Goal: Transaction & Acquisition: Purchase product/service

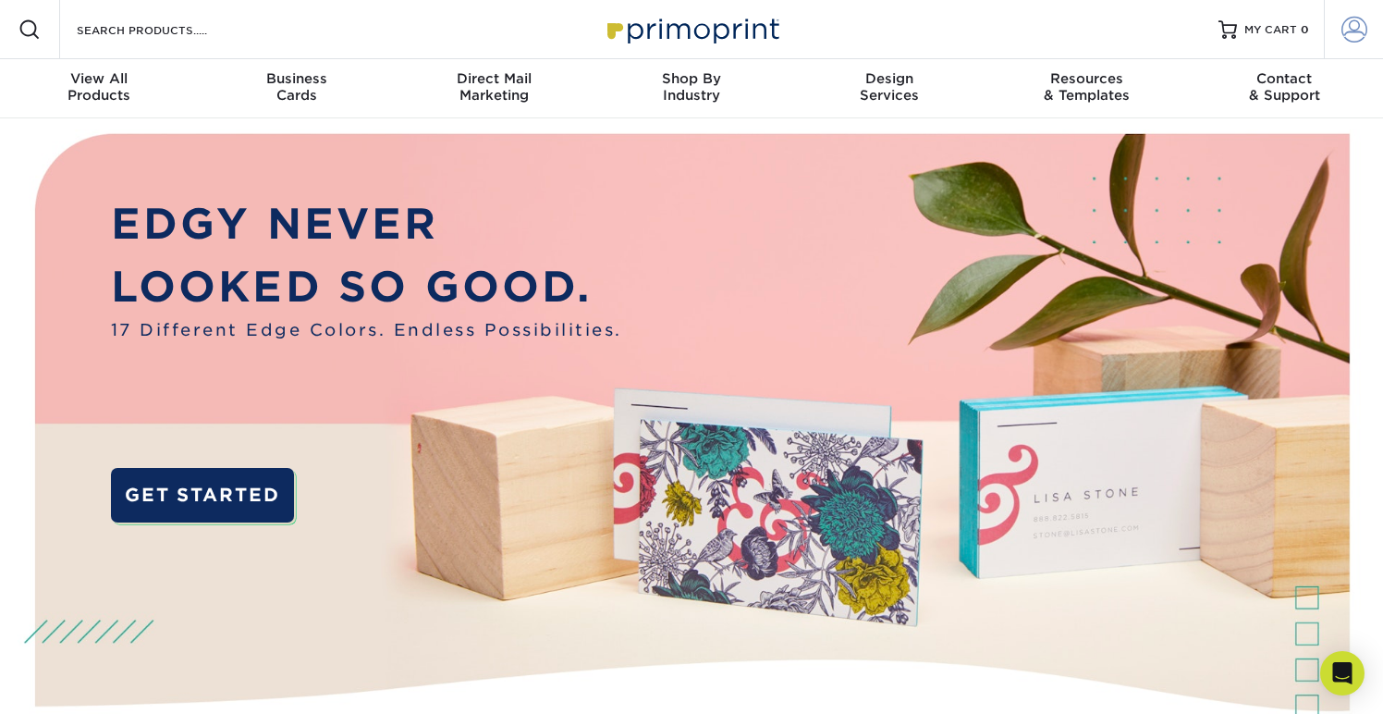
click at [1353, 36] on span at bounding box center [1354, 30] width 26 height 26
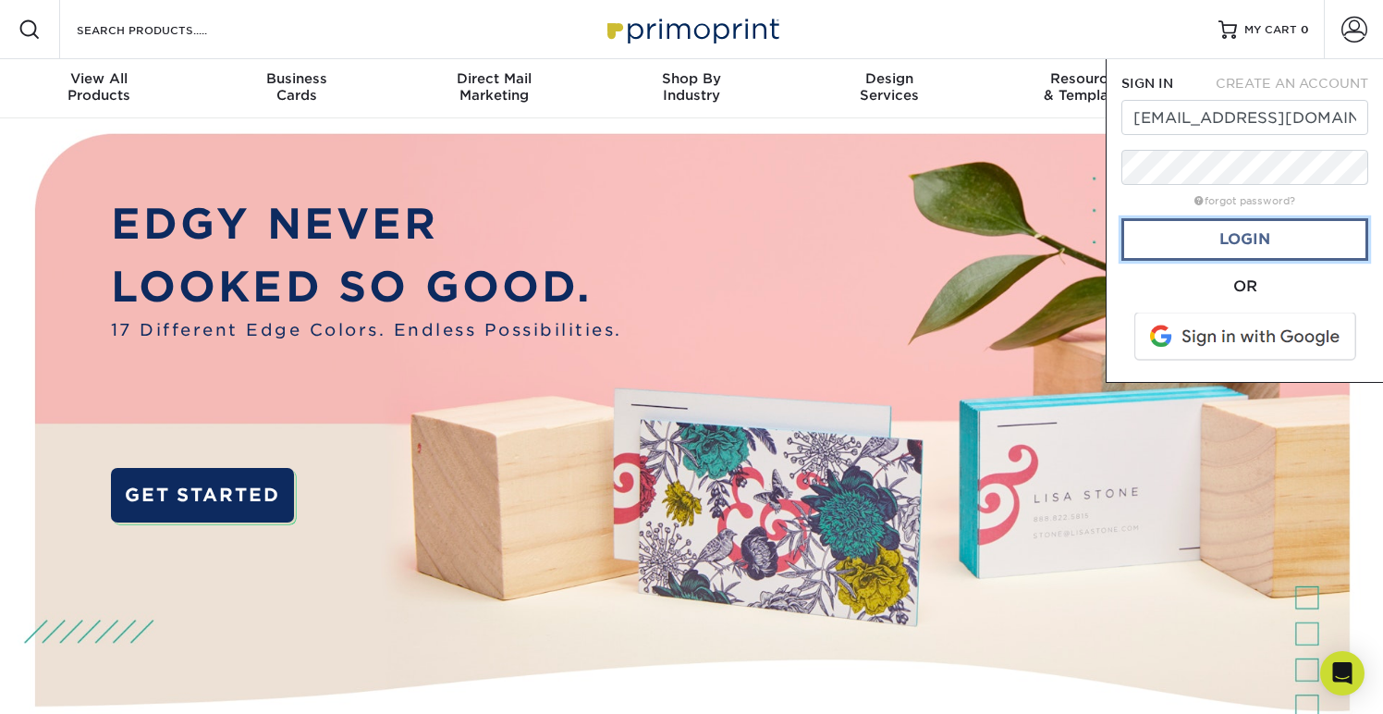
click at [1227, 245] on link "Login" at bounding box center [1244, 239] width 247 height 43
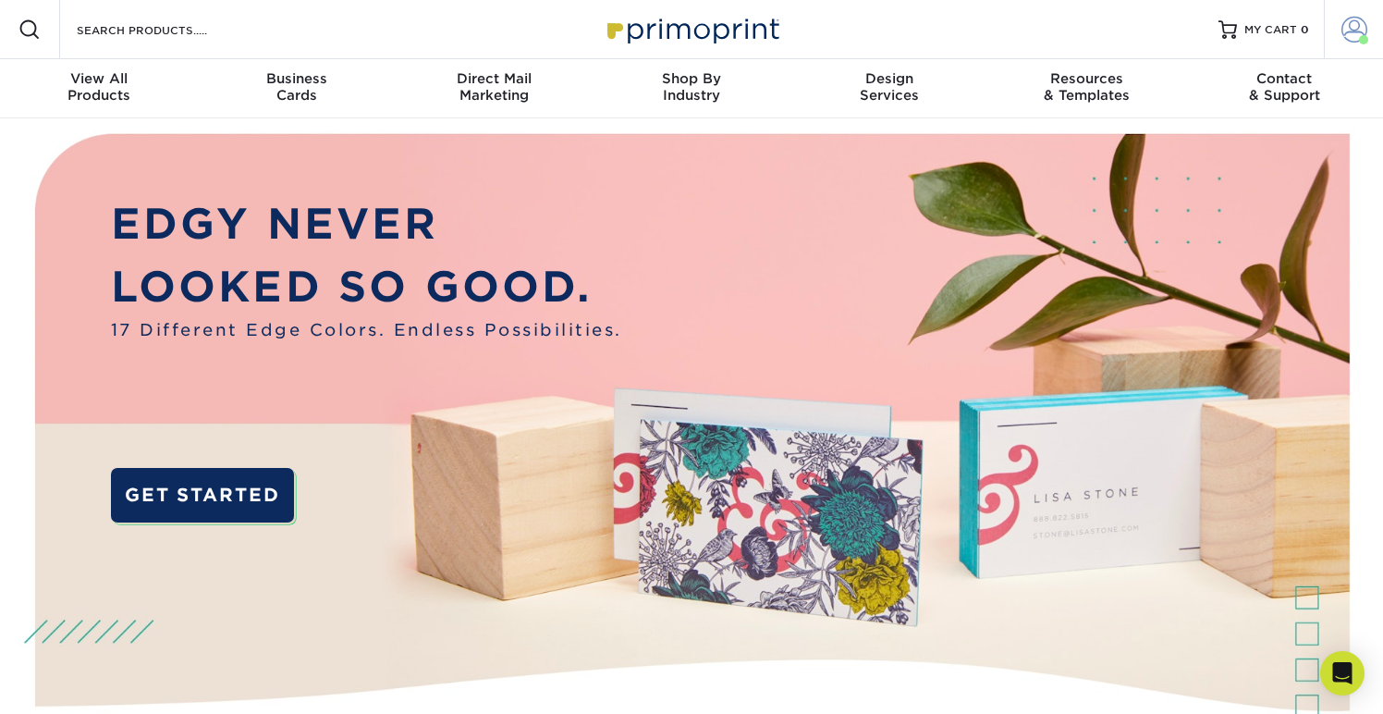
click at [1350, 24] on span at bounding box center [1354, 30] width 26 height 26
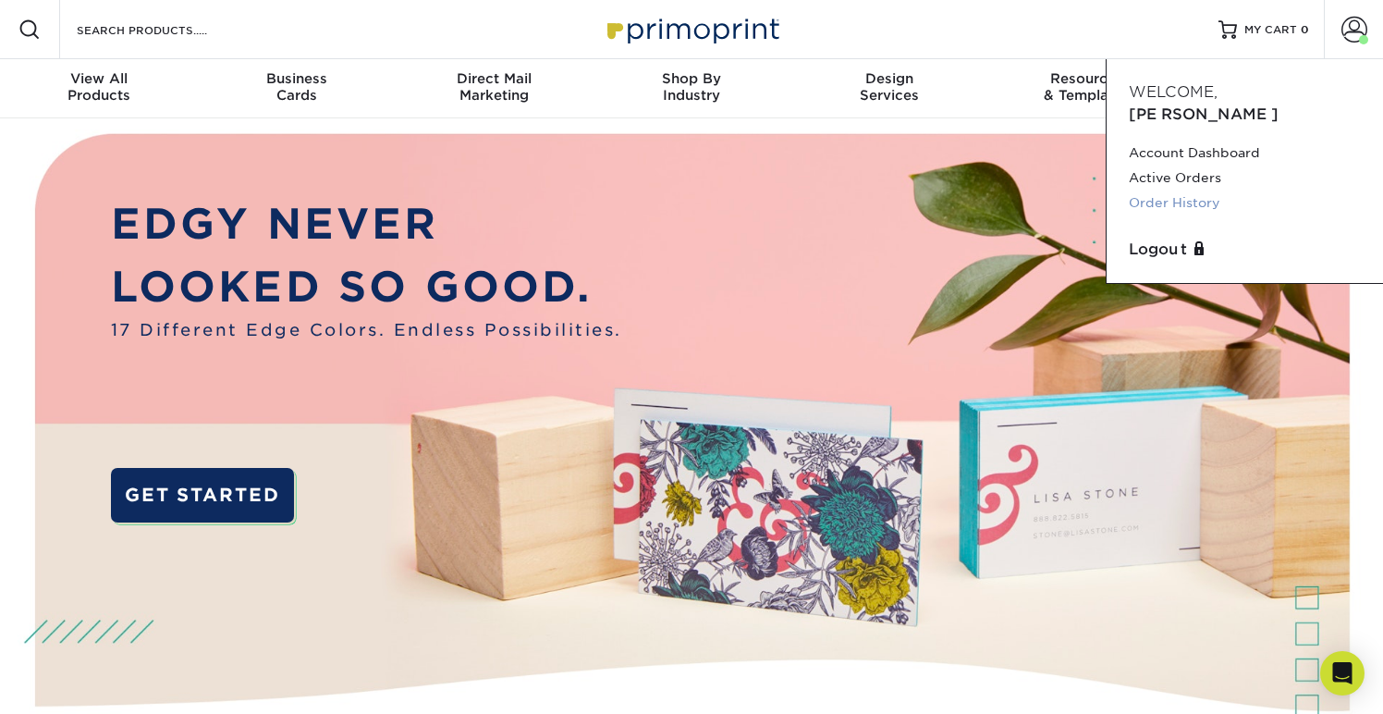
click at [1166, 190] on link "Order History" at bounding box center [1245, 202] width 232 height 25
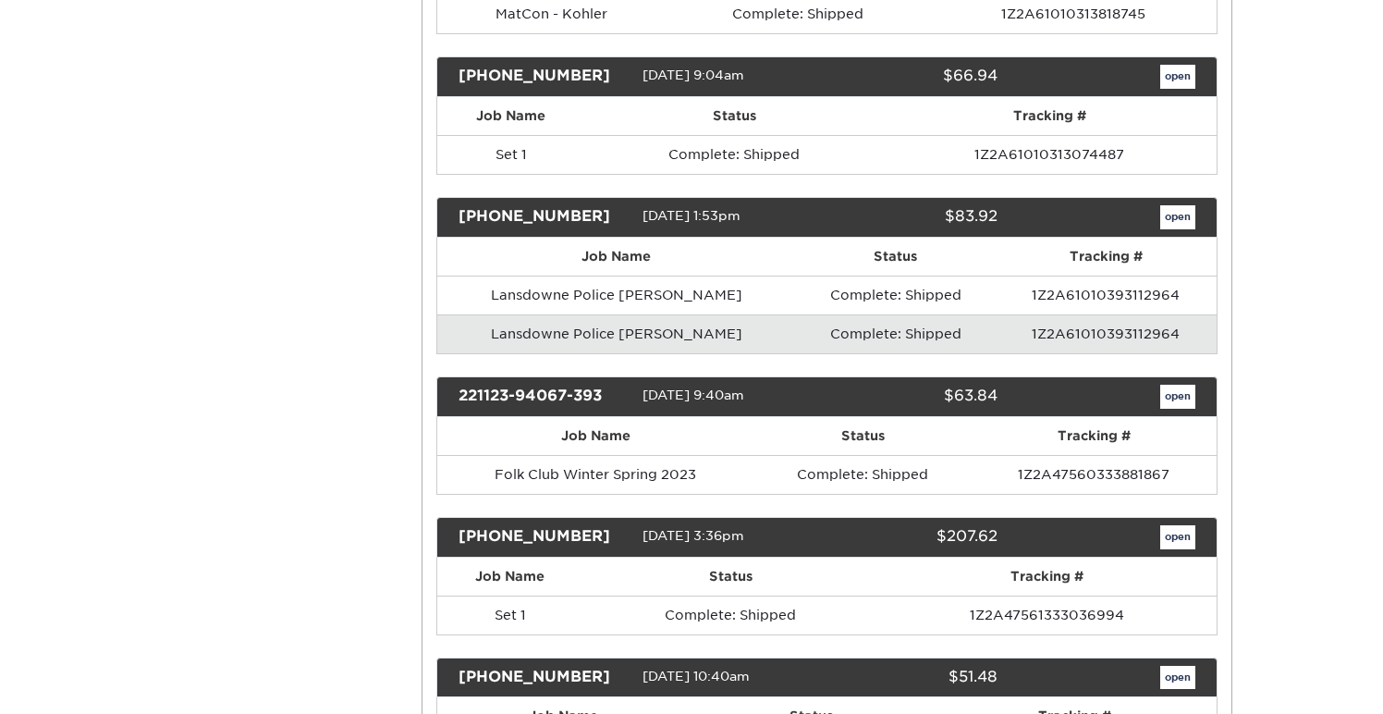
scroll to position [1187, 0]
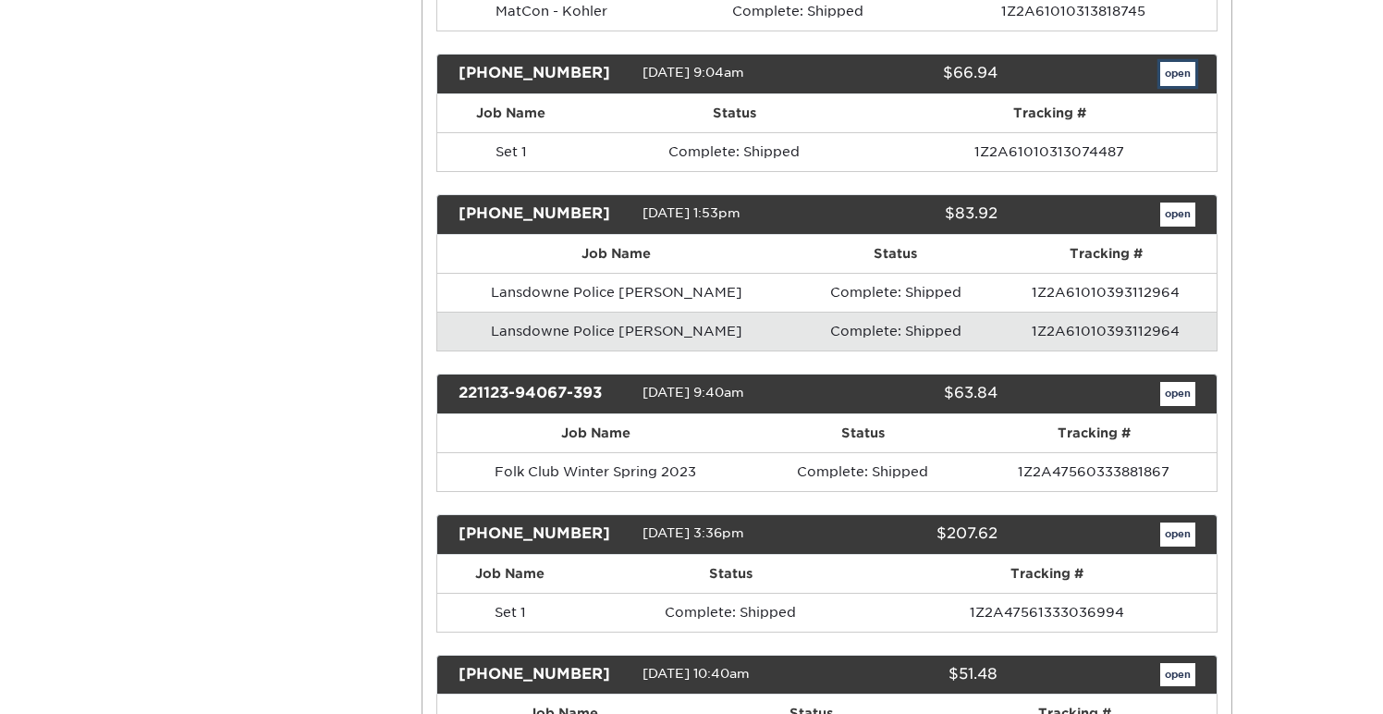
click at [1186, 81] on link "open" at bounding box center [1177, 74] width 35 height 24
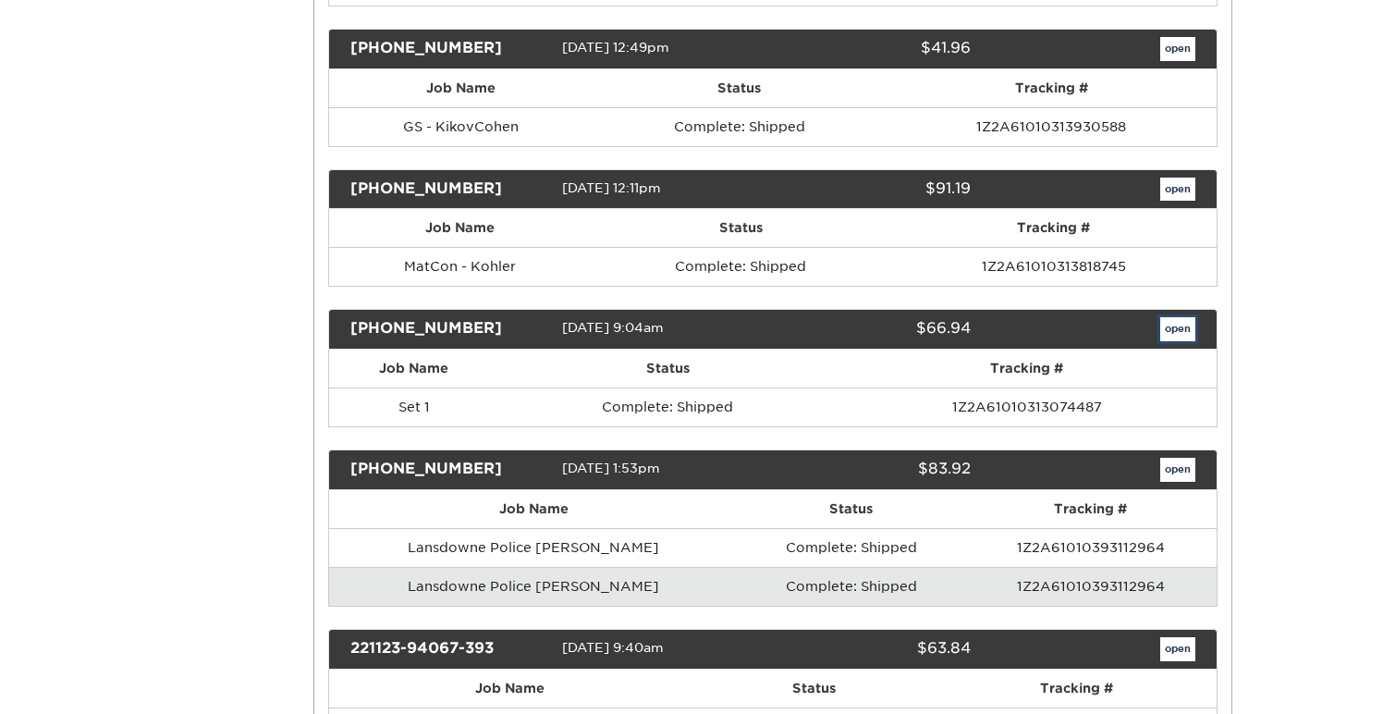
scroll to position [0, 0]
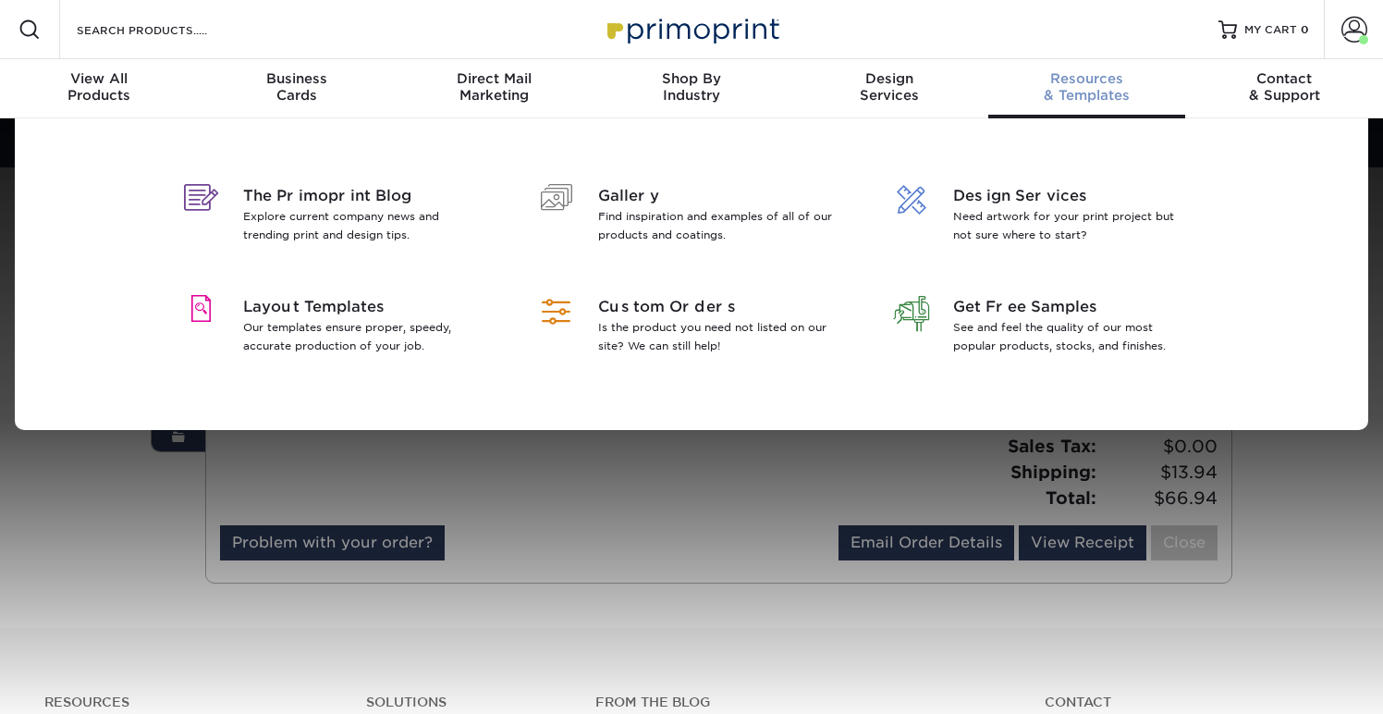
click at [142, 146] on div "The Primoprint Blog Explore current company news and trending print and design …" at bounding box center [691, 273] width 1109 height 311
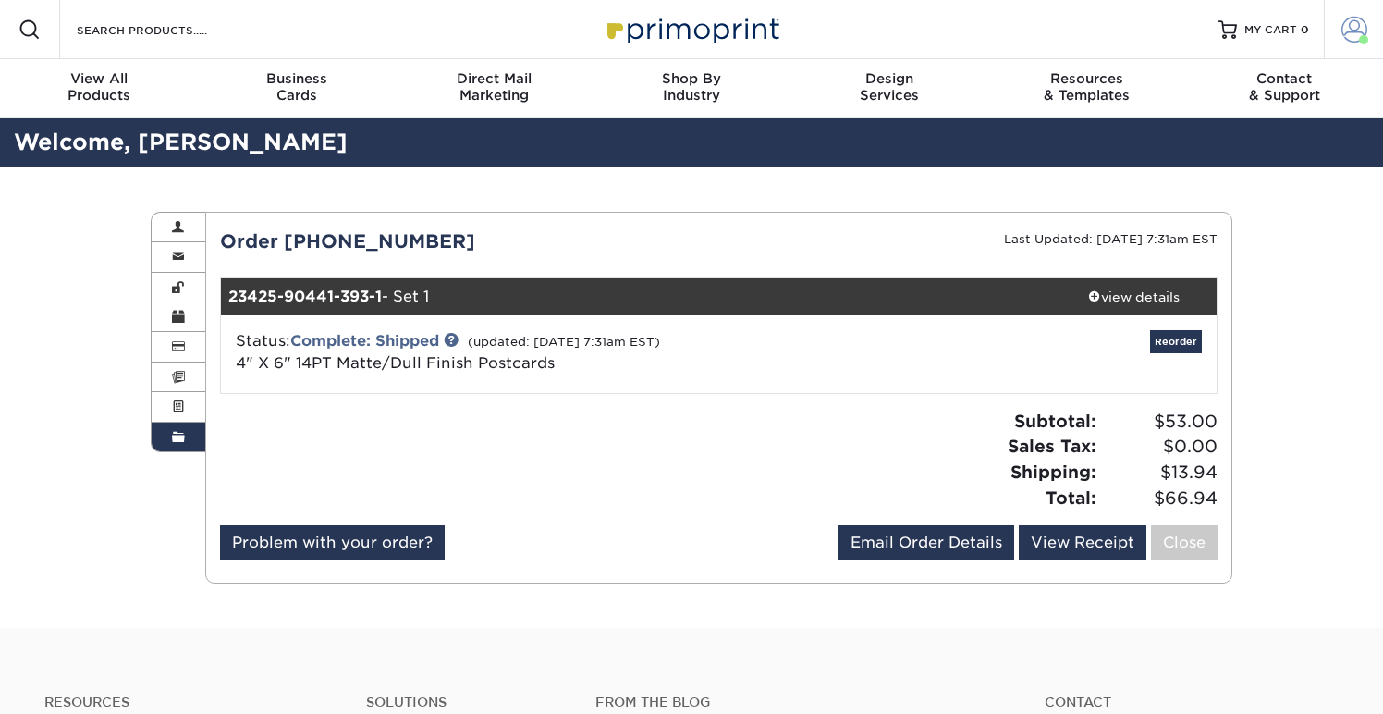
click at [1359, 34] on span at bounding box center [1354, 30] width 26 height 26
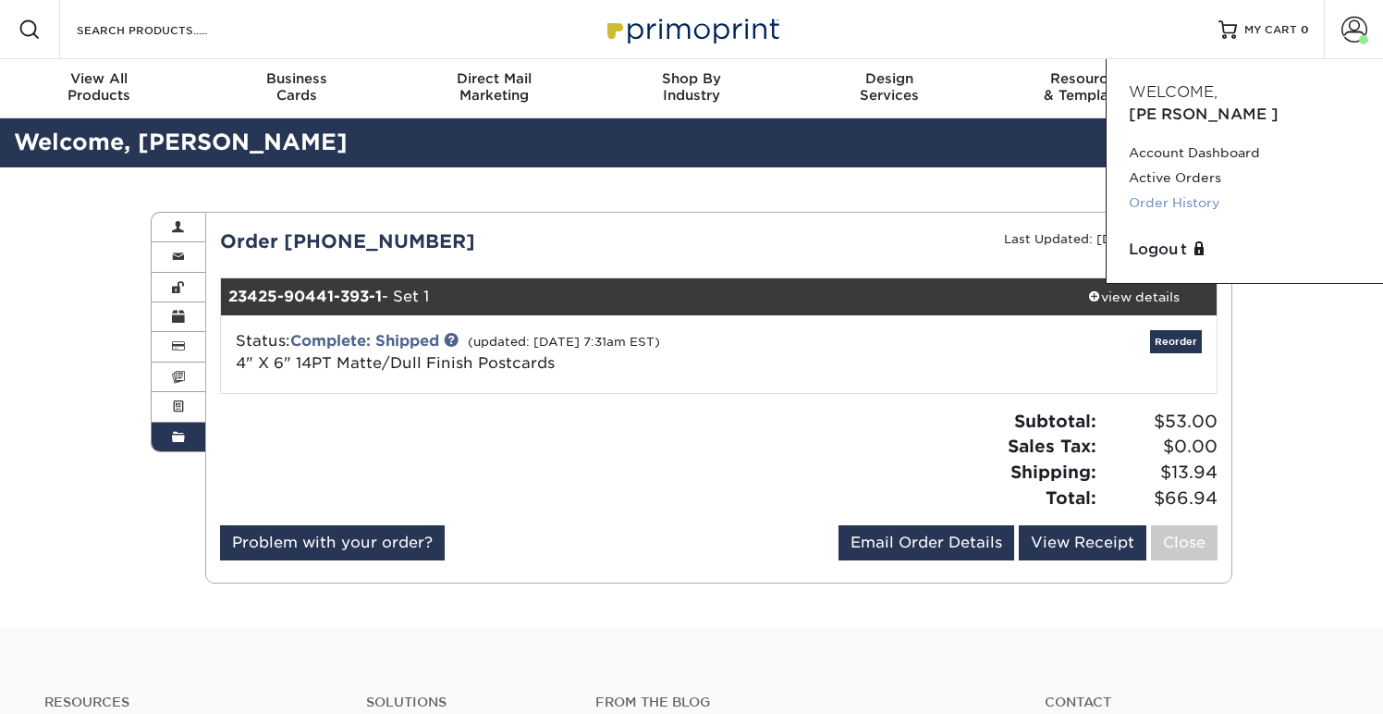
click at [1160, 190] on link "Order History" at bounding box center [1245, 202] width 232 height 25
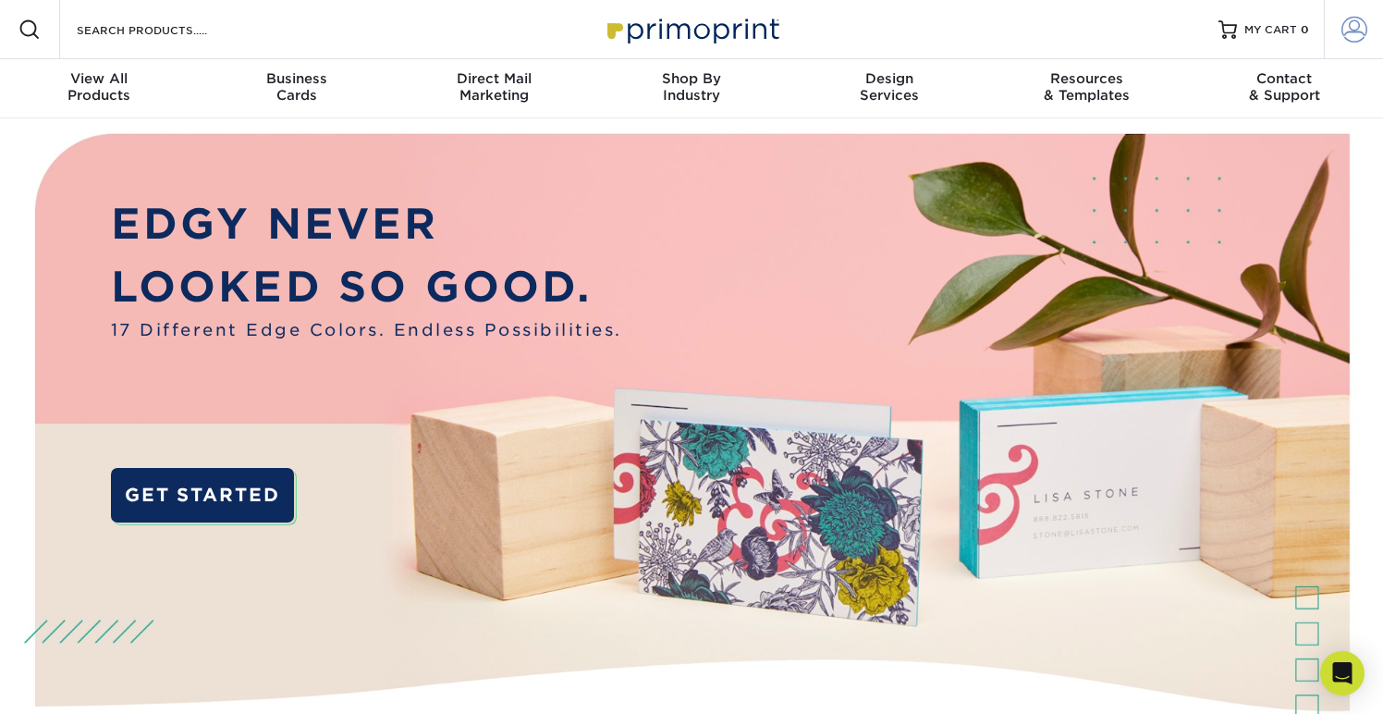
click at [1356, 18] on span at bounding box center [1354, 30] width 26 height 26
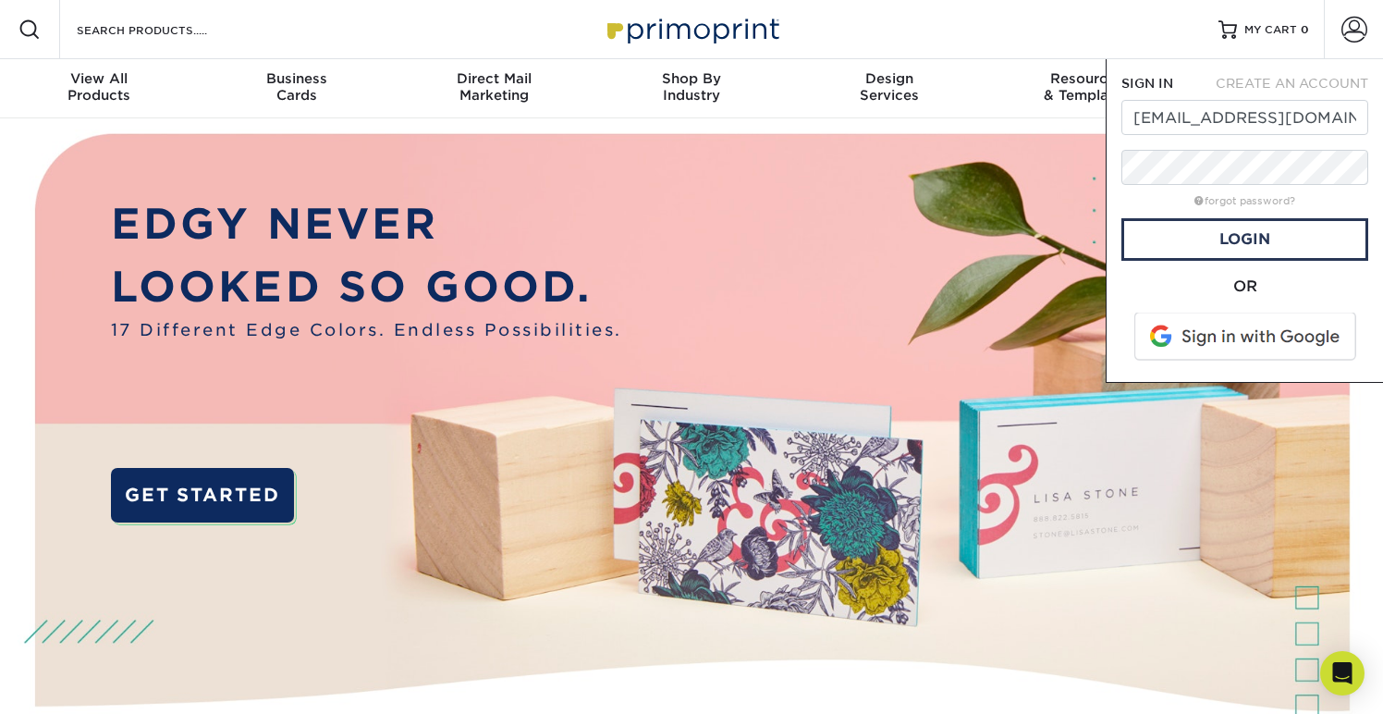
click at [1129, 38] on div "Resources Menu Search Products Account SIGN IN CREATE AN ACCOUNT jennifer101@ho…" at bounding box center [691, 29] width 1383 height 59
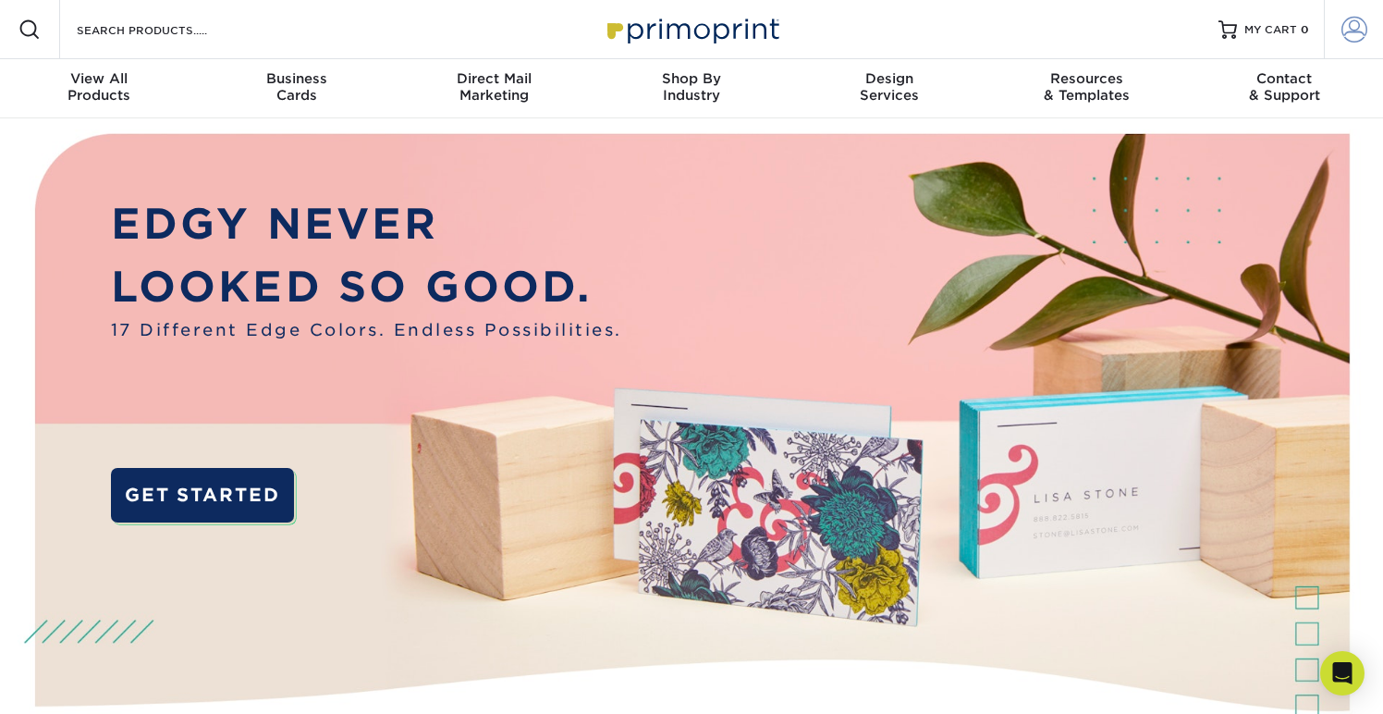
click at [1348, 30] on span at bounding box center [1354, 30] width 26 height 26
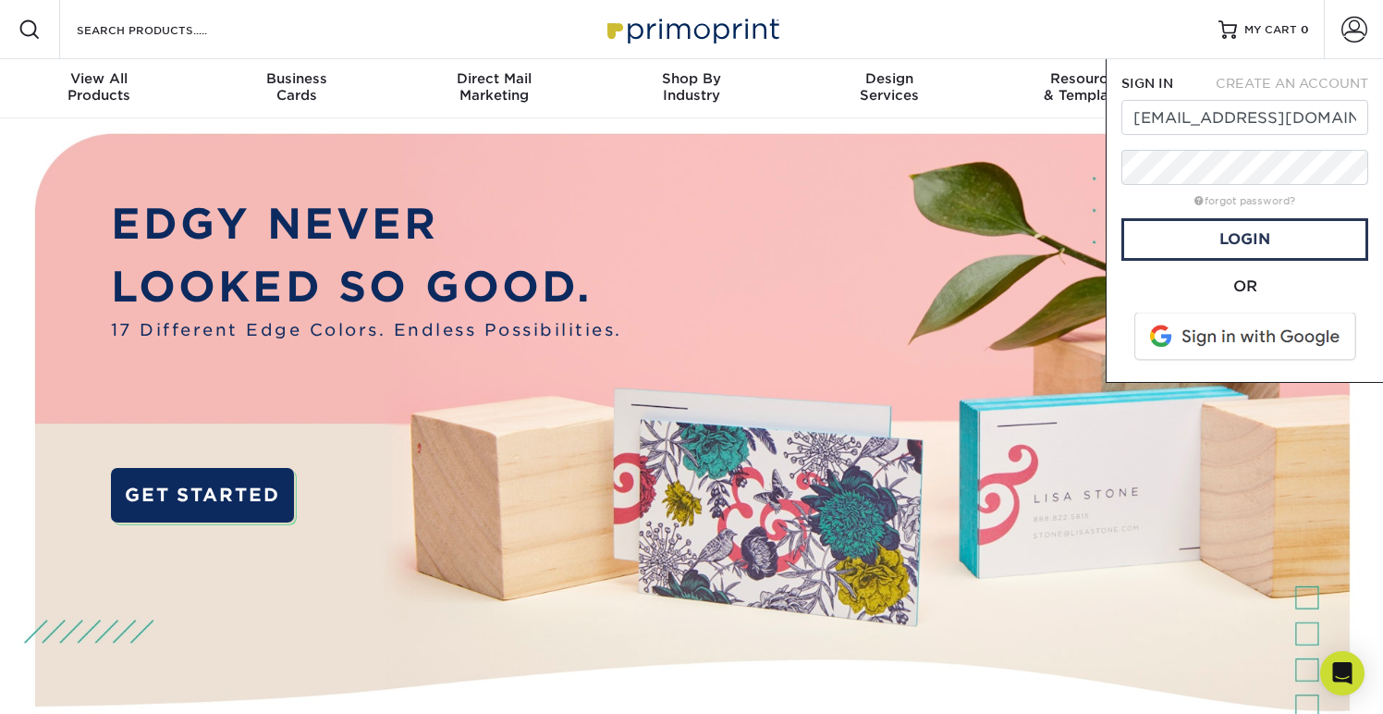
click at [839, 225] on img at bounding box center [690, 460] width 1369 height 685
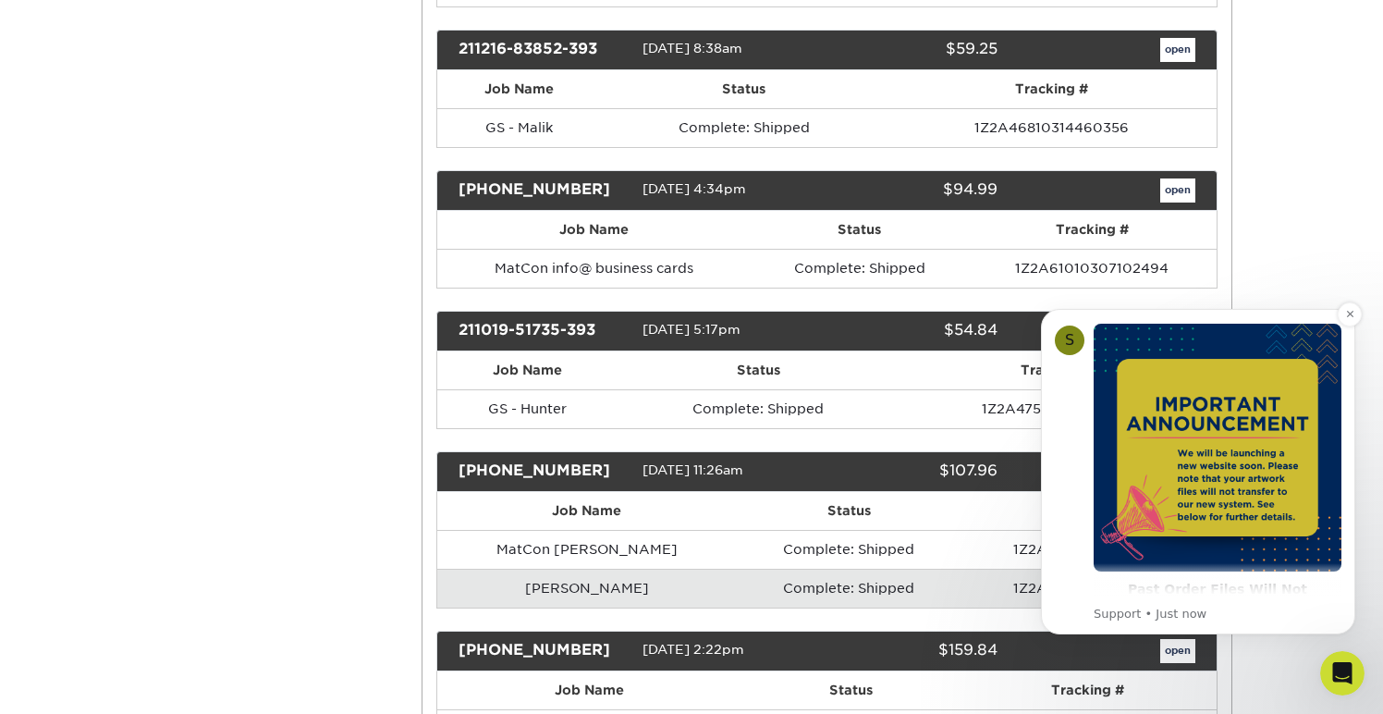
scroll to position [80, 0]
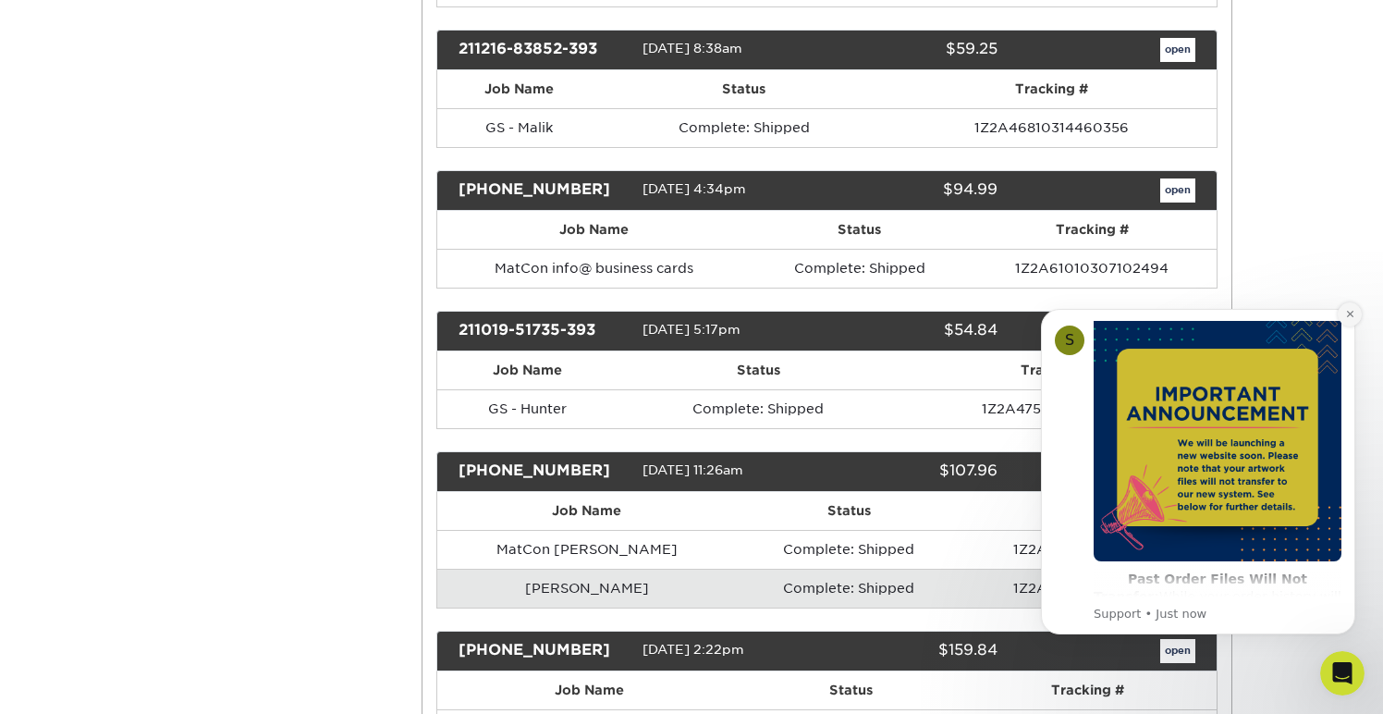
click at [1350, 312] on icon "Dismiss notification" at bounding box center [1350, 314] width 10 height 10
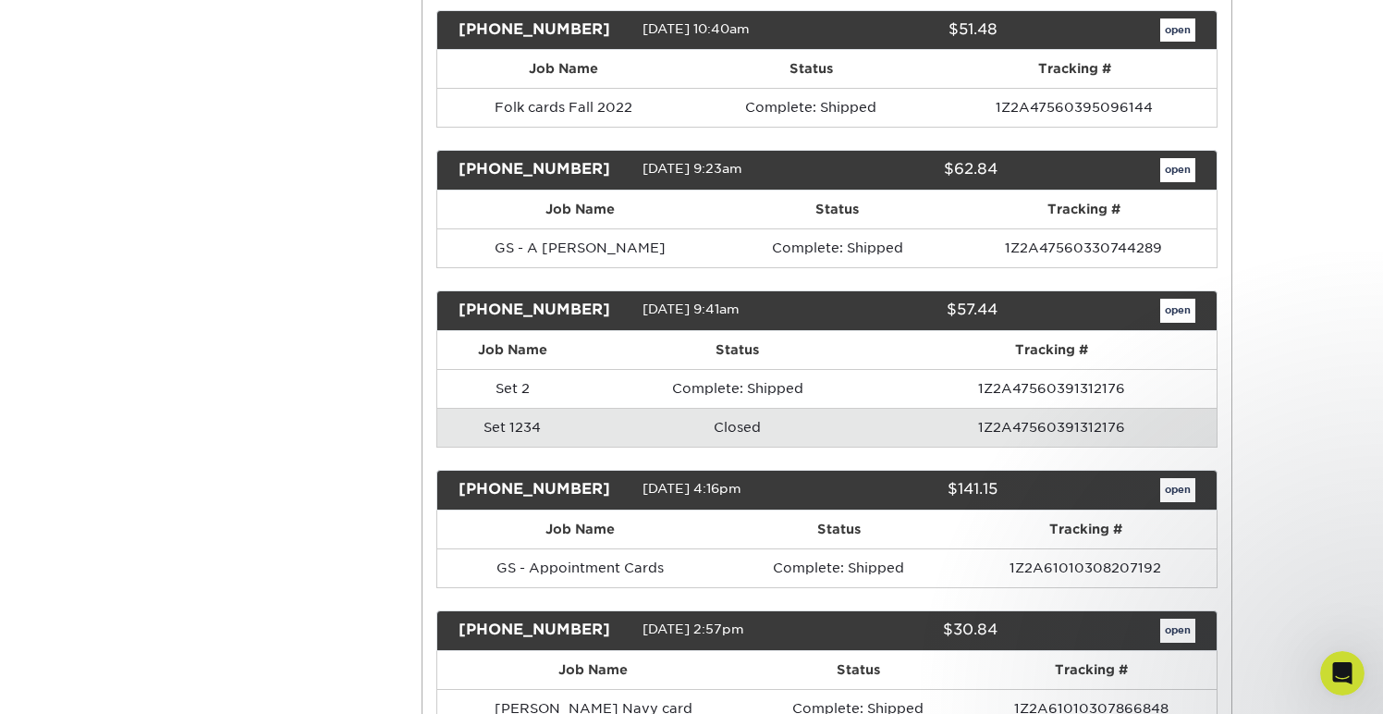
scroll to position [1820, 0]
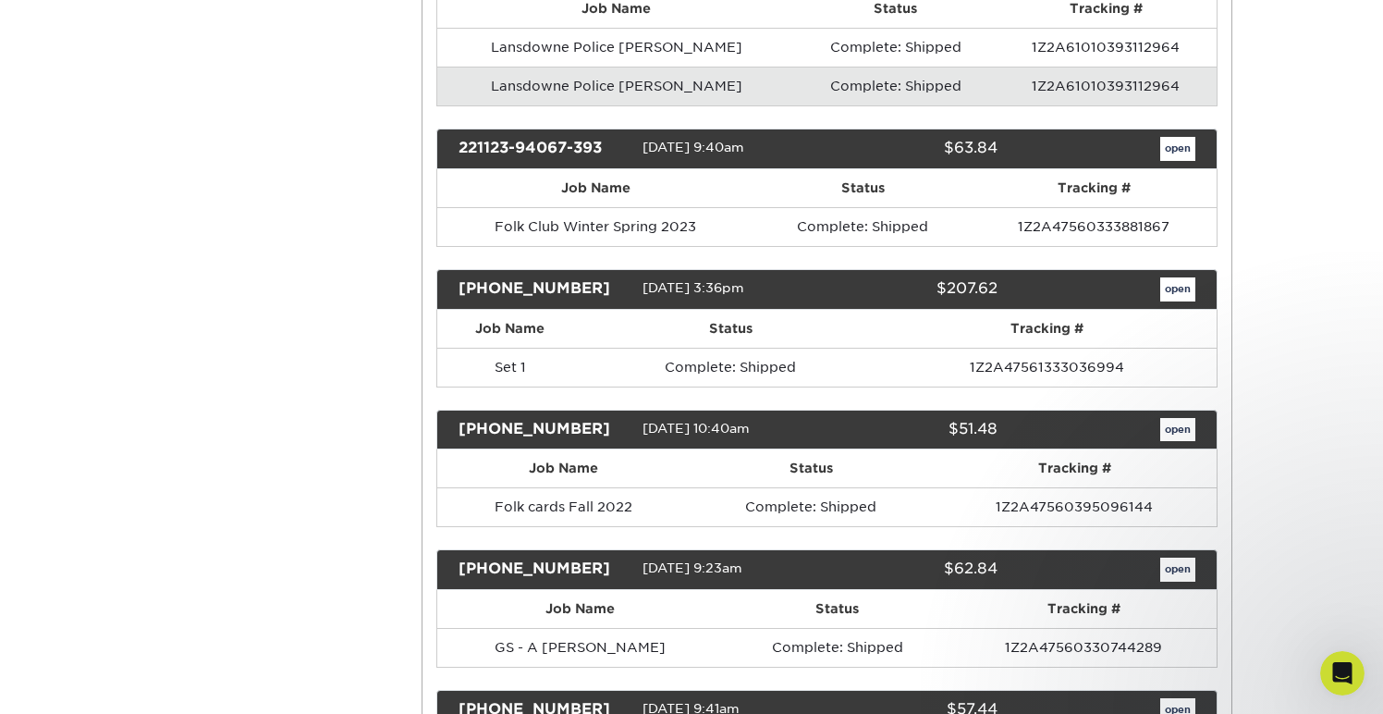
scroll to position [1438, 0]
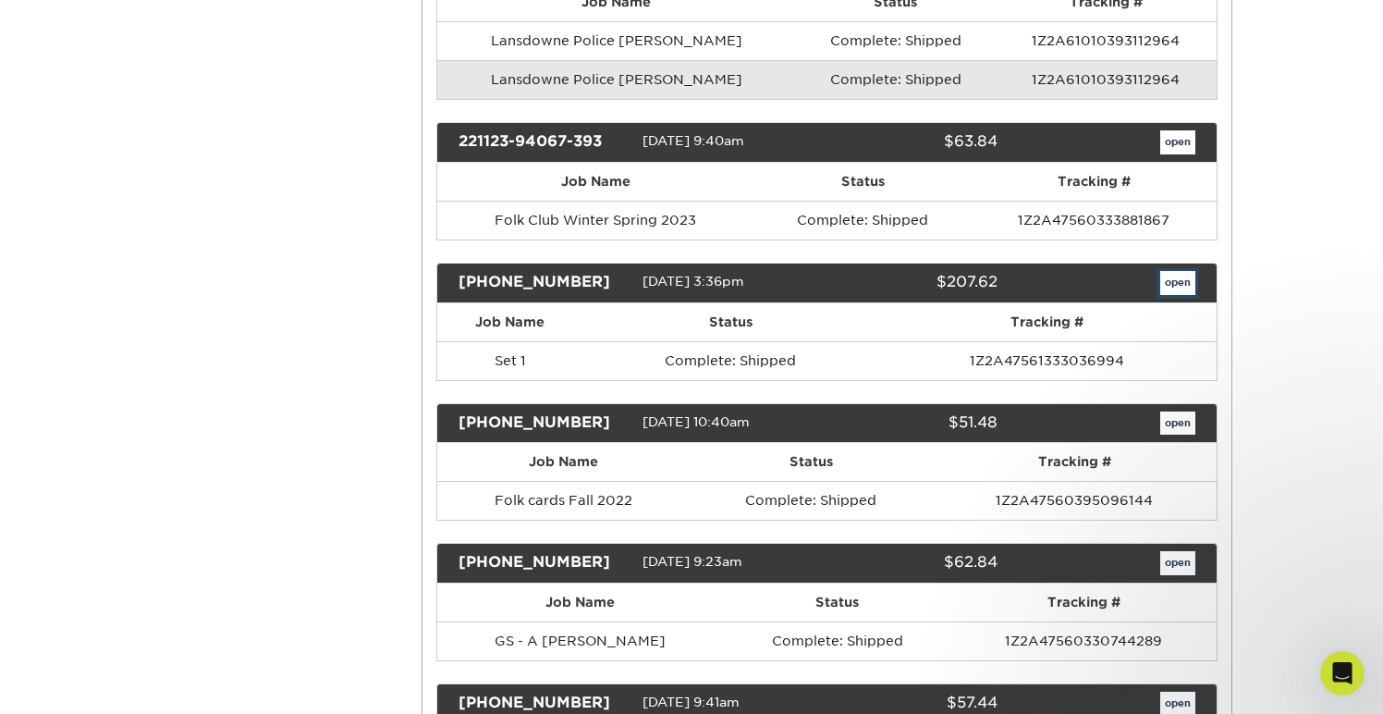
click at [1186, 287] on link "open" at bounding box center [1177, 283] width 35 height 24
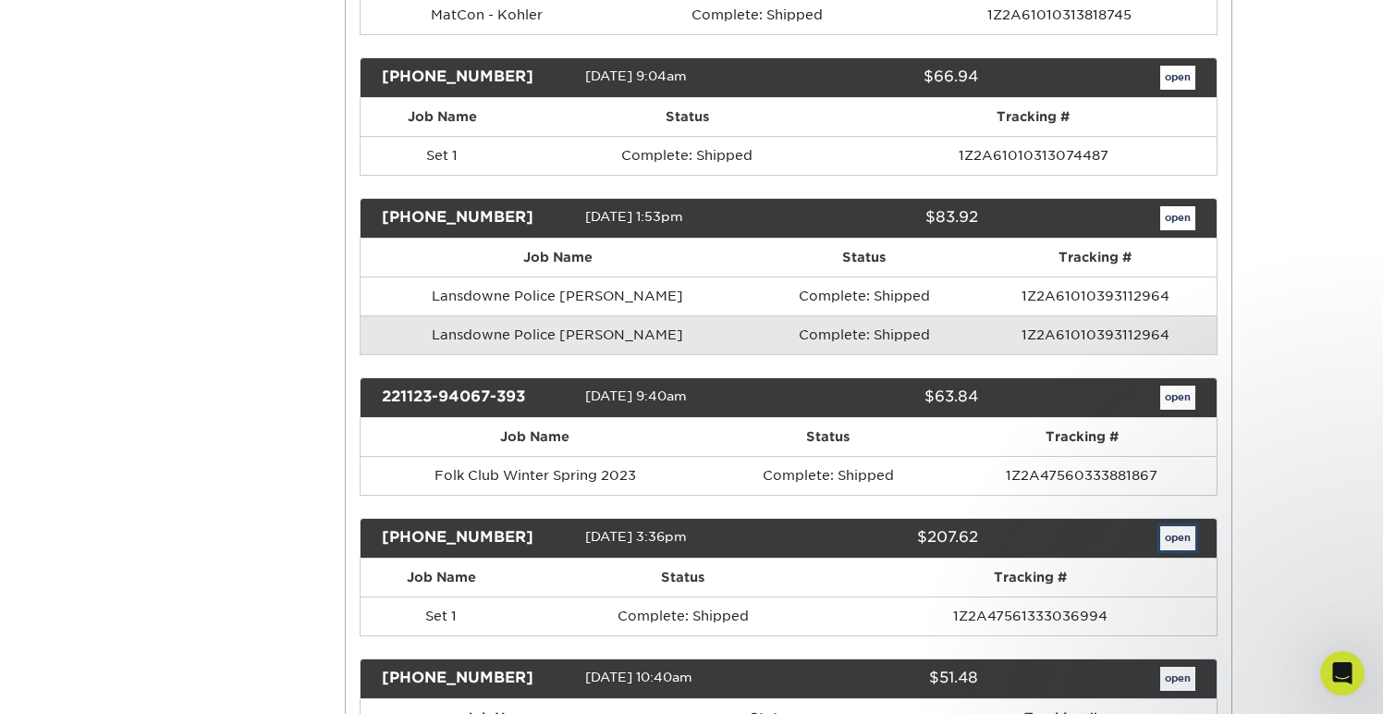
scroll to position [0, 0]
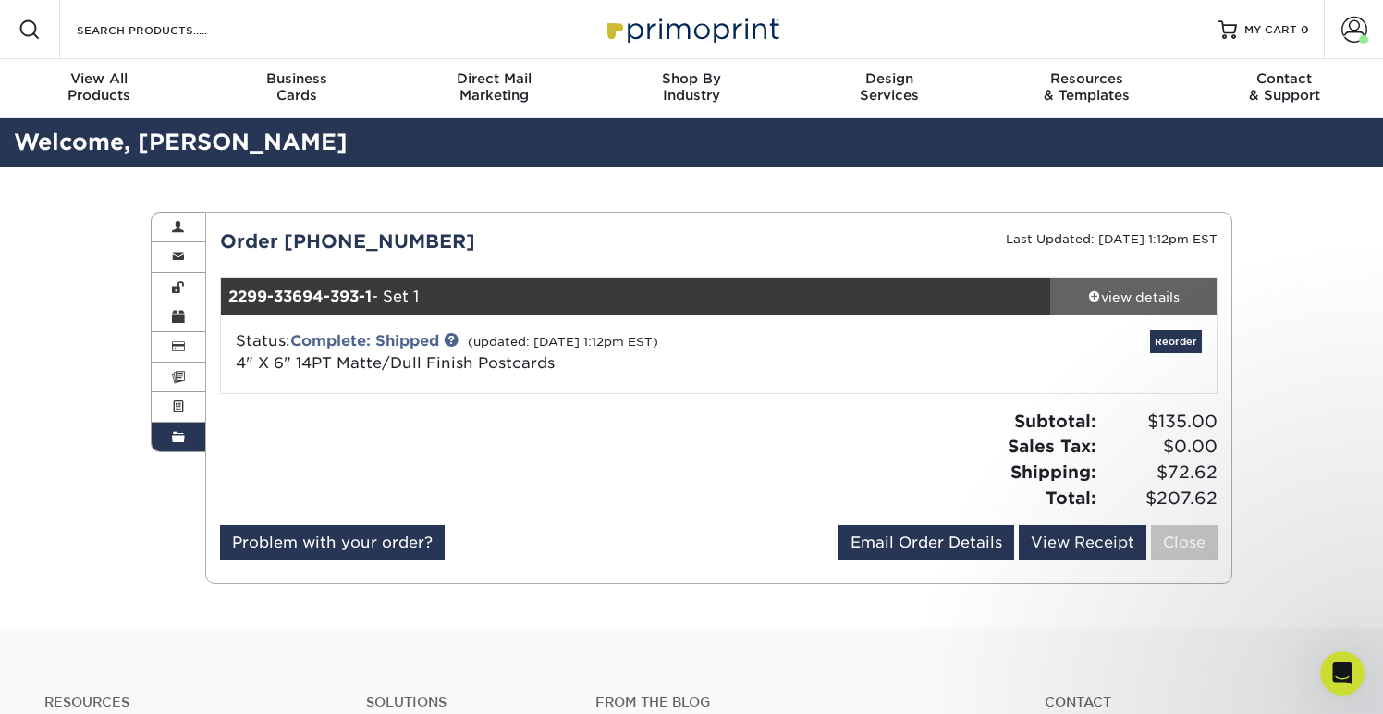
click at [1091, 298] on span at bounding box center [1094, 295] width 13 height 13
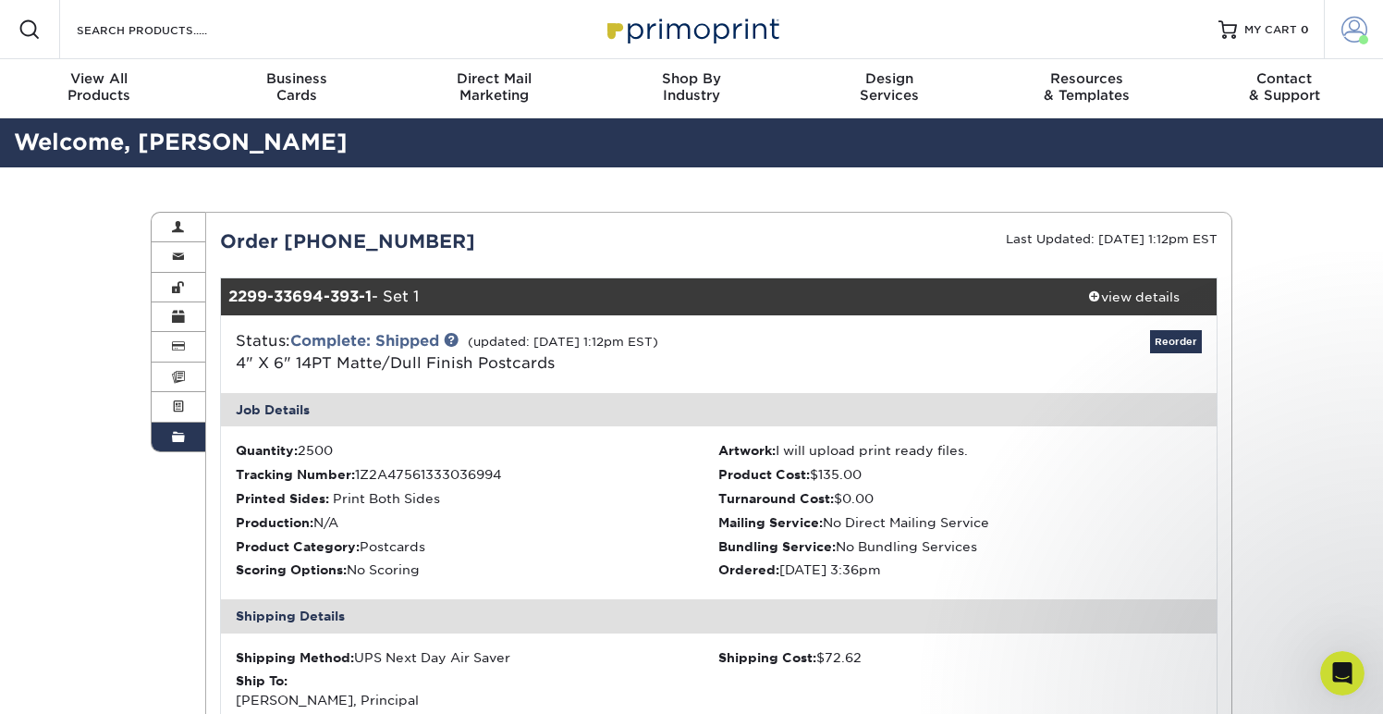
click at [1343, 41] on span at bounding box center [1354, 30] width 26 height 26
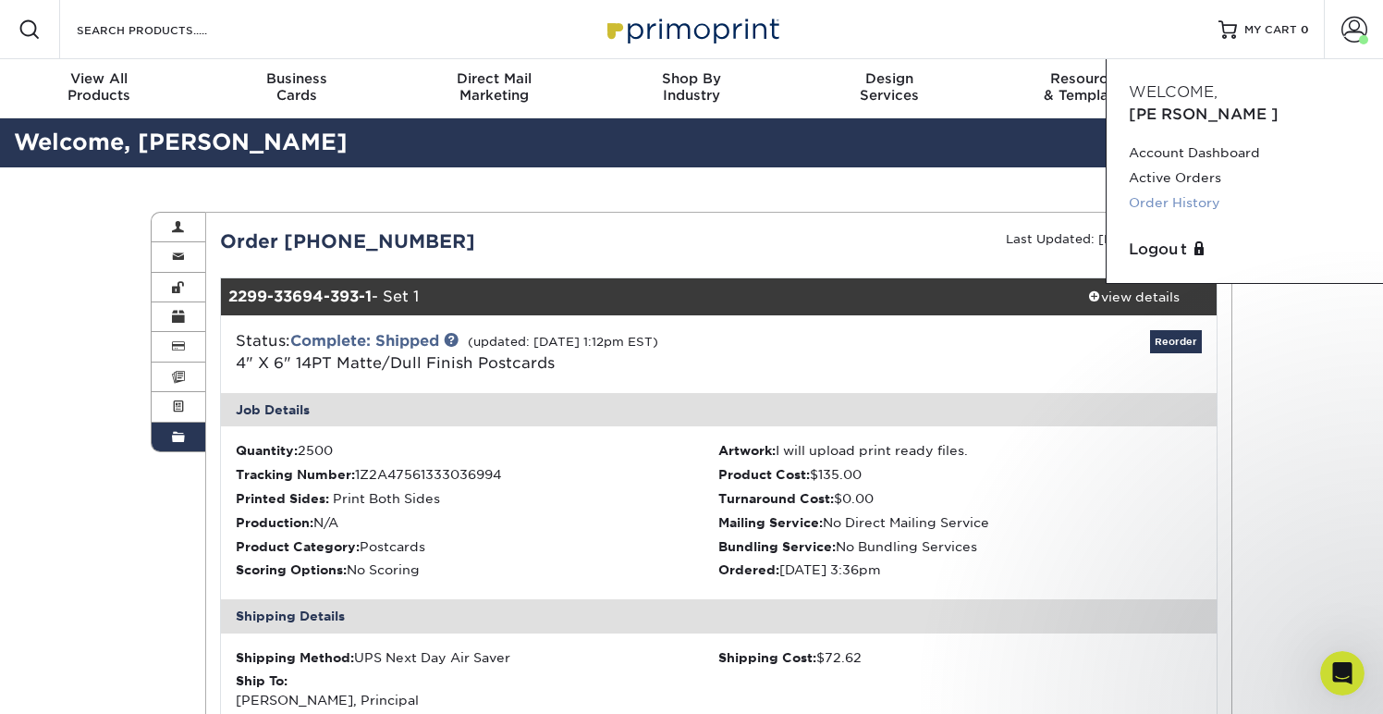
click at [1190, 190] on link "Order History" at bounding box center [1245, 202] width 232 height 25
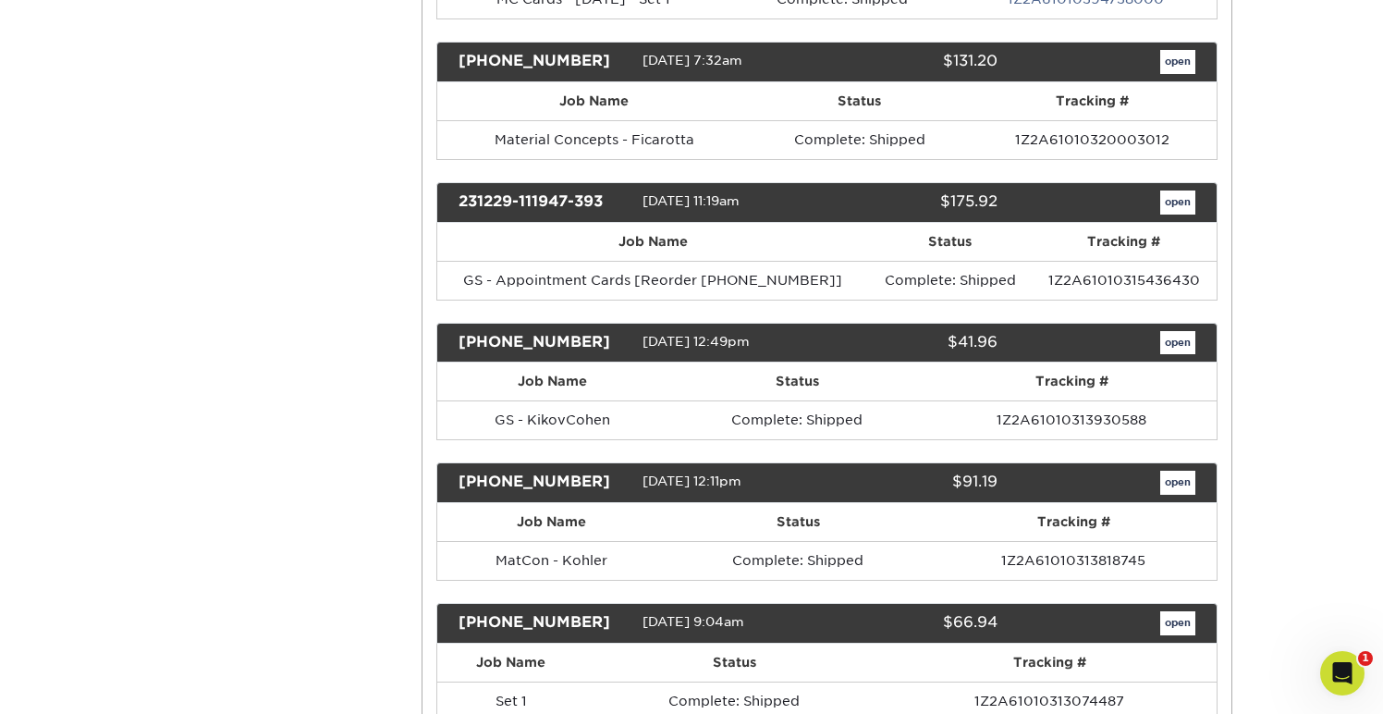
scroll to position [630, 0]
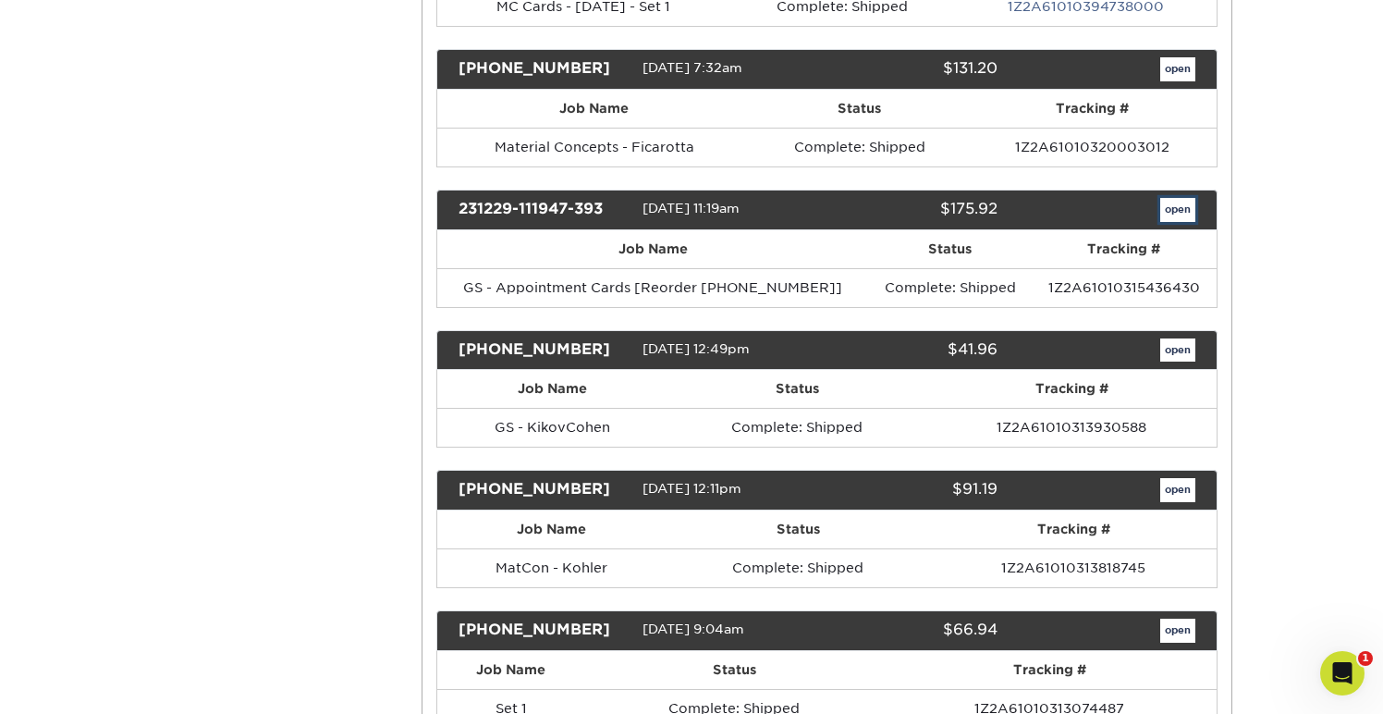
click at [1166, 214] on link "open" at bounding box center [1177, 210] width 35 height 24
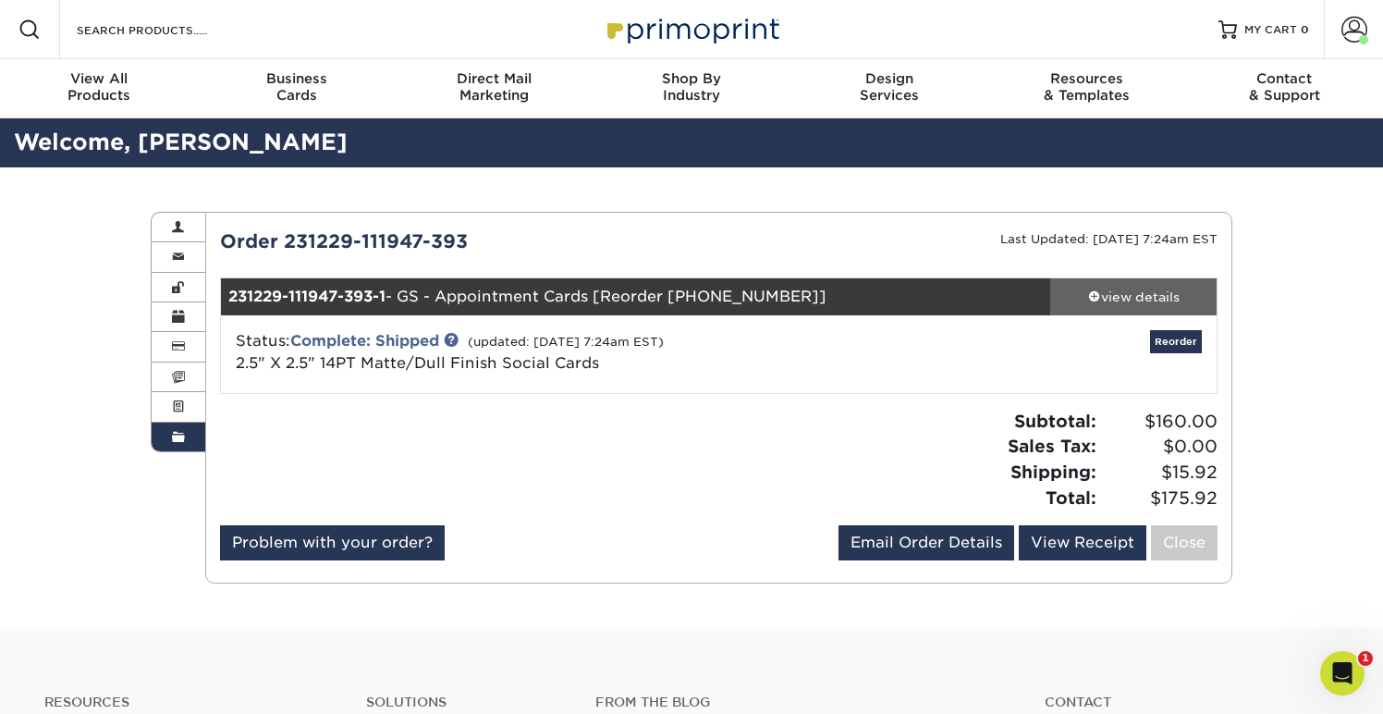
click at [1093, 296] on span at bounding box center [1094, 295] width 13 height 13
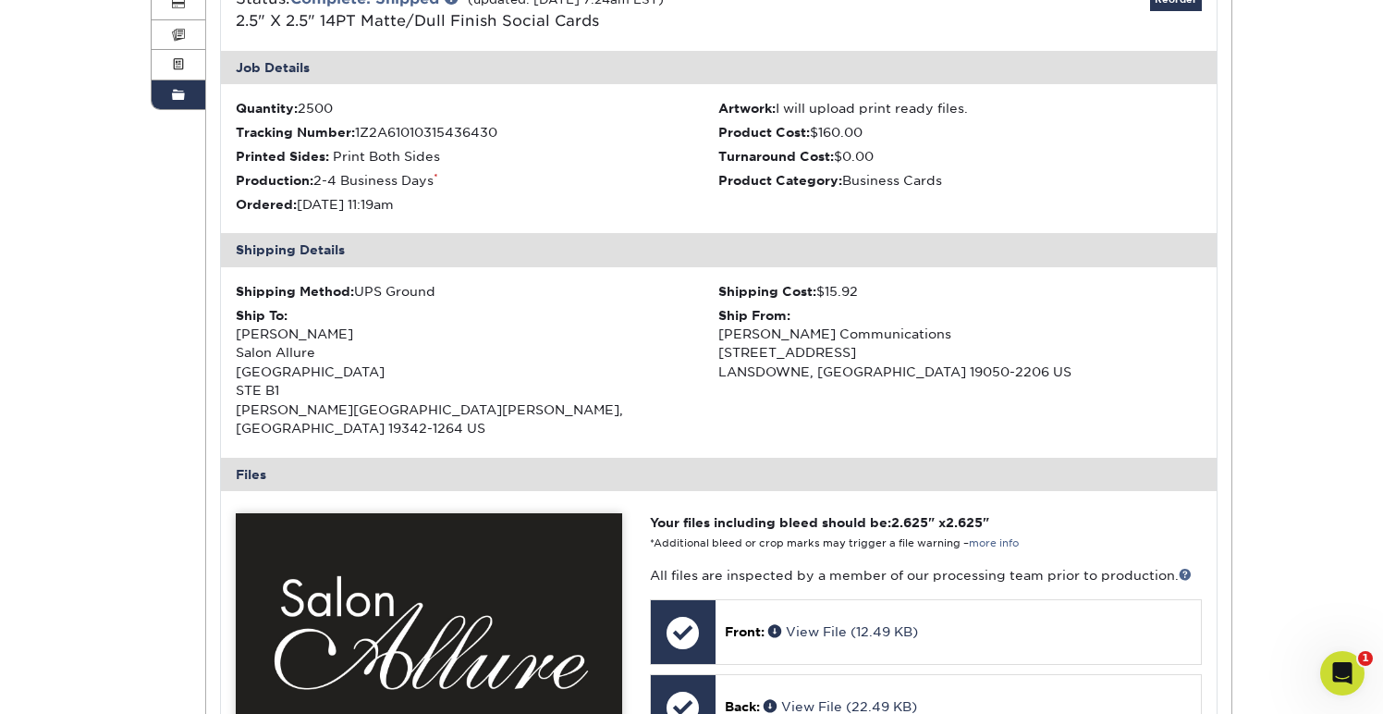
scroll to position [226, 0]
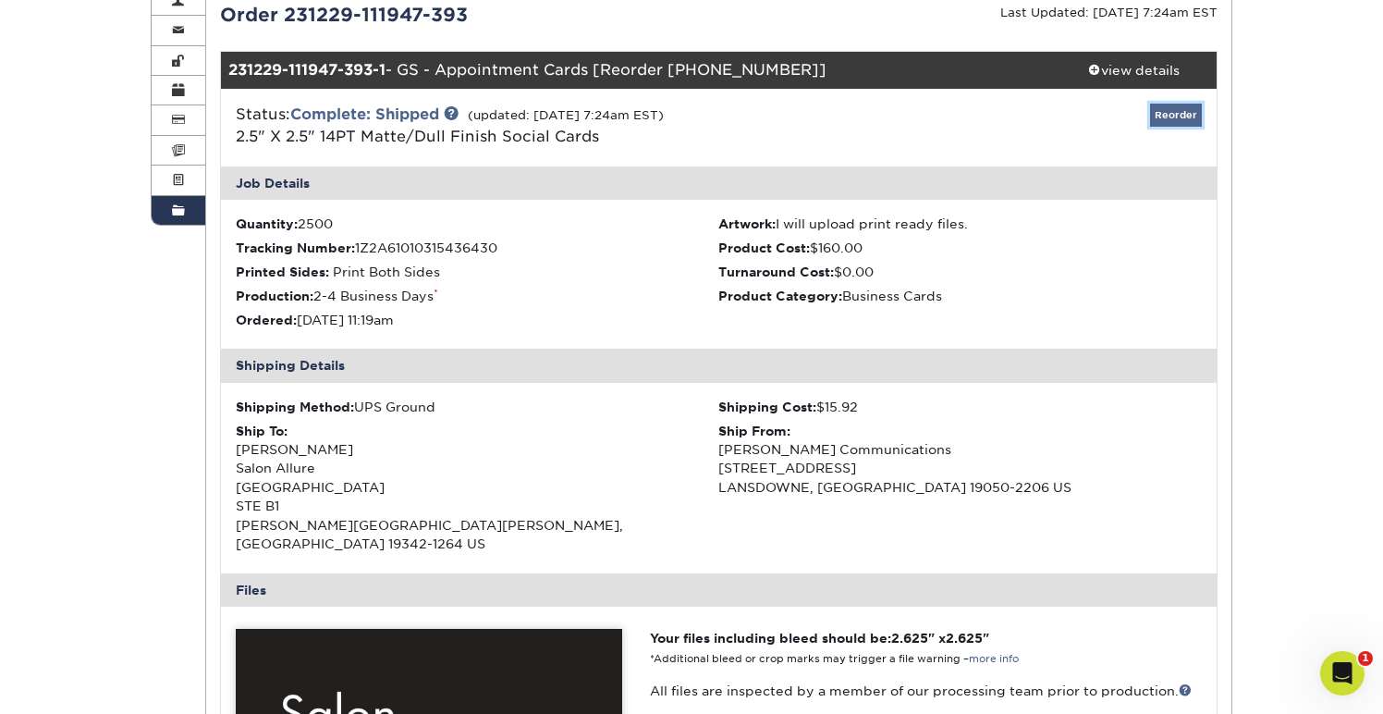
click at [1178, 116] on link "Reorder" at bounding box center [1176, 115] width 52 height 23
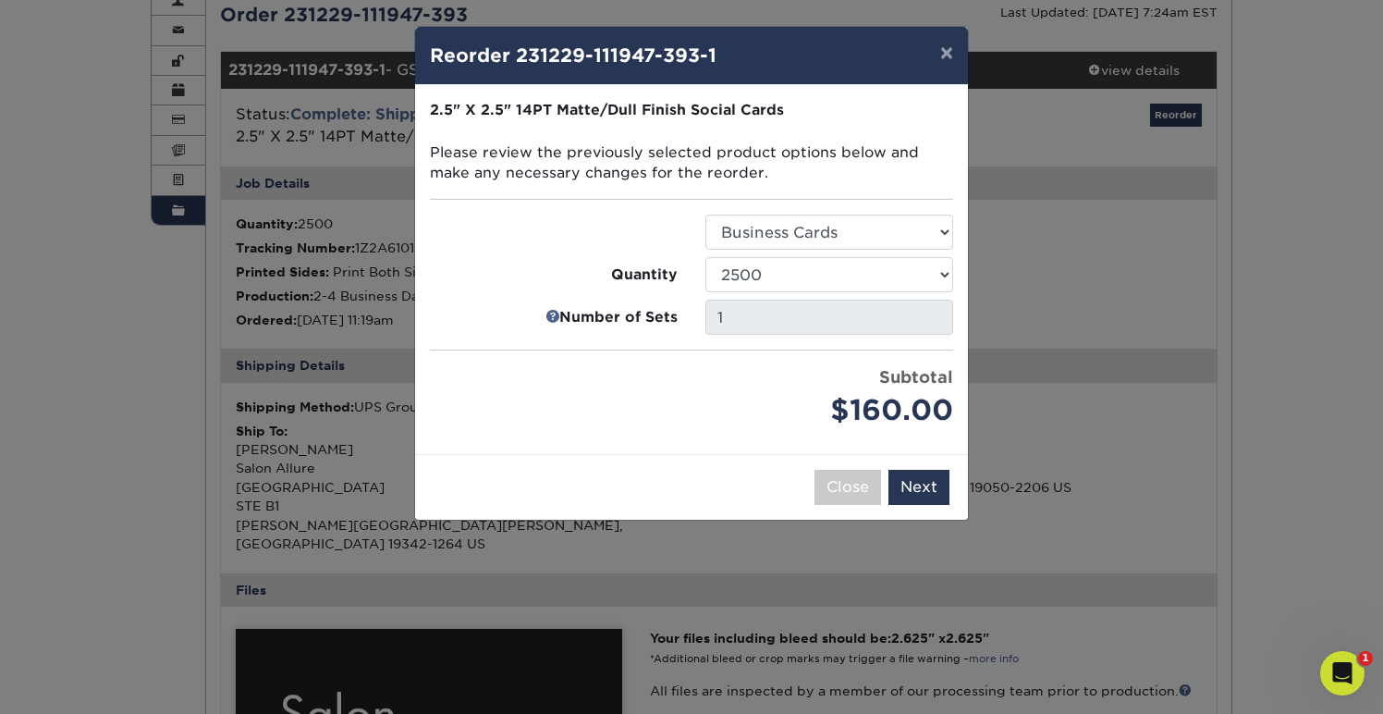
click at [1182, 428] on div "× Reorder 231229-111947-393-1 Please select all options to continue. Only quant…" at bounding box center [691, 357] width 1383 height 714
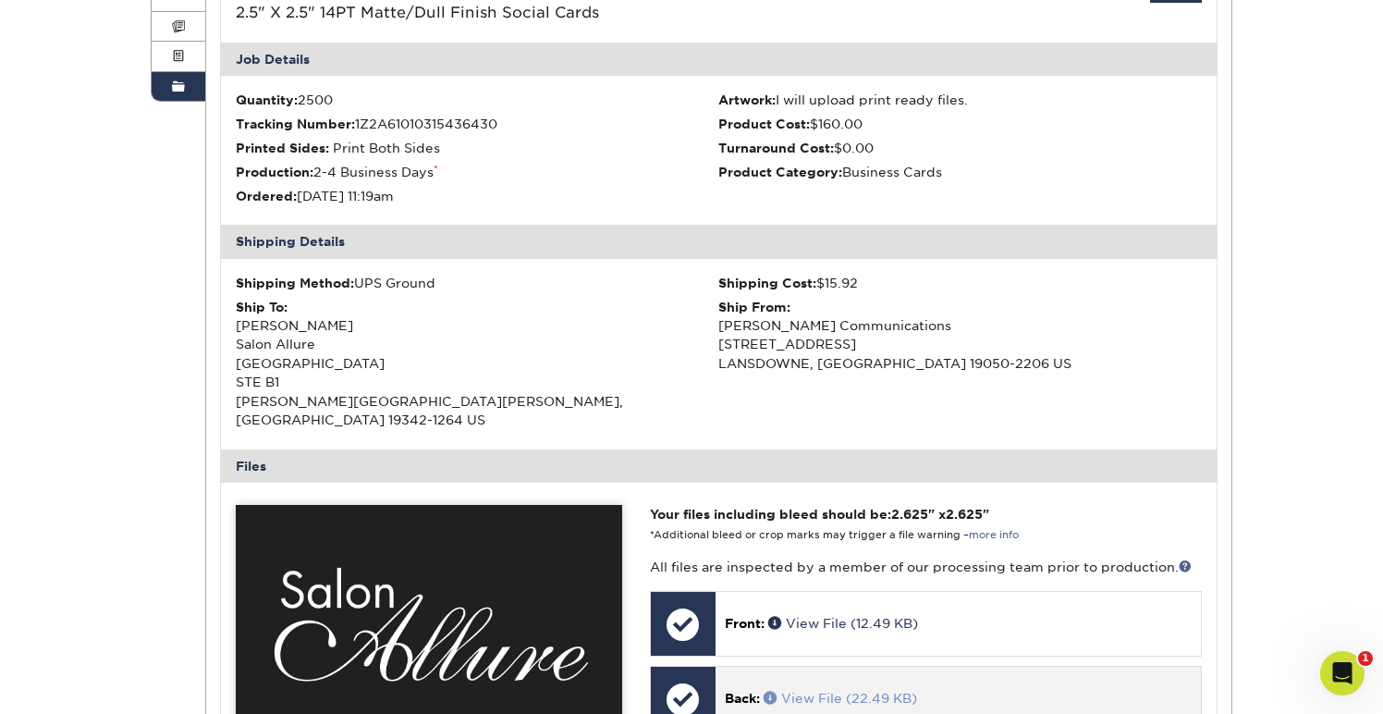
scroll to position [360, 0]
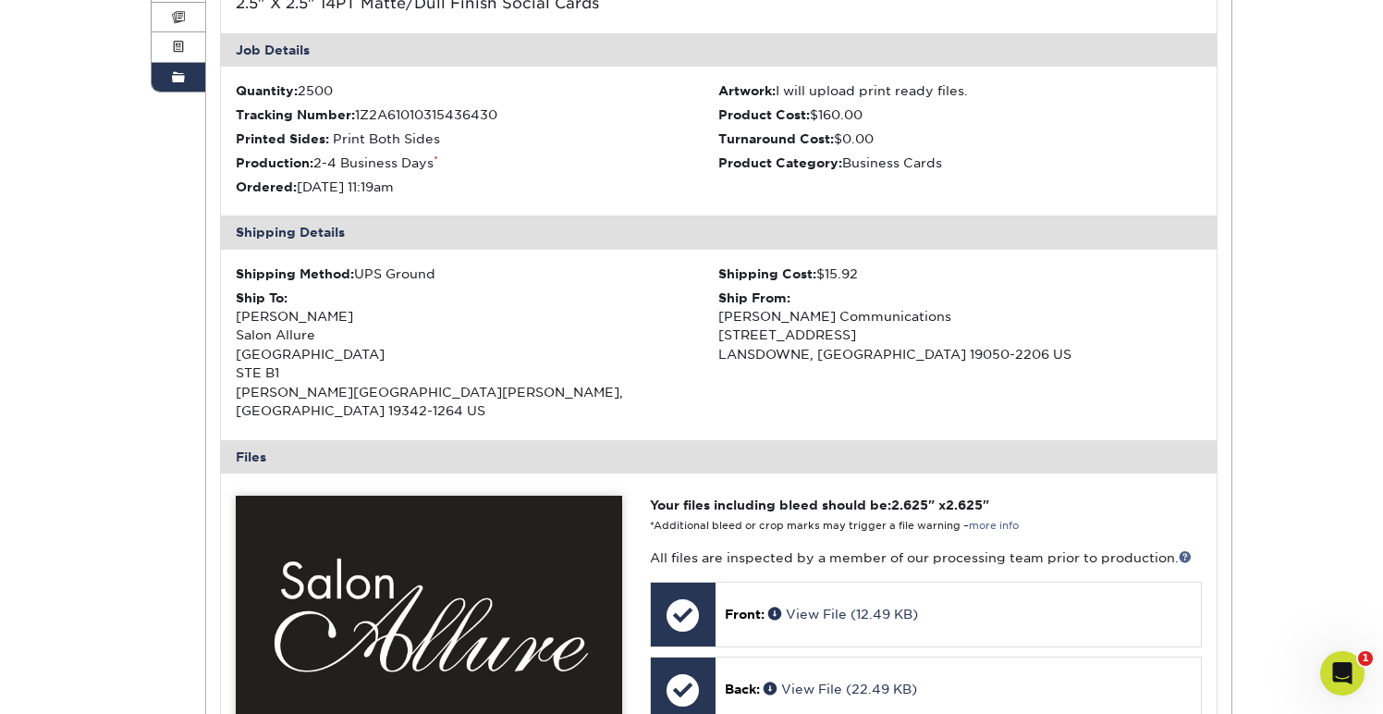
click at [1304, 328] on div "Order History Account Overview Contact Information Change Password Address Book…" at bounding box center [691, 573] width 1383 height 1530
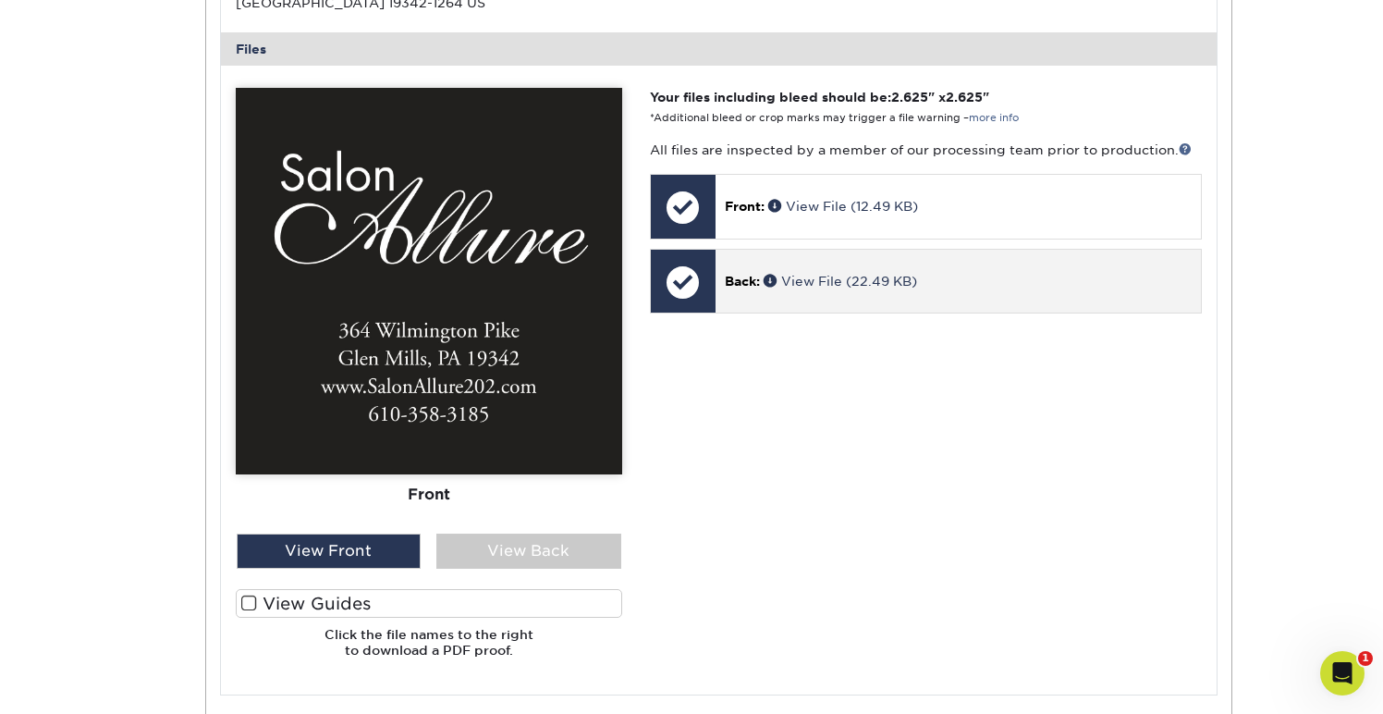
scroll to position [770, 0]
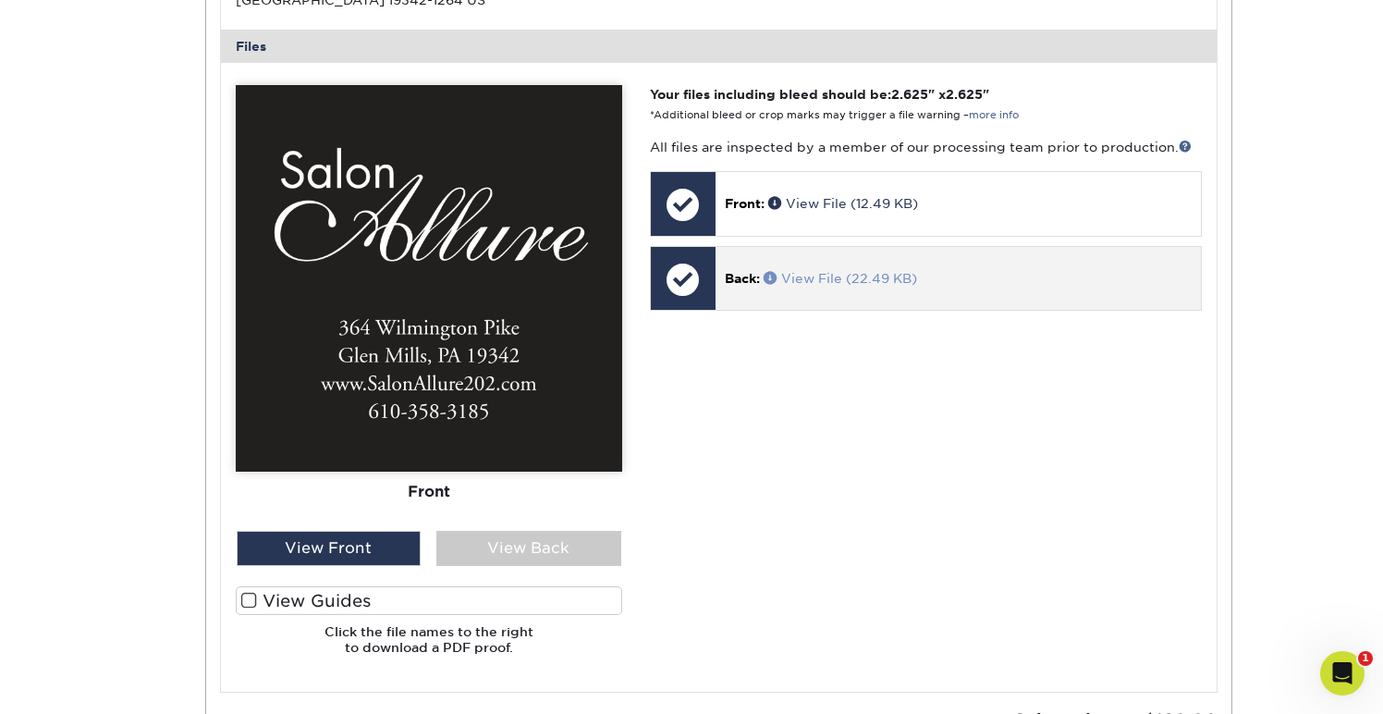
click at [805, 271] on link "View File (22.49 KB)" at bounding box center [839, 278] width 153 height 15
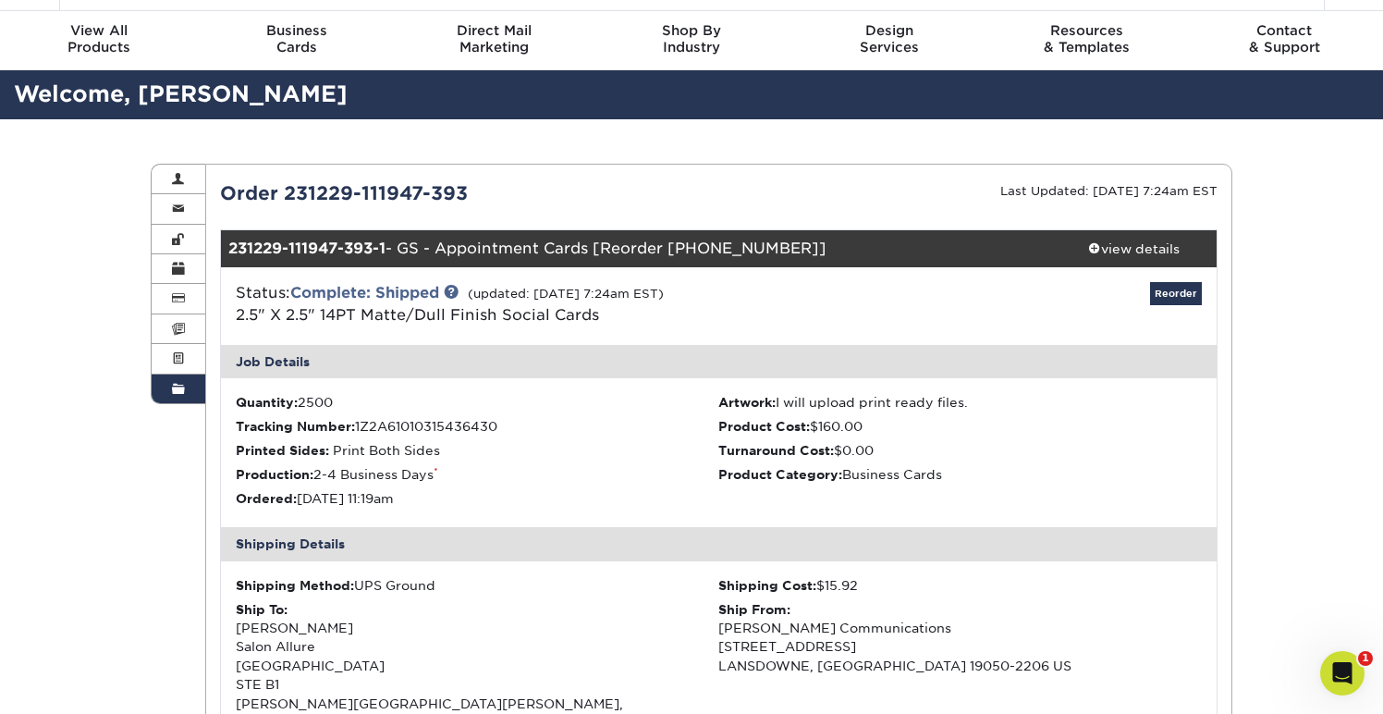
scroll to position [0, 0]
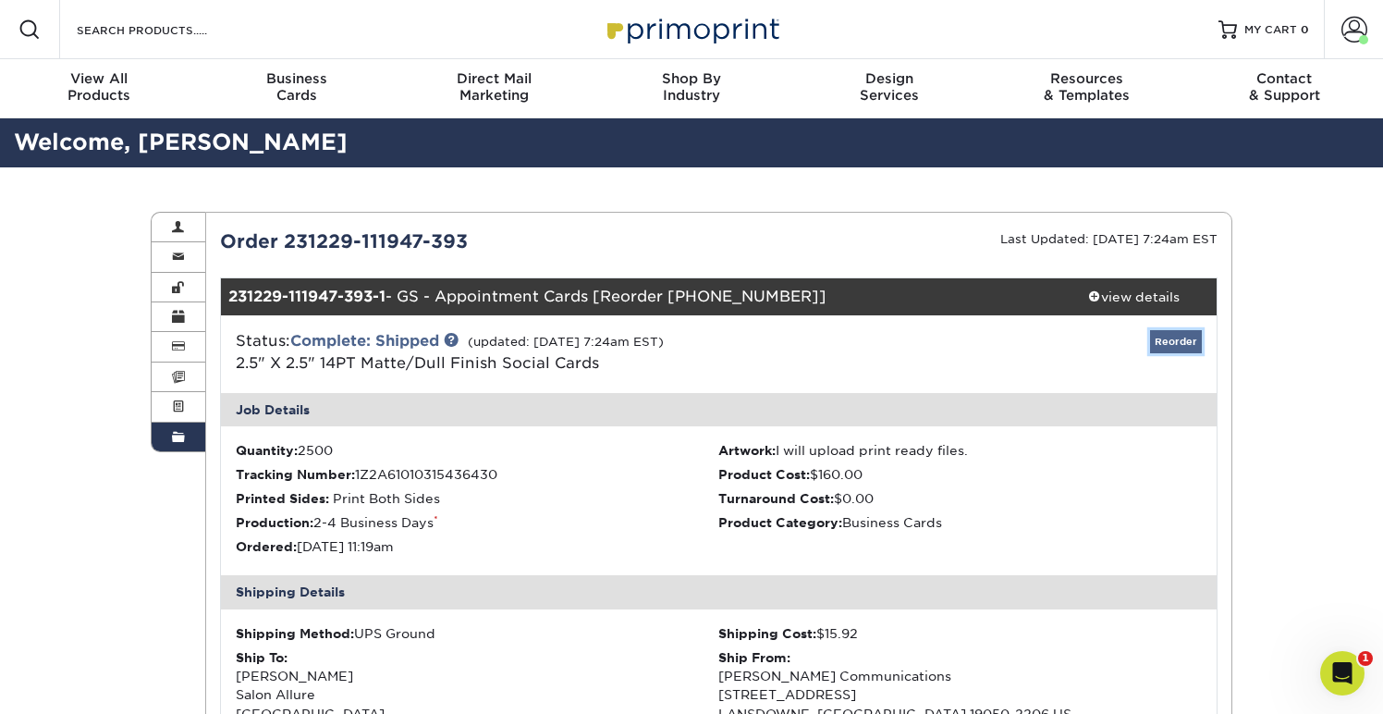
click at [1173, 342] on link "Reorder" at bounding box center [1176, 341] width 52 height 23
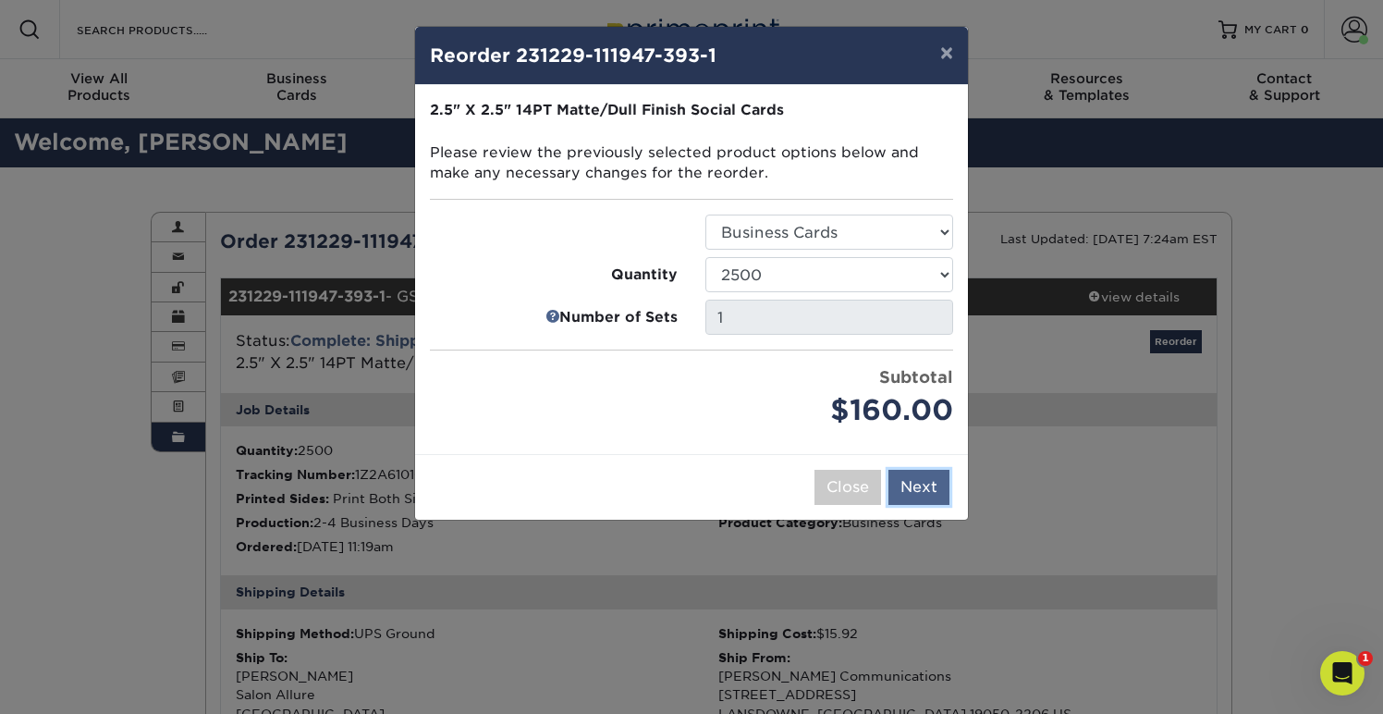
click at [912, 487] on button "Next" at bounding box center [918, 487] width 61 height 35
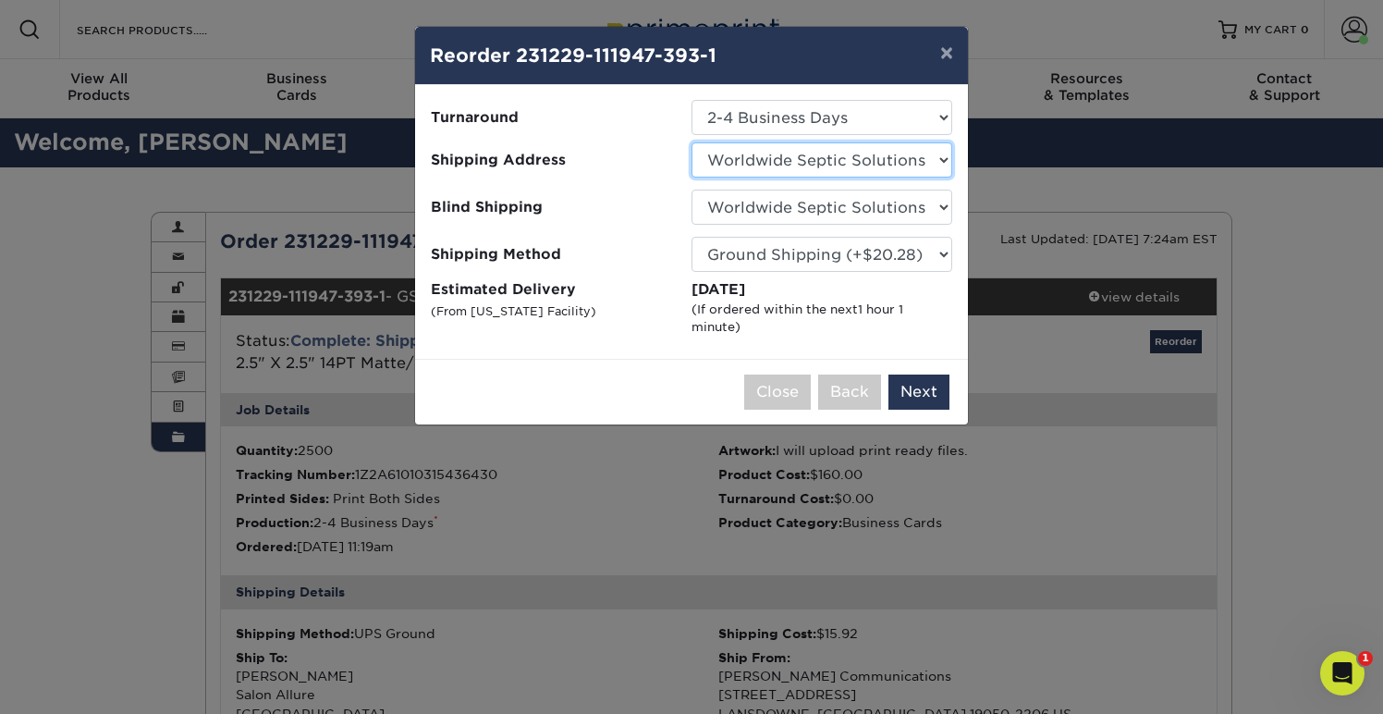
click at [691, 142] on select "Select One BENT - Friedrich BENT Ellen Bill Hildebrand CBENT cicio - lexington …" at bounding box center [821, 159] width 261 height 35
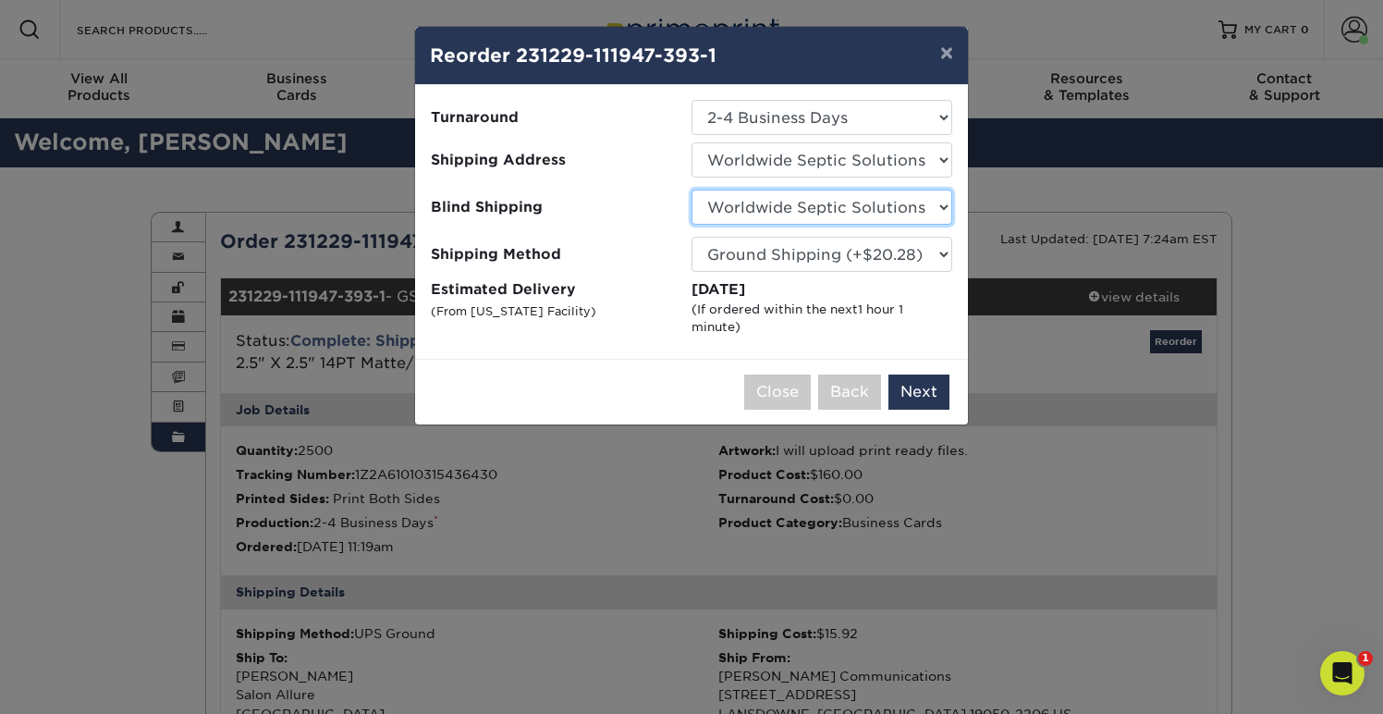
click at [691, 189] on select "No Blind Shipping BENT - Friedrich BENT Ellen Bill Hildebrand CBENT cicio - lex…" at bounding box center [821, 206] width 261 height 35
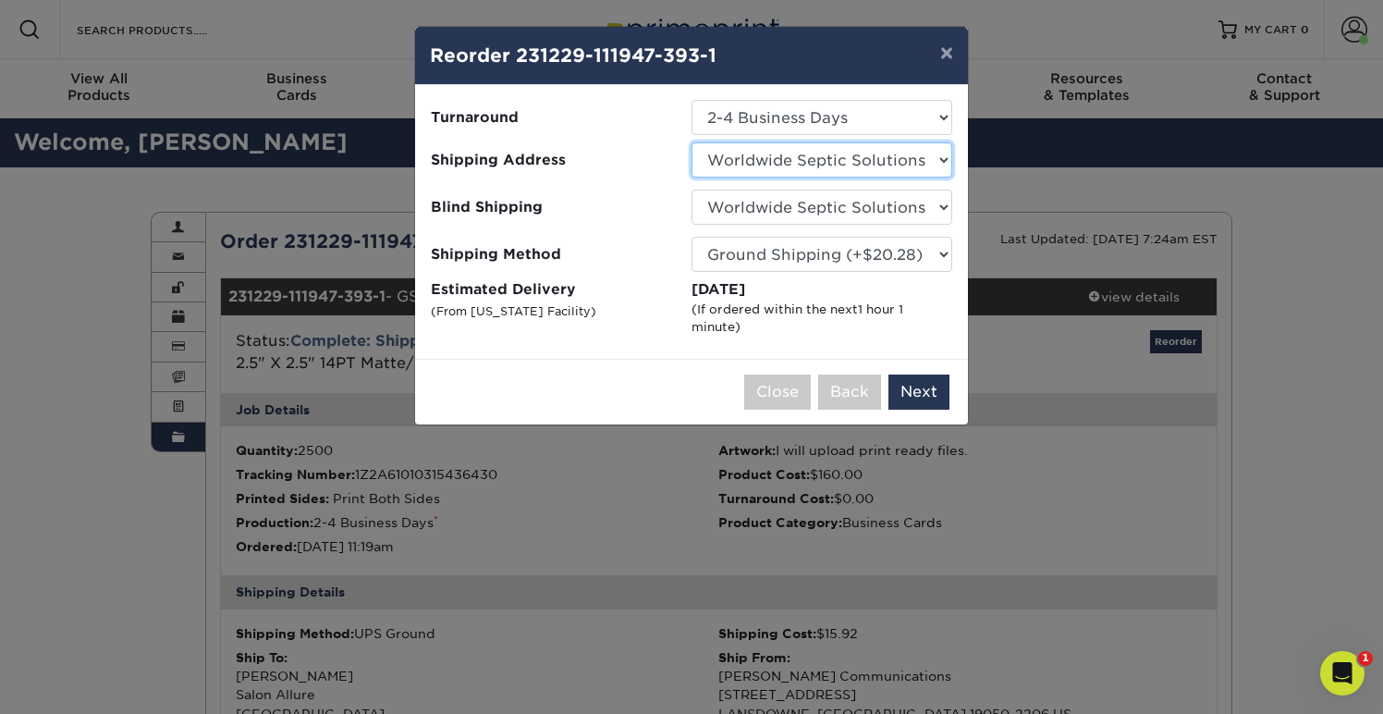
click at [691, 142] on select "Select One BENT - Friedrich BENT Ellen Bill Hildebrand CBENT cicio - lexington …" at bounding box center [821, 159] width 261 height 35
select select "26416"
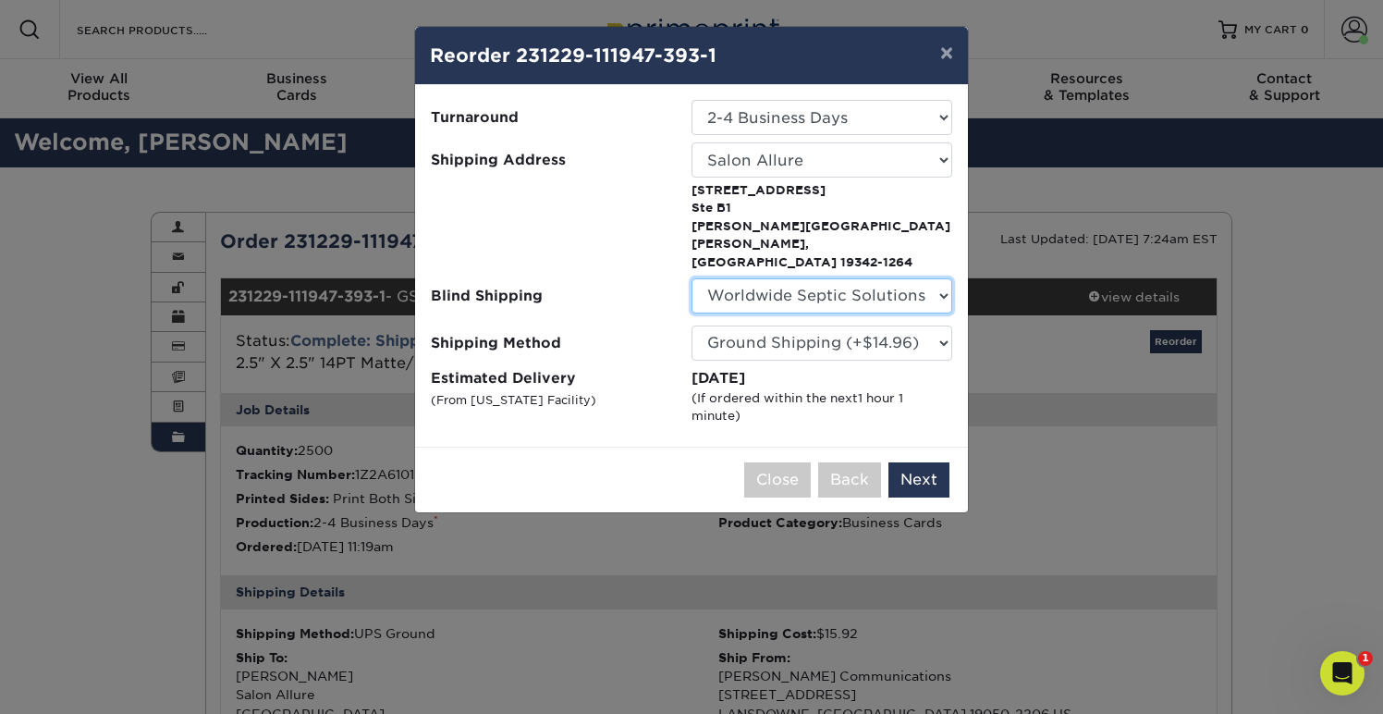
click at [691, 278] on select "No Blind Shipping BENT - Friedrich BENT Ellen Bill Hildebrand CBENT cicio - lex…" at bounding box center [821, 295] width 261 height 35
select select "1520"
click option "Hoff Communications" at bounding box center [0, 0] width 0 height 0
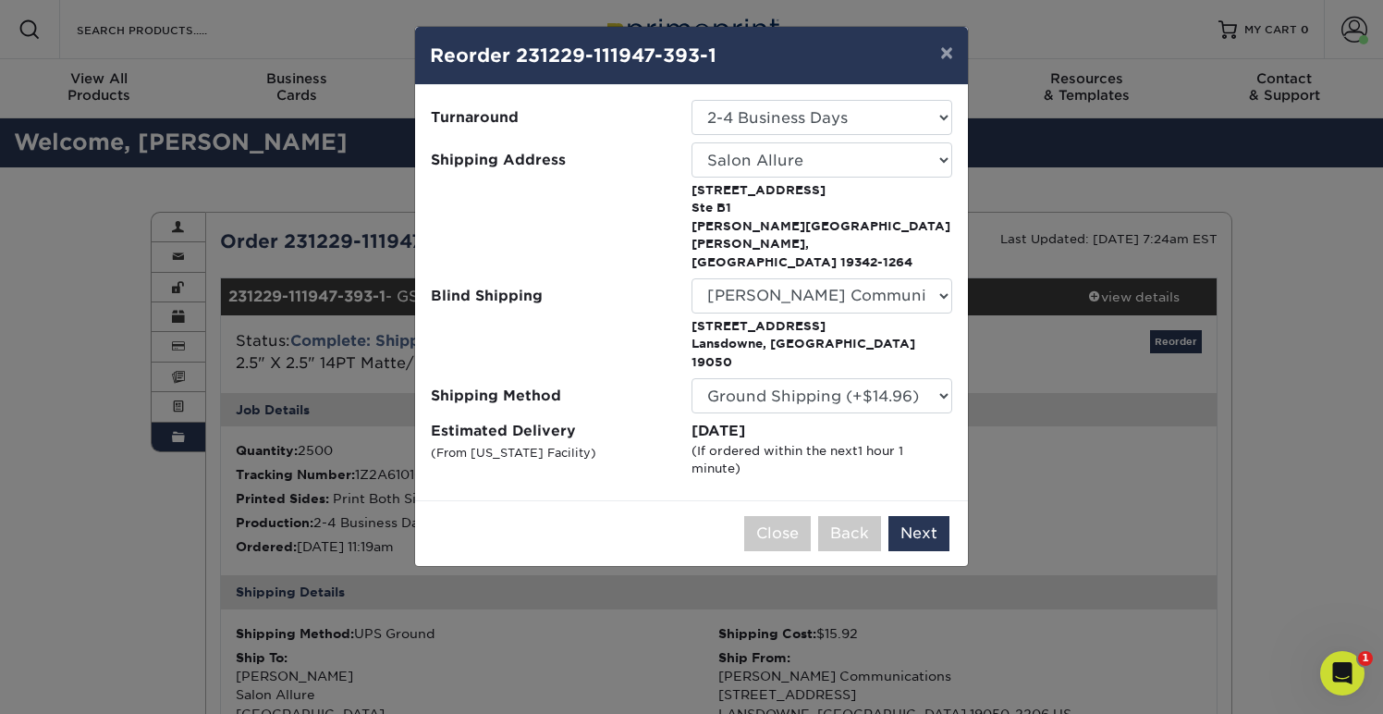
click at [905, 214] on p "364 Wilmington Pike Ste B1 Glen Mills, PA 19342-1264" at bounding box center [821, 226] width 261 height 90
click at [916, 516] on button "Next" at bounding box center [918, 533] width 61 height 35
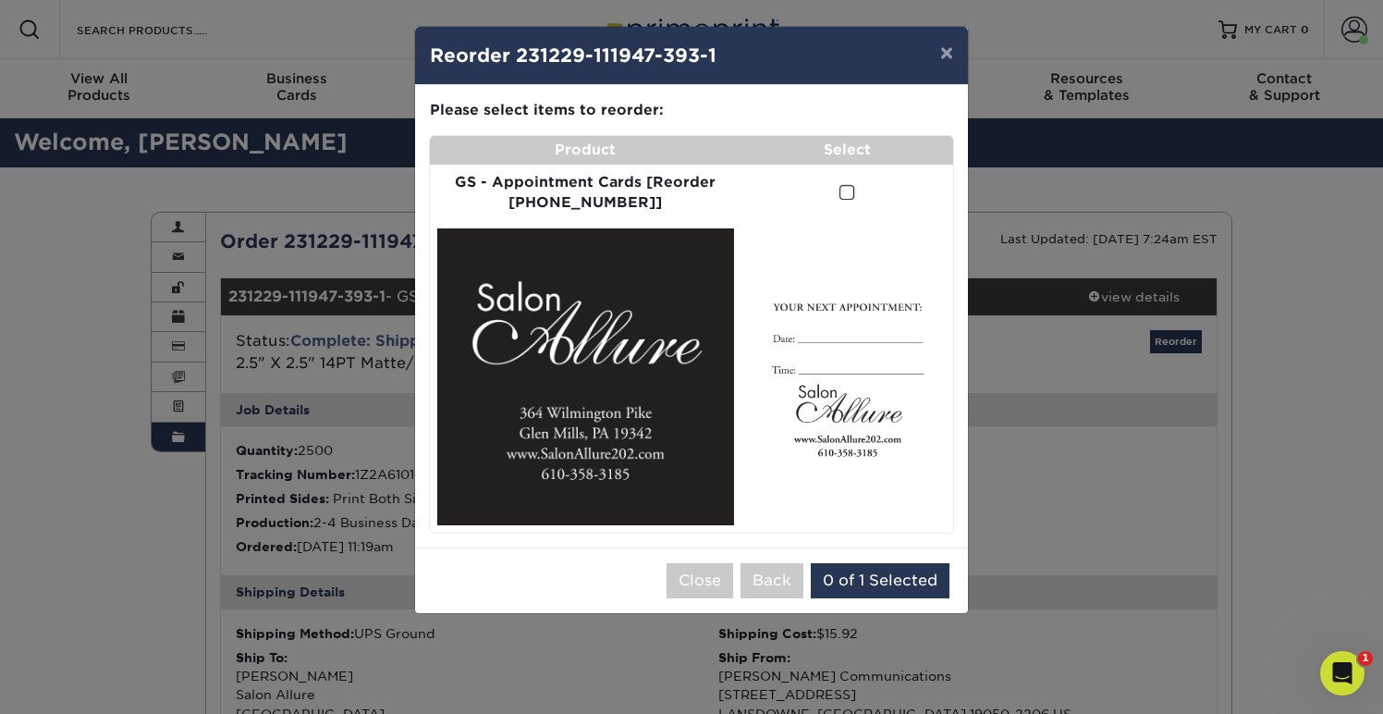
click at [840, 195] on span at bounding box center [847, 193] width 16 height 18
click at [0, 0] on input "checkbox" at bounding box center [0, 0] width 0 height 0
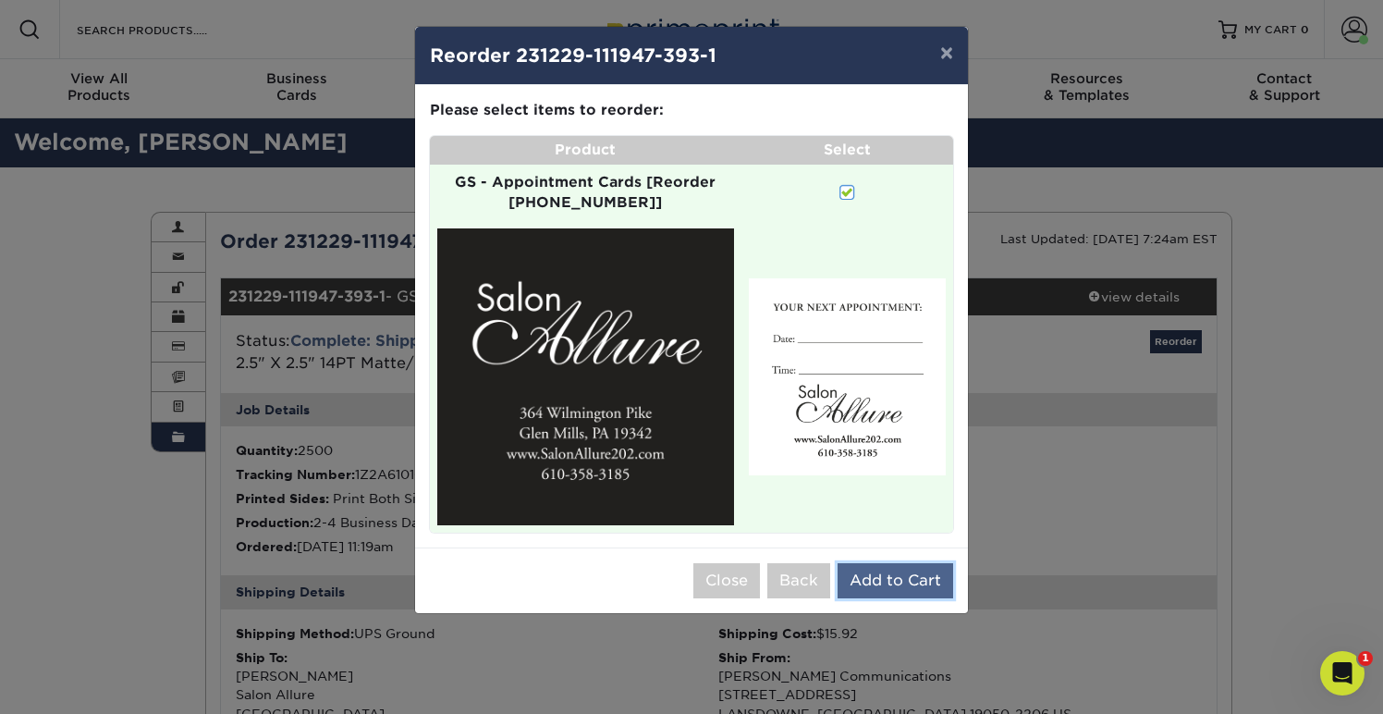
click at [874, 576] on button "Add to Cart" at bounding box center [895, 580] width 116 height 35
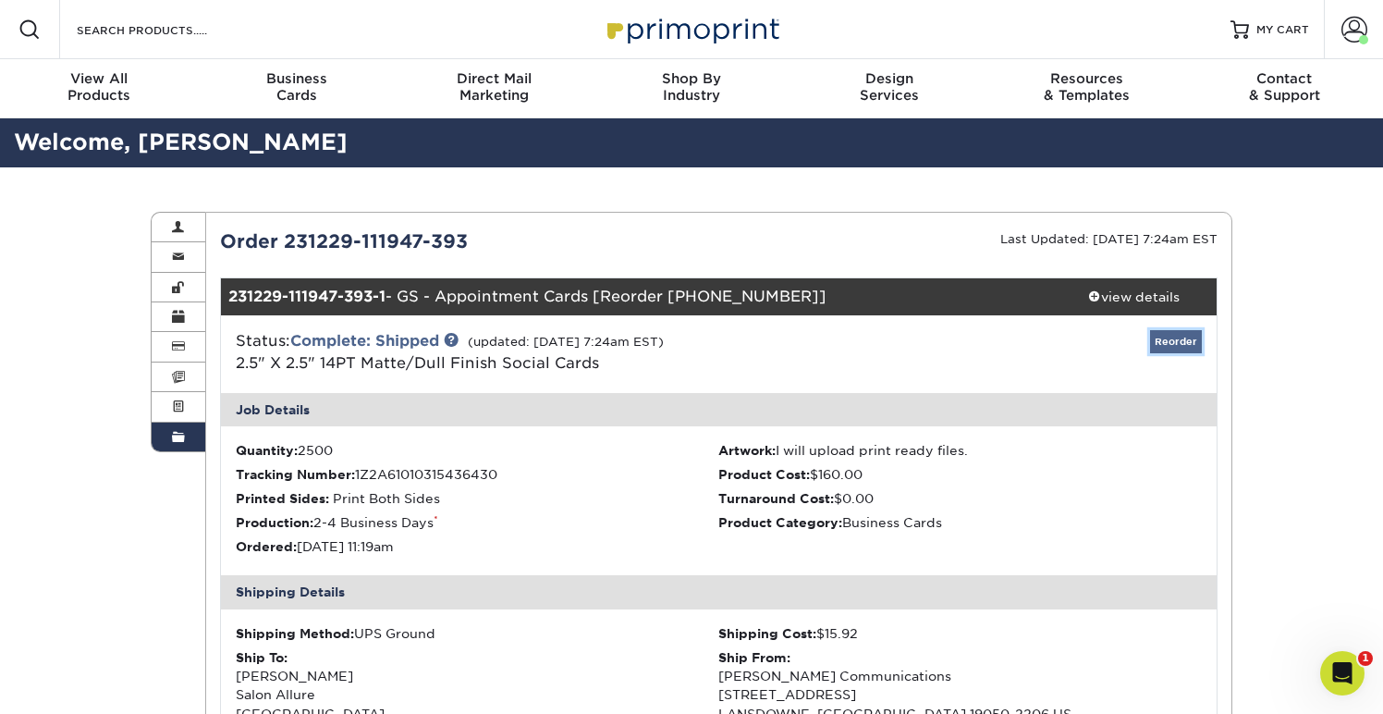
click at [1172, 345] on link "Reorder" at bounding box center [1176, 341] width 52 height 23
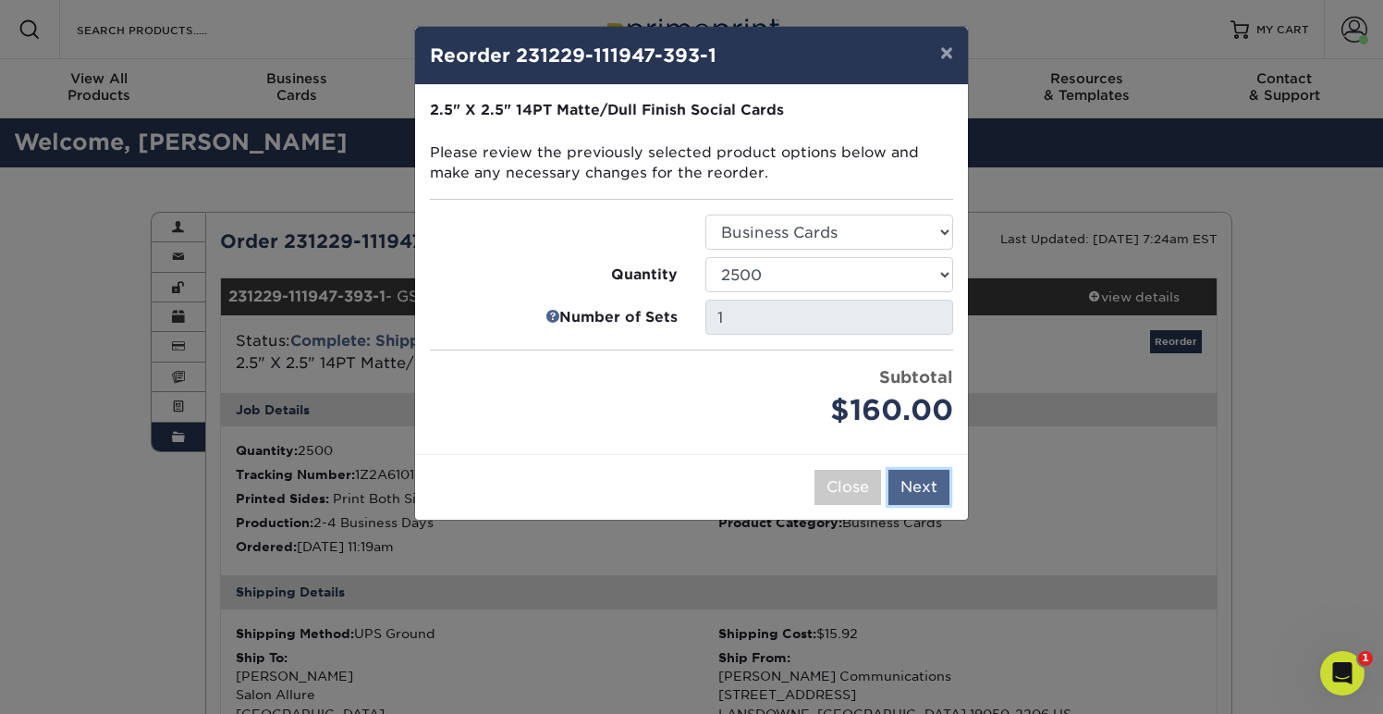
click at [925, 487] on button "Next" at bounding box center [918, 487] width 61 height 35
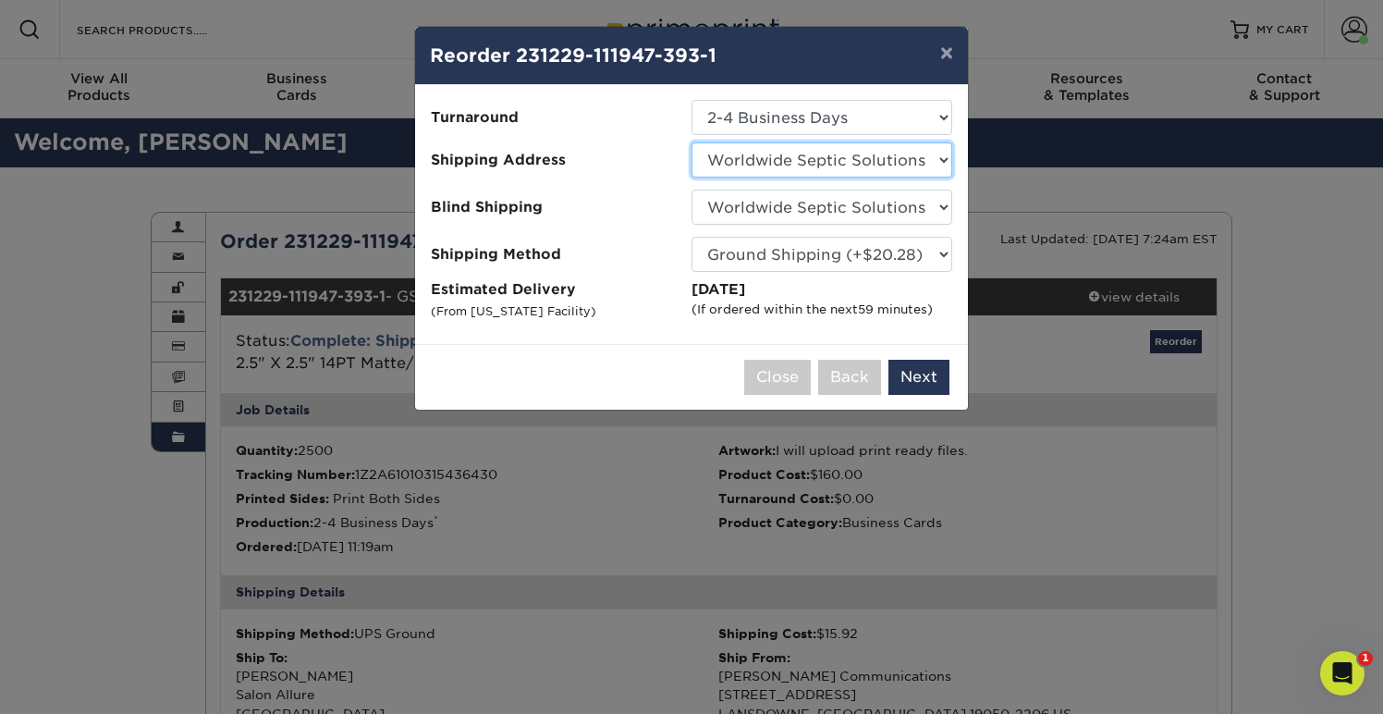
click at [691, 142] on select "Select One BENT - Friedrich BENT Ellen Bill Hildebrand CBENT cicio - lexington …" at bounding box center [821, 159] width 261 height 35
select select "26416"
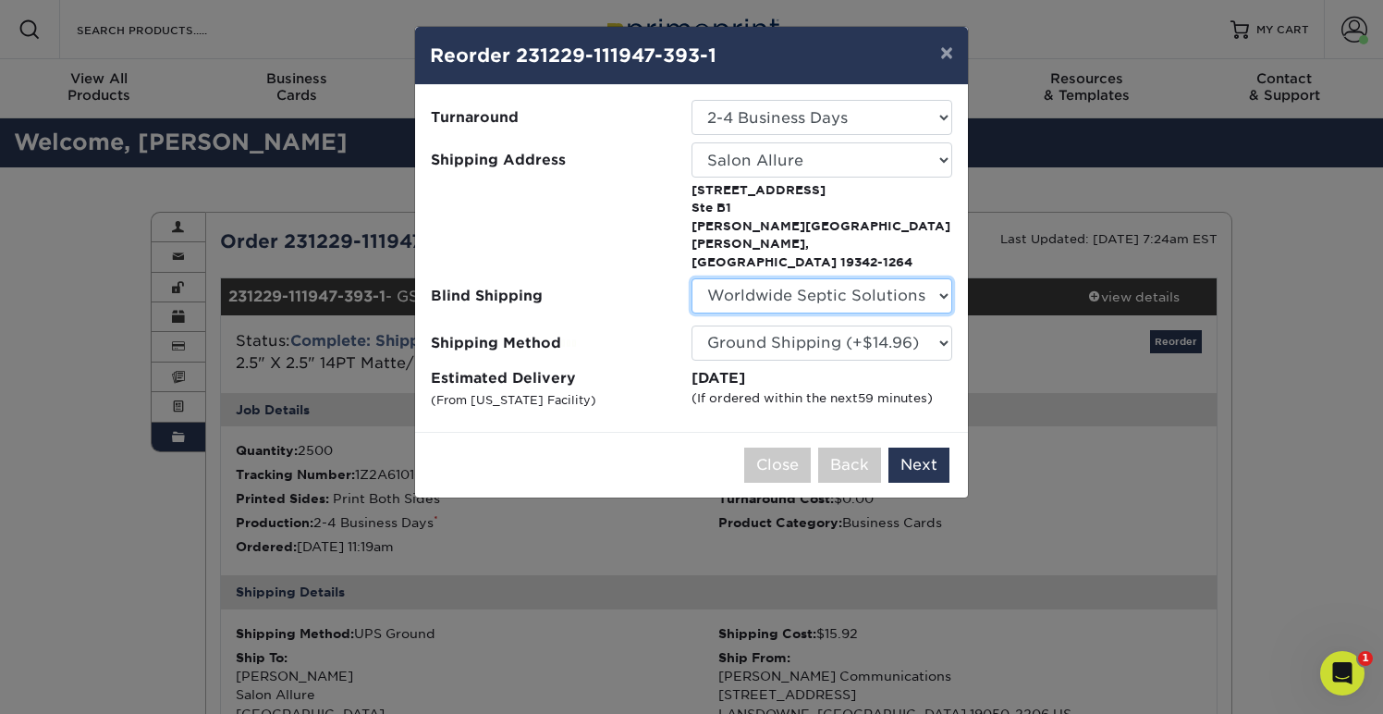
click at [691, 278] on select "No Blind Shipping BENT - Friedrich BENT Ellen Bill Hildebrand CBENT cicio - lex…" at bounding box center [821, 295] width 261 height 35
click option "Hoff Communications" at bounding box center [0, 0] width 0 height 0
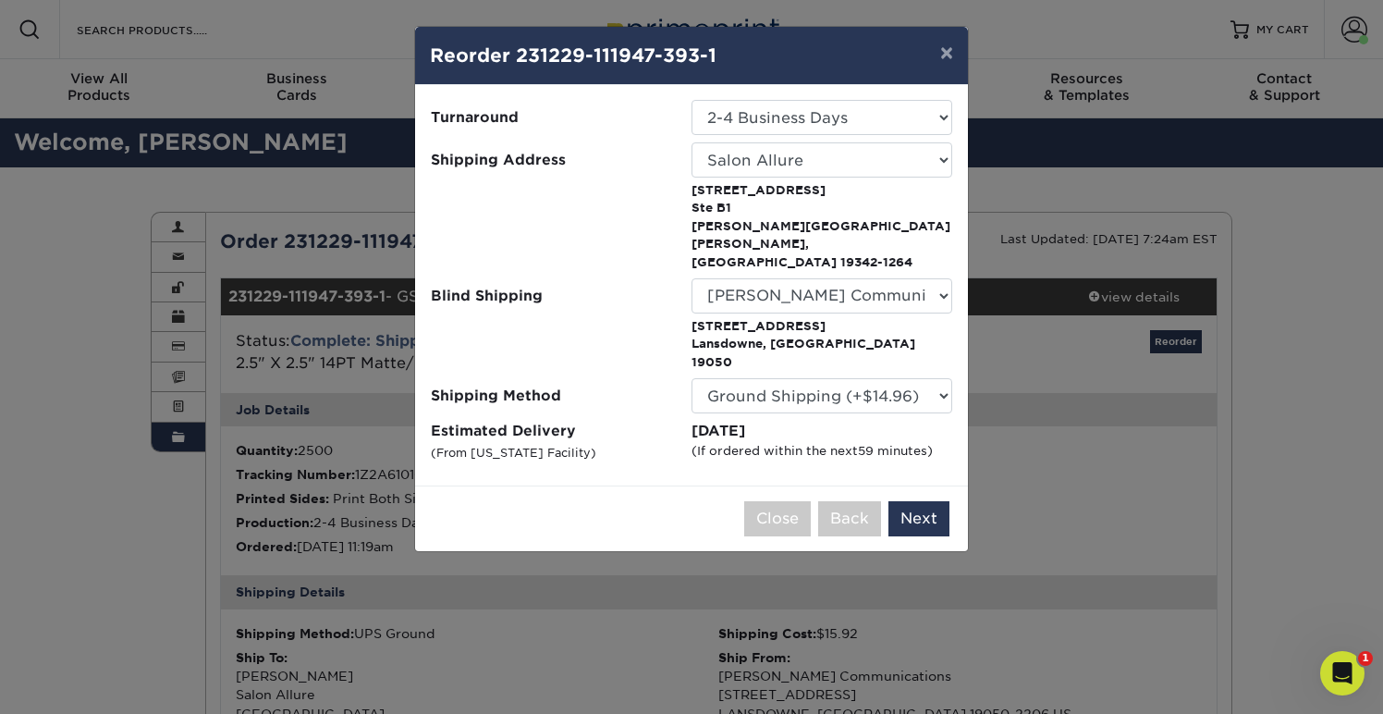
click at [873, 237] on ul "Turnaround Select One 2-4 Business Days 2 Day Next Business Day Shipping Addres…" at bounding box center [691, 281] width 523 height 363
click at [691, 278] on select "No Blind Shipping BENT - Friedrich BENT Ellen Bill Hildebrand CBENT cicio - lex…" at bounding box center [821, 295] width 261 height 35
select select "193888"
click option "Home Jennifer Hoff" at bounding box center [0, 0] width 0 height 0
click at [921, 501] on button "Next" at bounding box center [918, 518] width 61 height 35
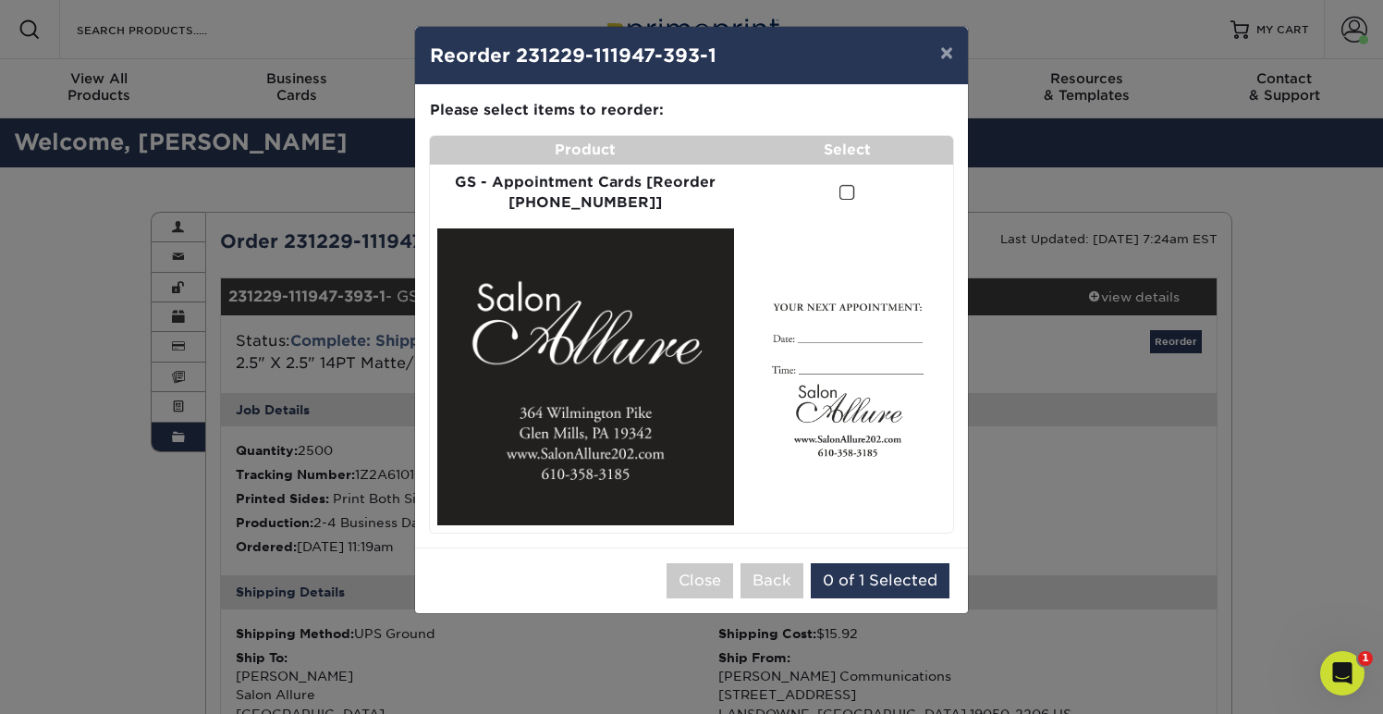
click at [845, 201] on span at bounding box center [847, 193] width 16 height 18
click at [0, 0] on input "checkbox" at bounding box center [0, 0] width 0 height 0
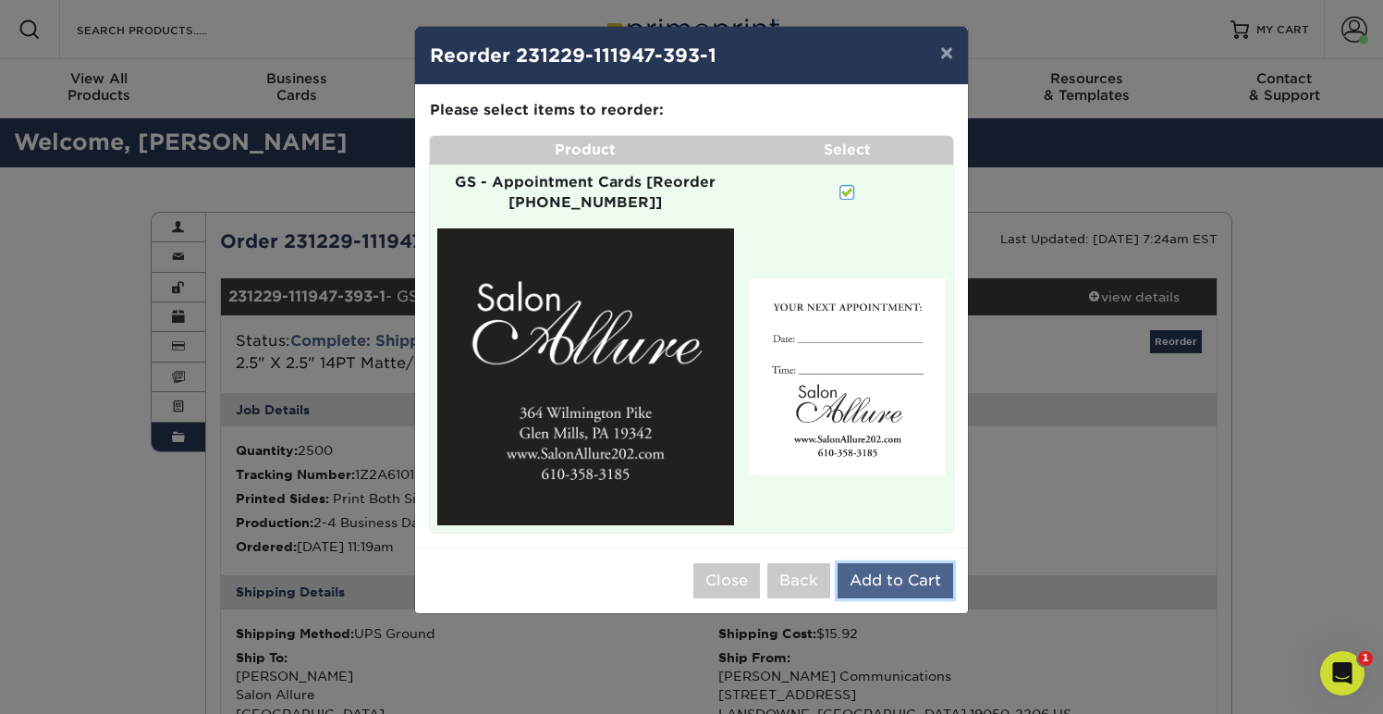
click at [871, 570] on button "Add to Cart" at bounding box center [895, 580] width 116 height 35
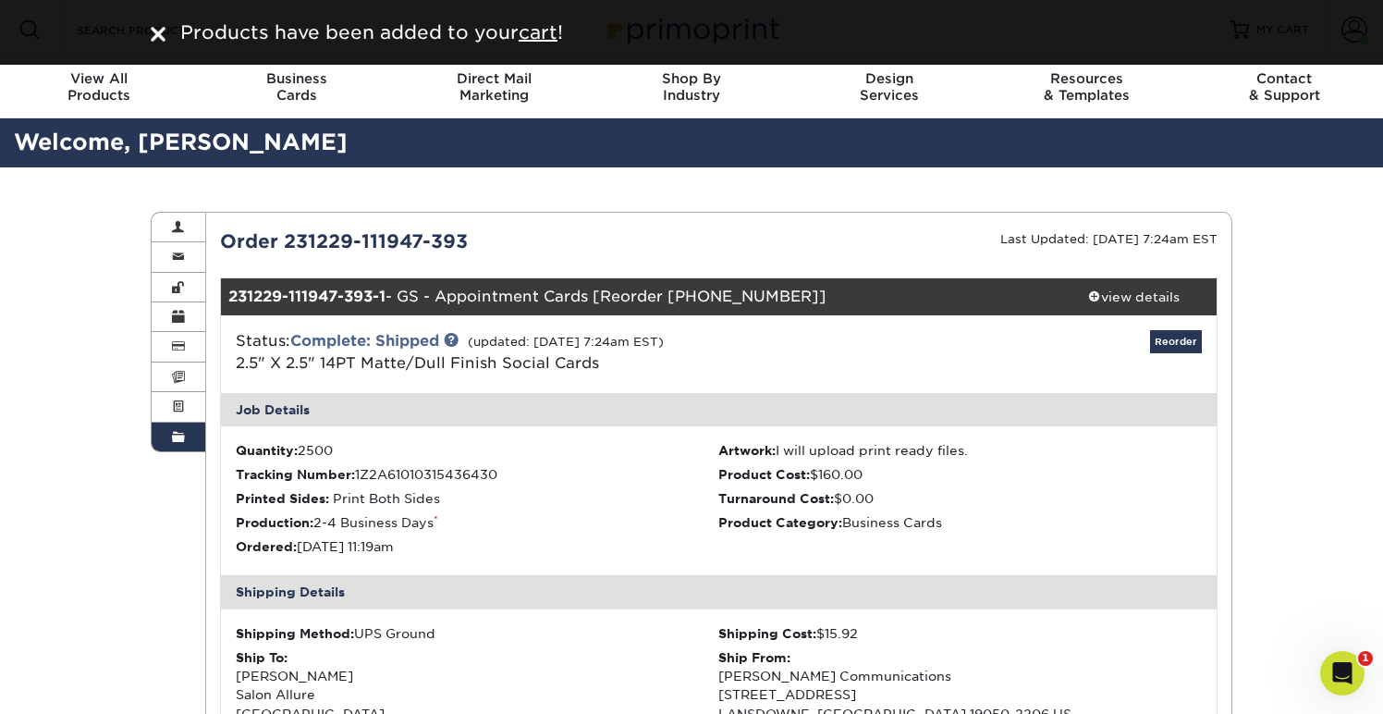
click at [536, 47] on div "Products have been added to your cart !" at bounding box center [691, 32] width 1383 height 65
click at [538, 33] on u "cart" at bounding box center [538, 32] width 39 height 22
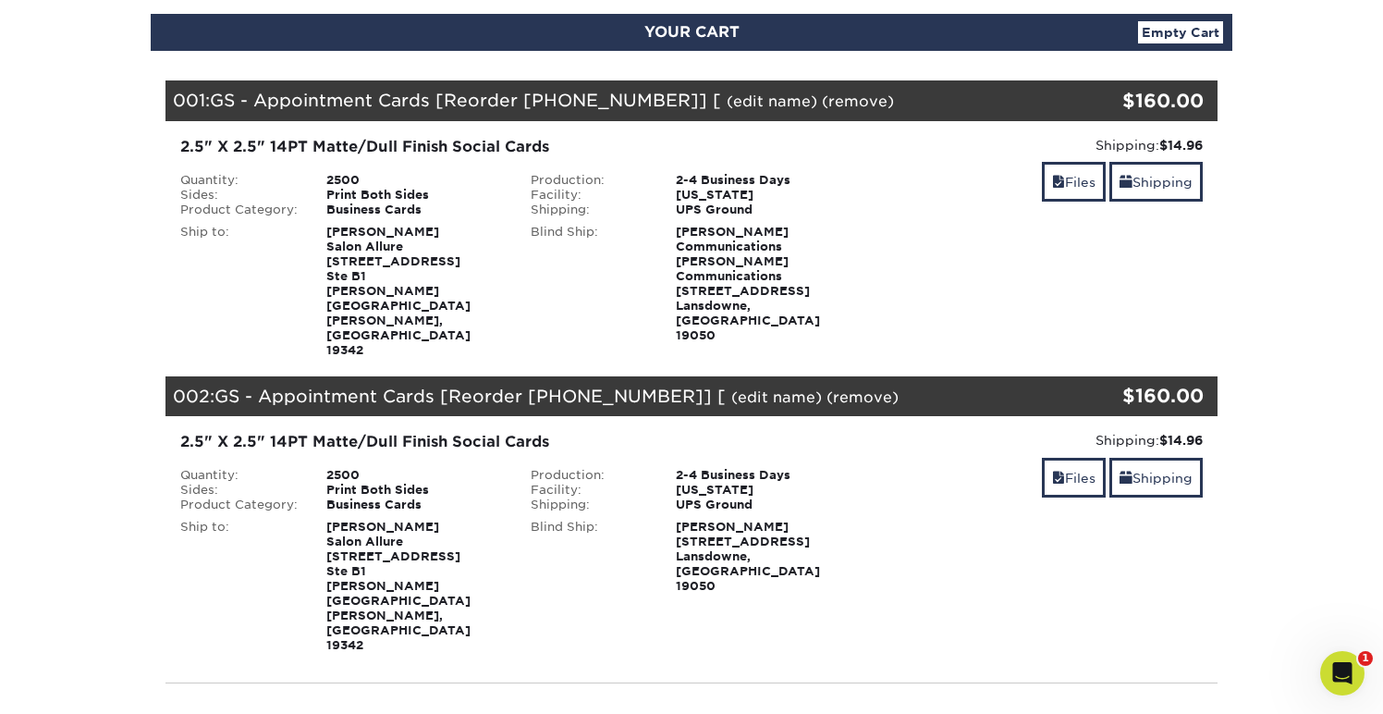
scroll to position [200, 0]
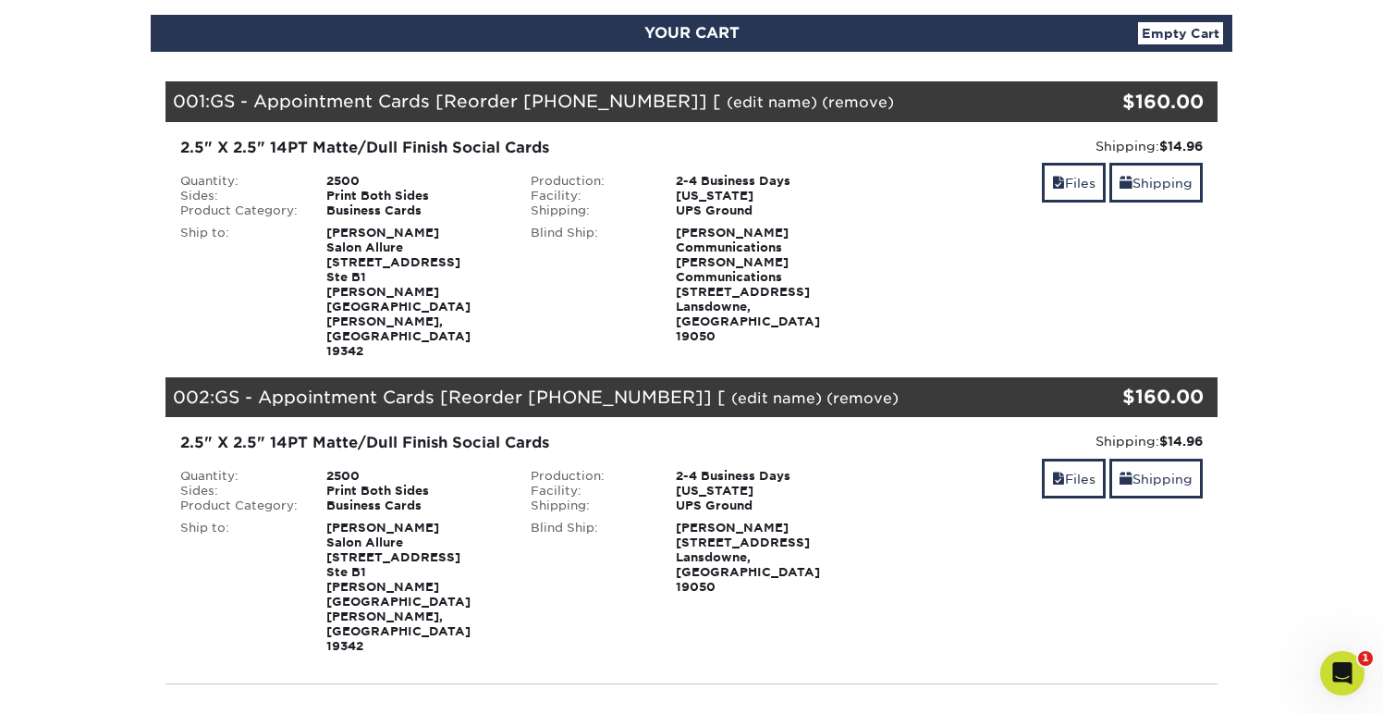
click at [874, 506] on div "Shipping: $14.96 Discount: - $0.00 Files Shipping" at bounding box center [1041, 543] width 350 height 222
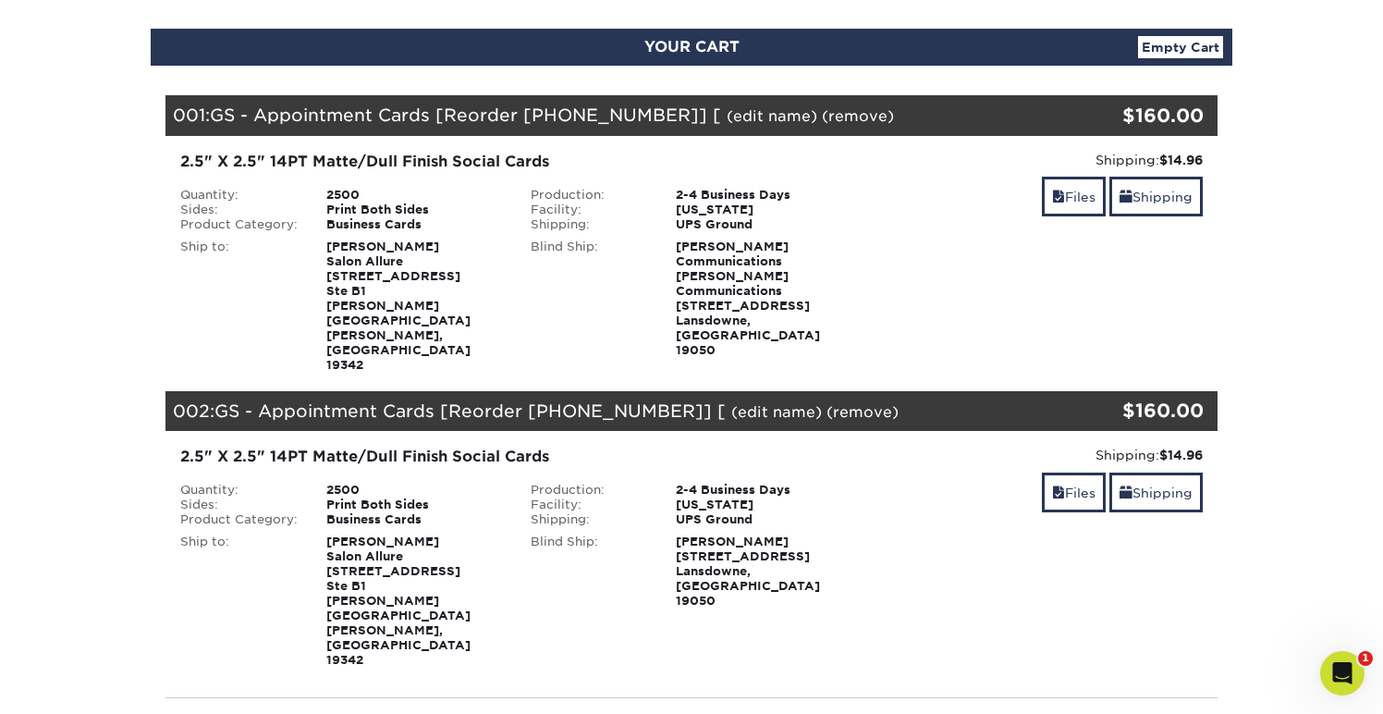
scroll to position [161, 0]
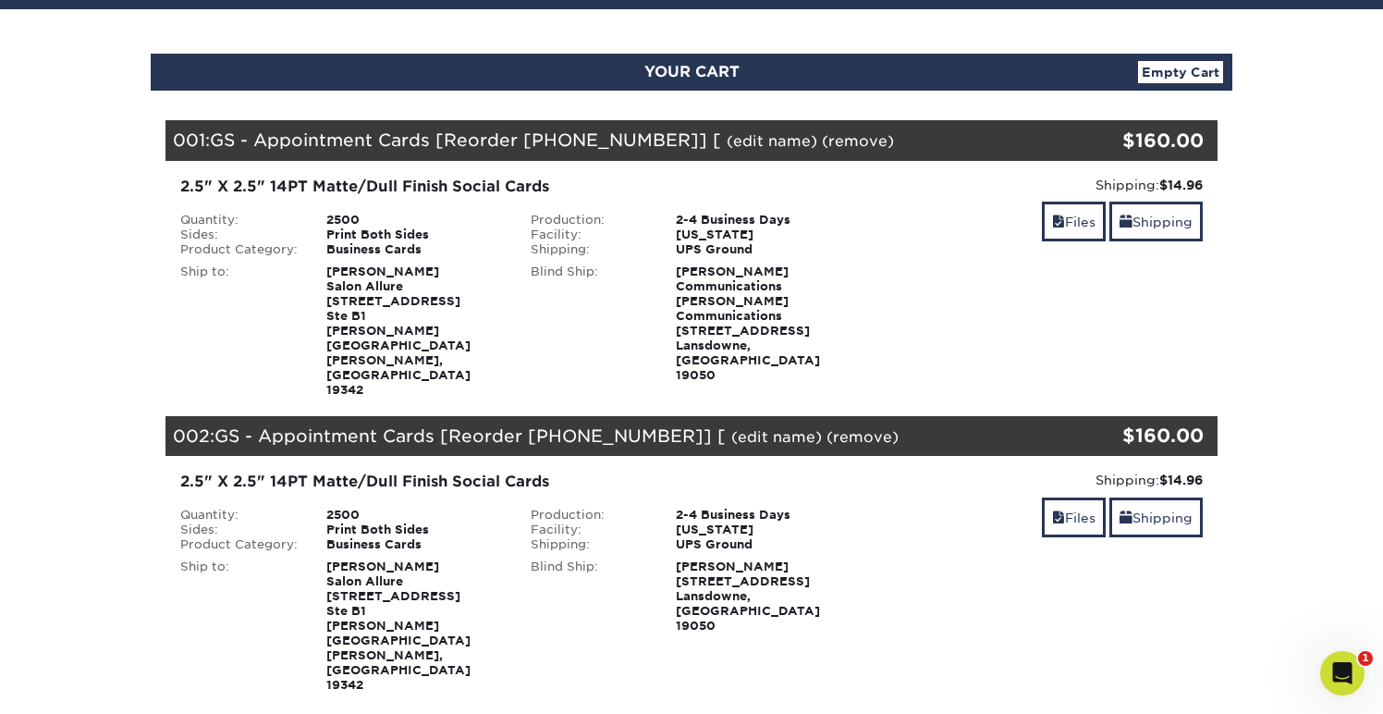
click at [937, 497] on div "Files Shipping" at bounding box center [1041, 518] width 323 height 43
click at [921, 497] on div "Files Shipping" at bounding box center [1041, 518] width 323 height 43
click at [865, 507] on div "2-4 Business Days" at bounding box center [764, 514] width 204 height 15
click at [1186, 78] on link "Empty Cart" at bounding box center [1180, 72] width 85 height 22
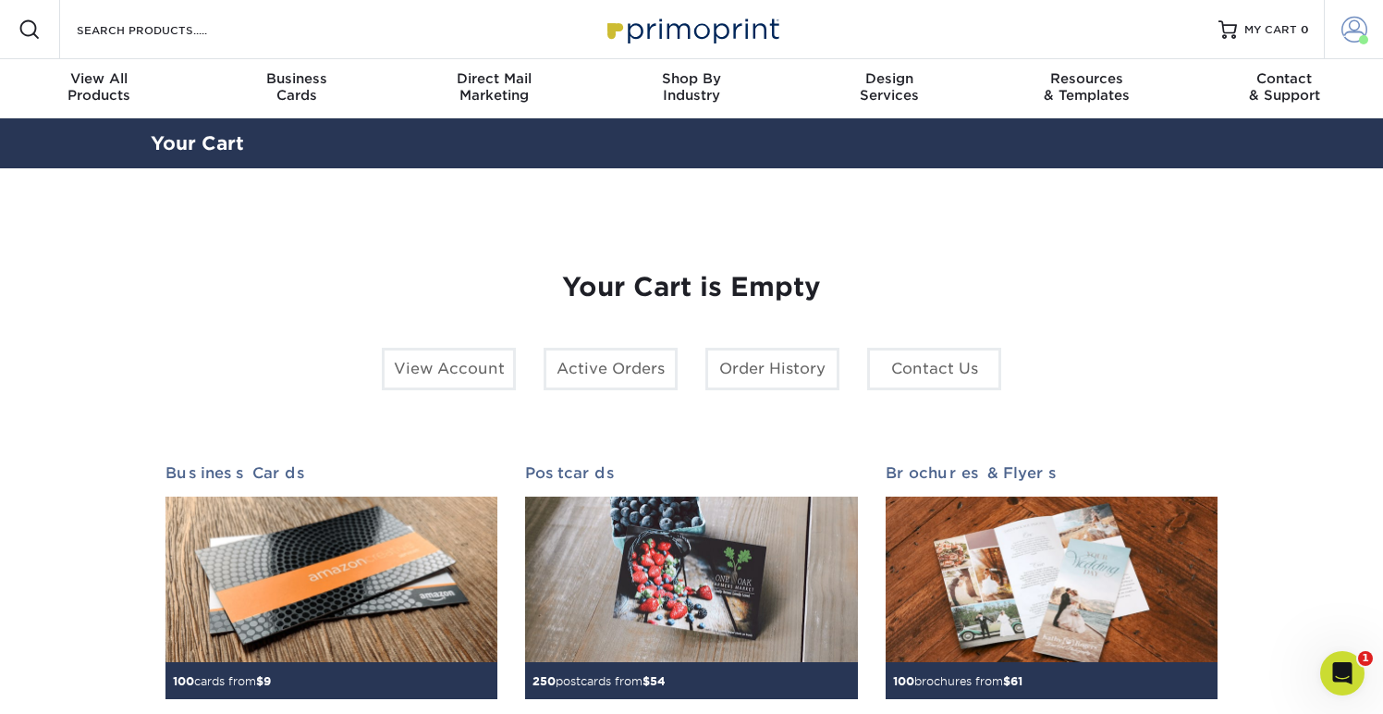
click at [1347, 27] on span at bounding box center [1354, 30] width 26 height 26
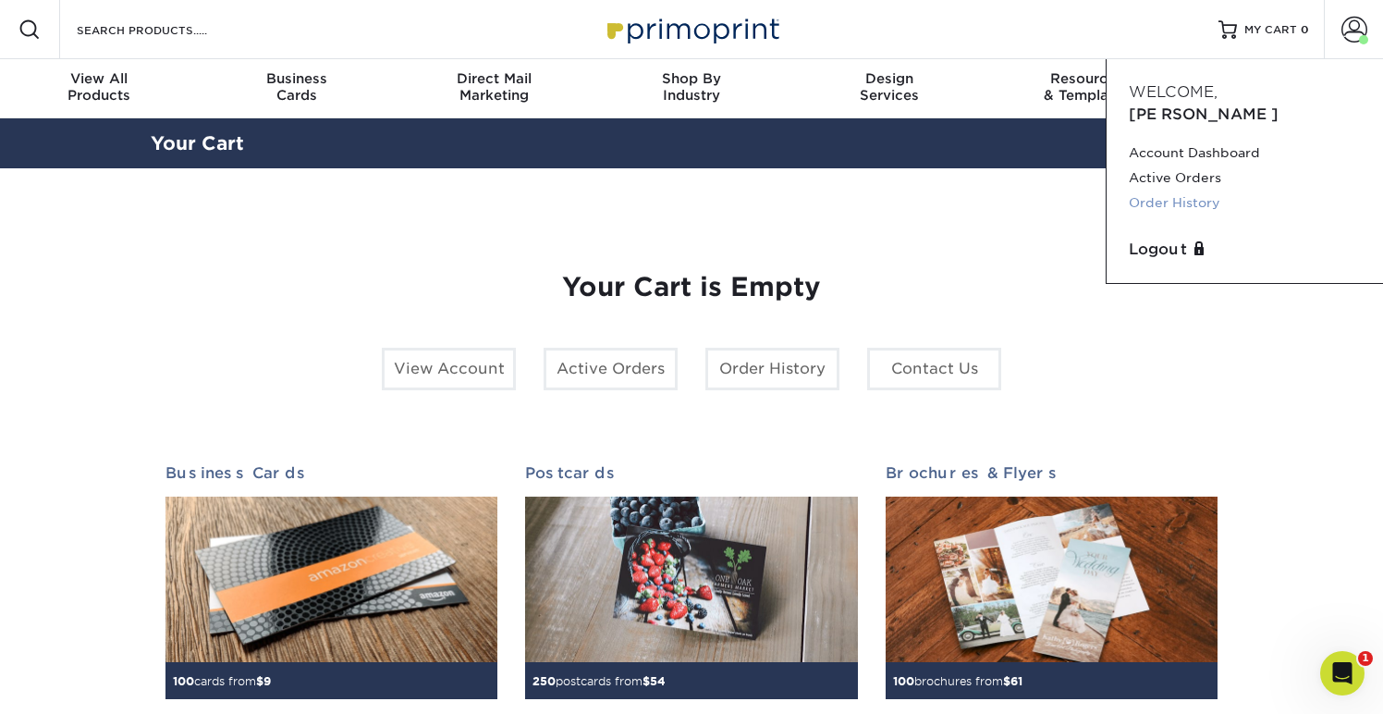
click at [1186, 190] on link "Order History" at bounding box center [1245, 202] width 232 height 25
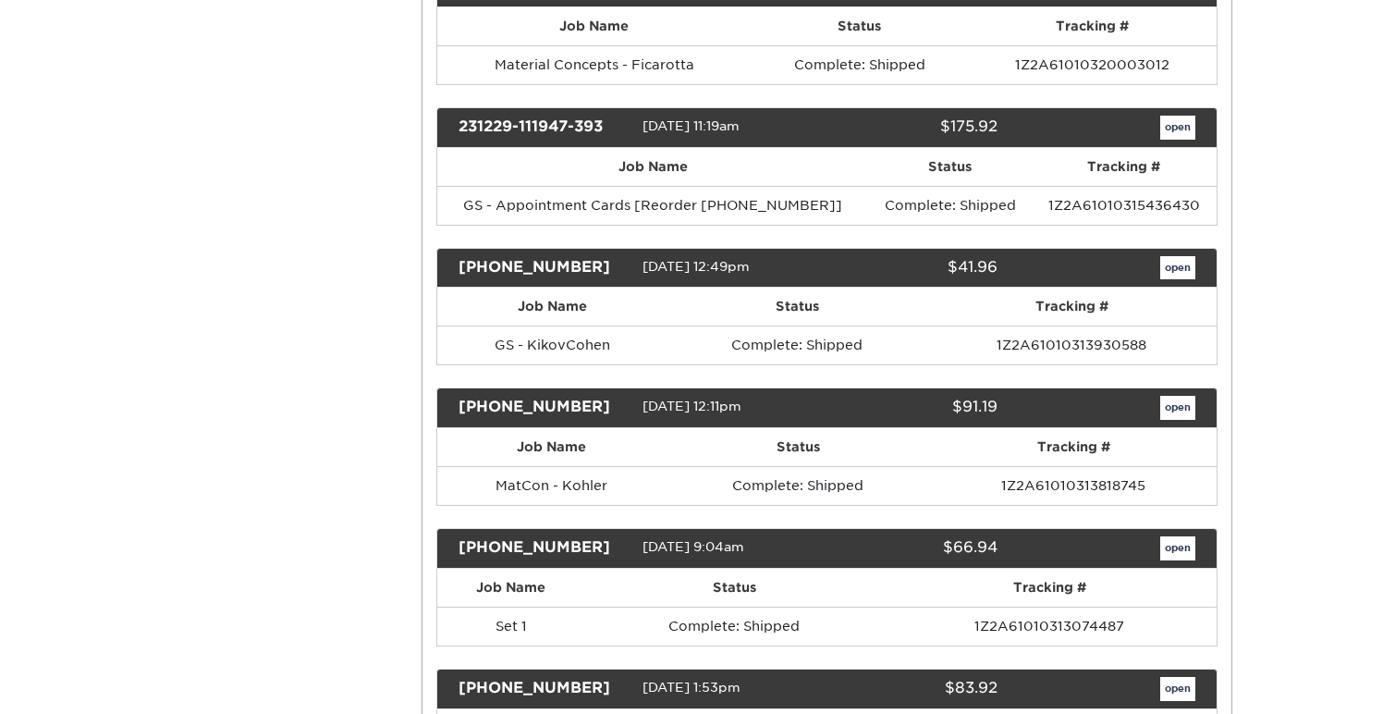
scroll to position [711, 0]
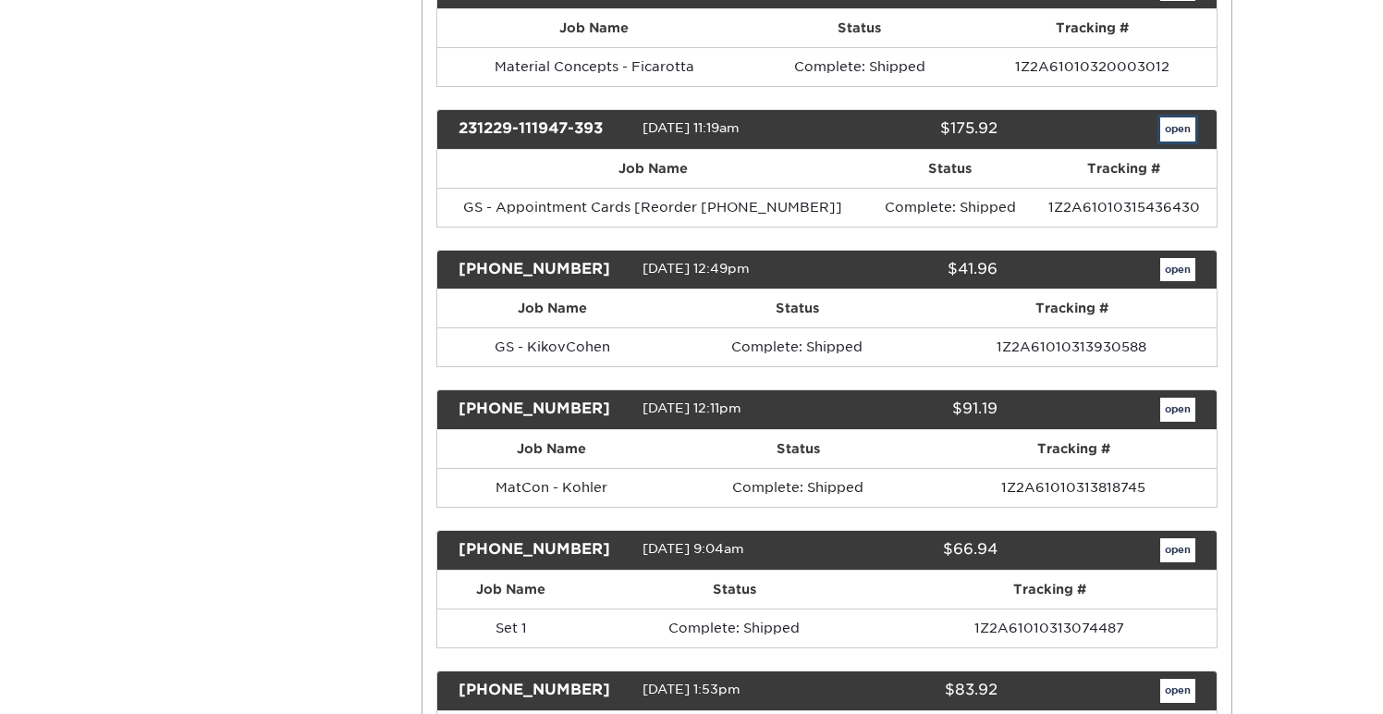
click at [1171, 135] on link "open" at bounding box center [1177, 129] width 35 height 24
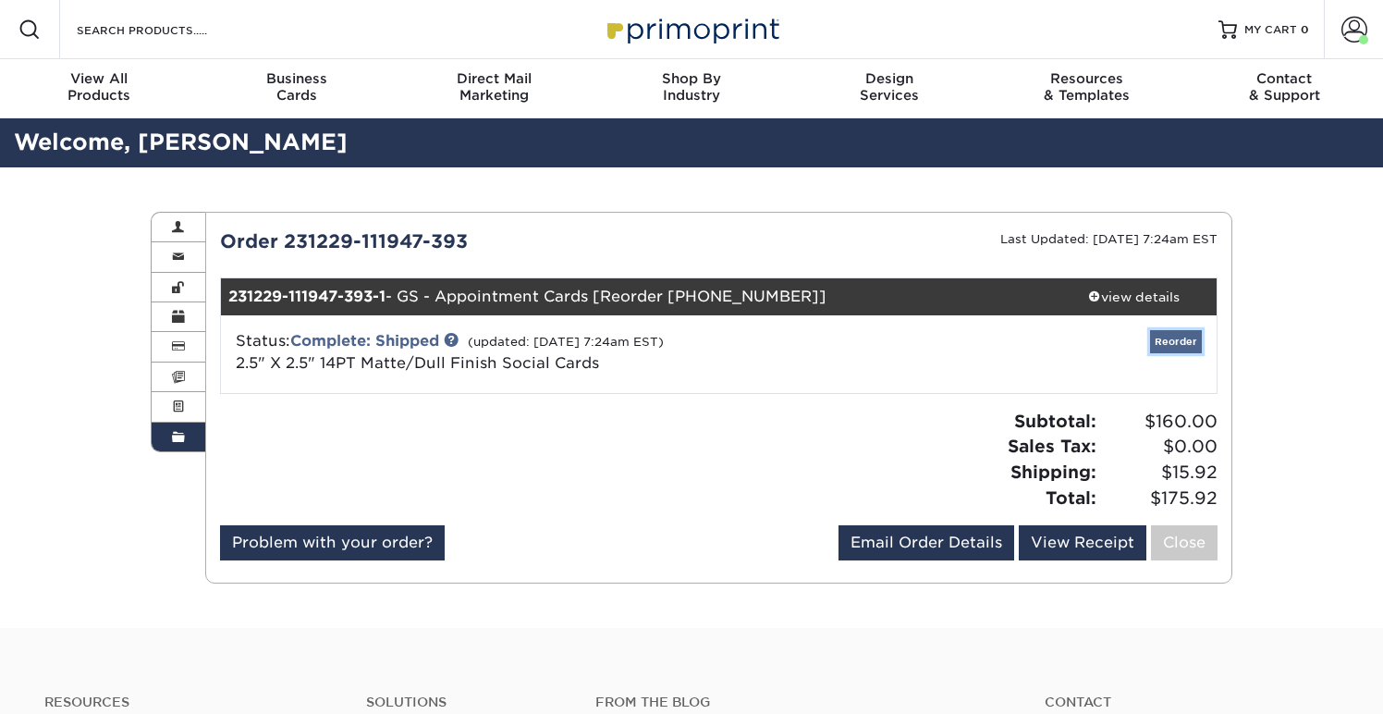
click at [1174, 338] on link "Reorder" at bounding box center [1176, 341] width 52 height 23
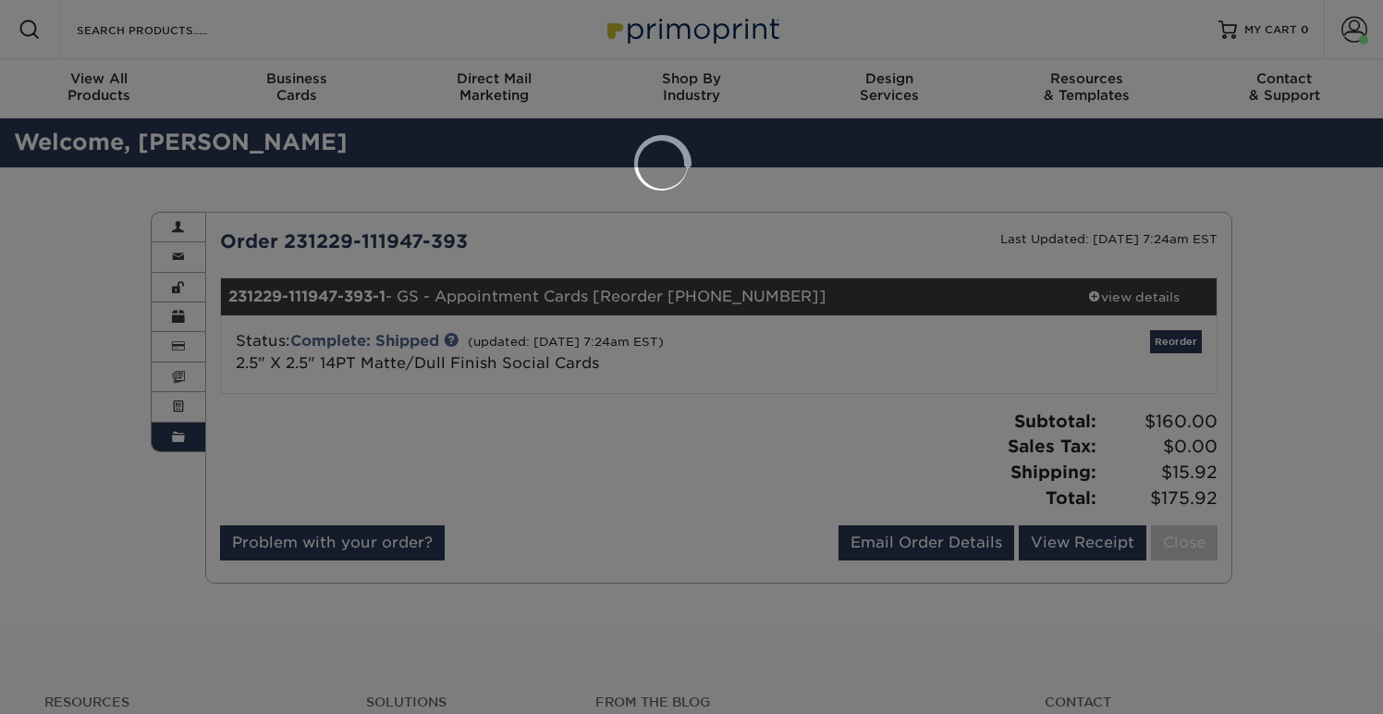
select select "72822"
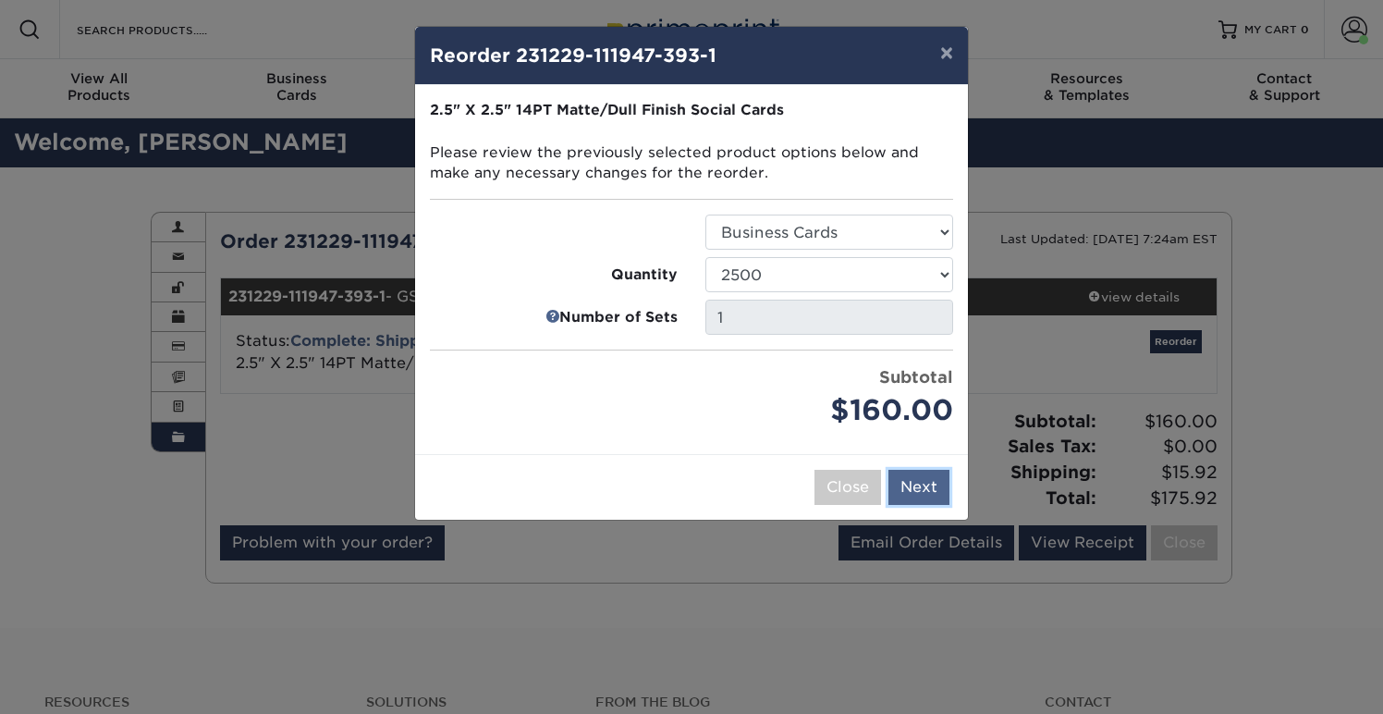
click at [920, 485] on button "Next" at bounding box center [918, 487] width 61 height 35
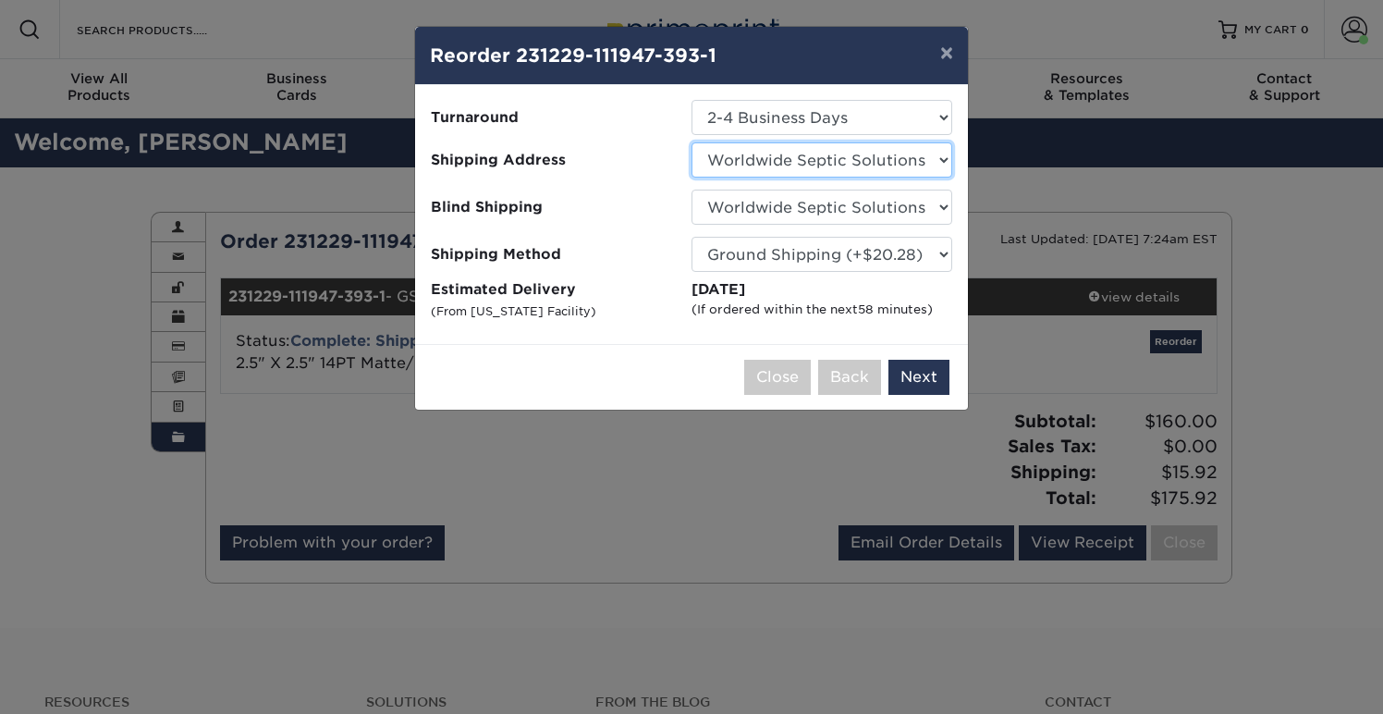
click at [691, 142] on select "Select One BENT - Friedrich BENT Ellen Bill Hildebrand CBENT cicio - lexington …" at bounding box center [821, 159] width 261 height 35
select select "26416"
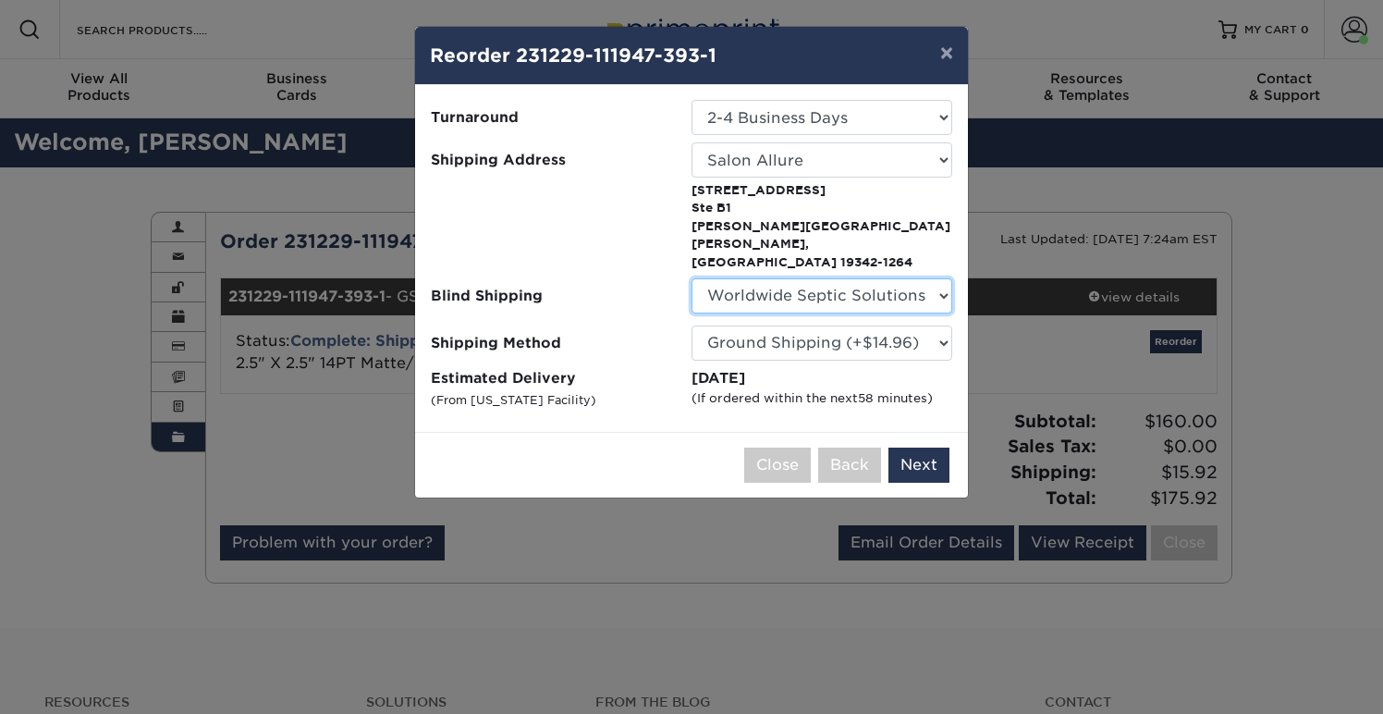
click at [691, 278] on select "No Blind Shipping BENT - Friedrich BENT Ellen Bill Hildebrand CBENT cicio - lex…" at bounding box center [821, 295] width 261 height 35
select select "193888"
click option "Home Jennifer Hoff" at bounding box center [0, 0] width 0 height 0
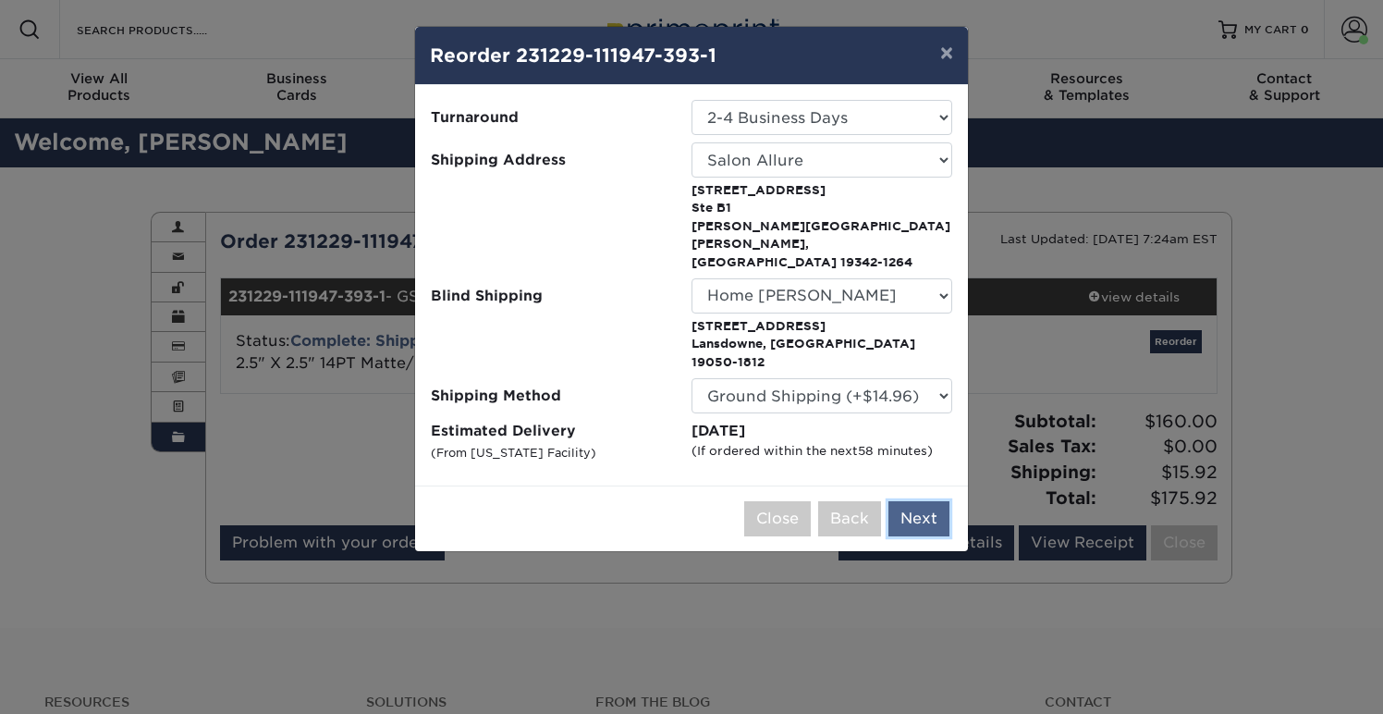
click at [917, 501] on button "Next" at bounding box center [918, 518] width 61 height 35
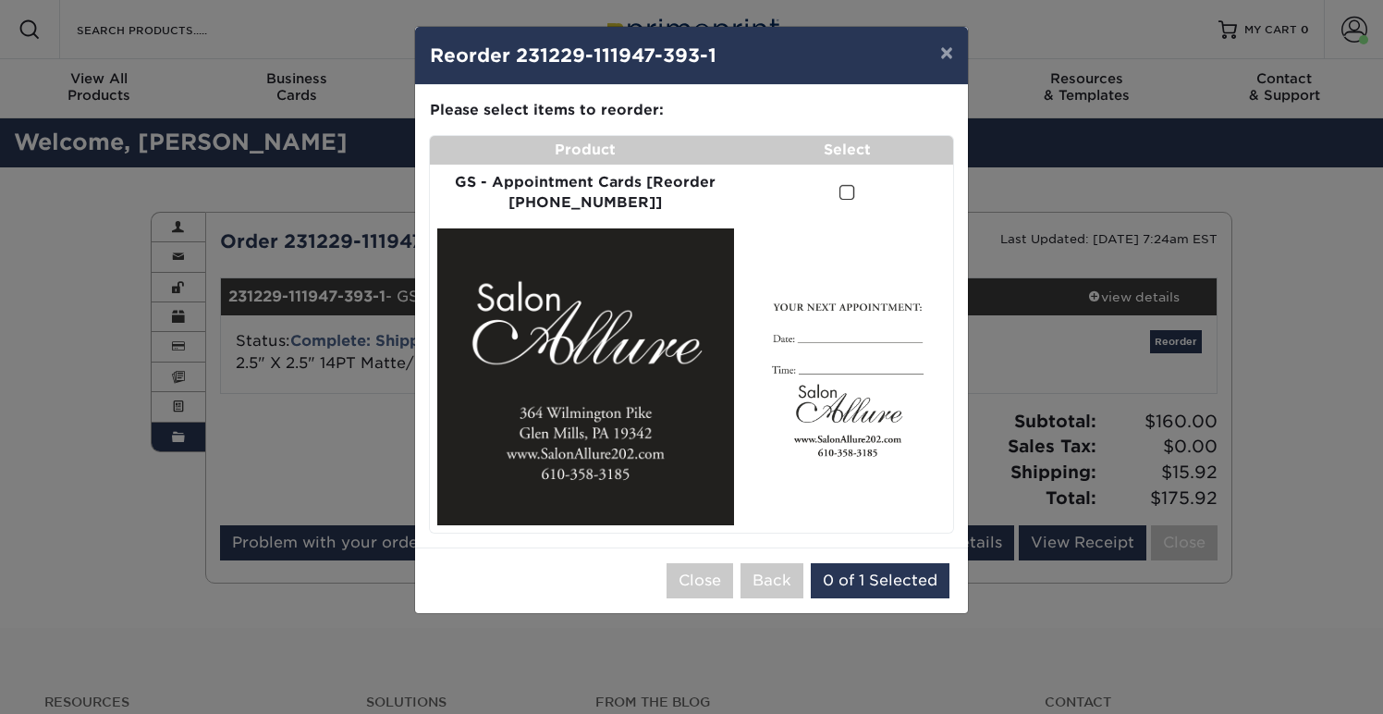
click at [842, 195] on span at bounding box center [847, 193] width 16 height 18
click at [0, 0] on input "checkbox" at bounding box center [0, 0] width 0 height 0
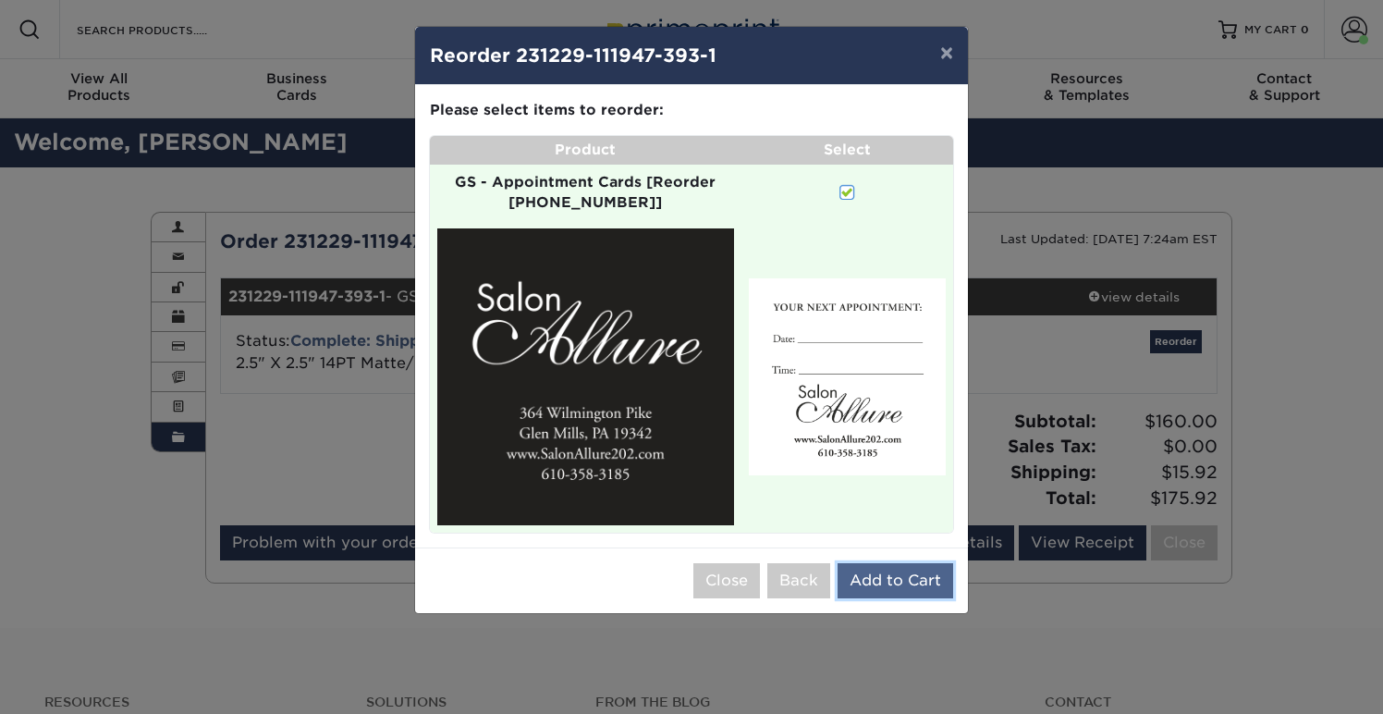
click at [879, 568] on button "Add to Cart" at bounding box center [895, 580] width 116 height 35
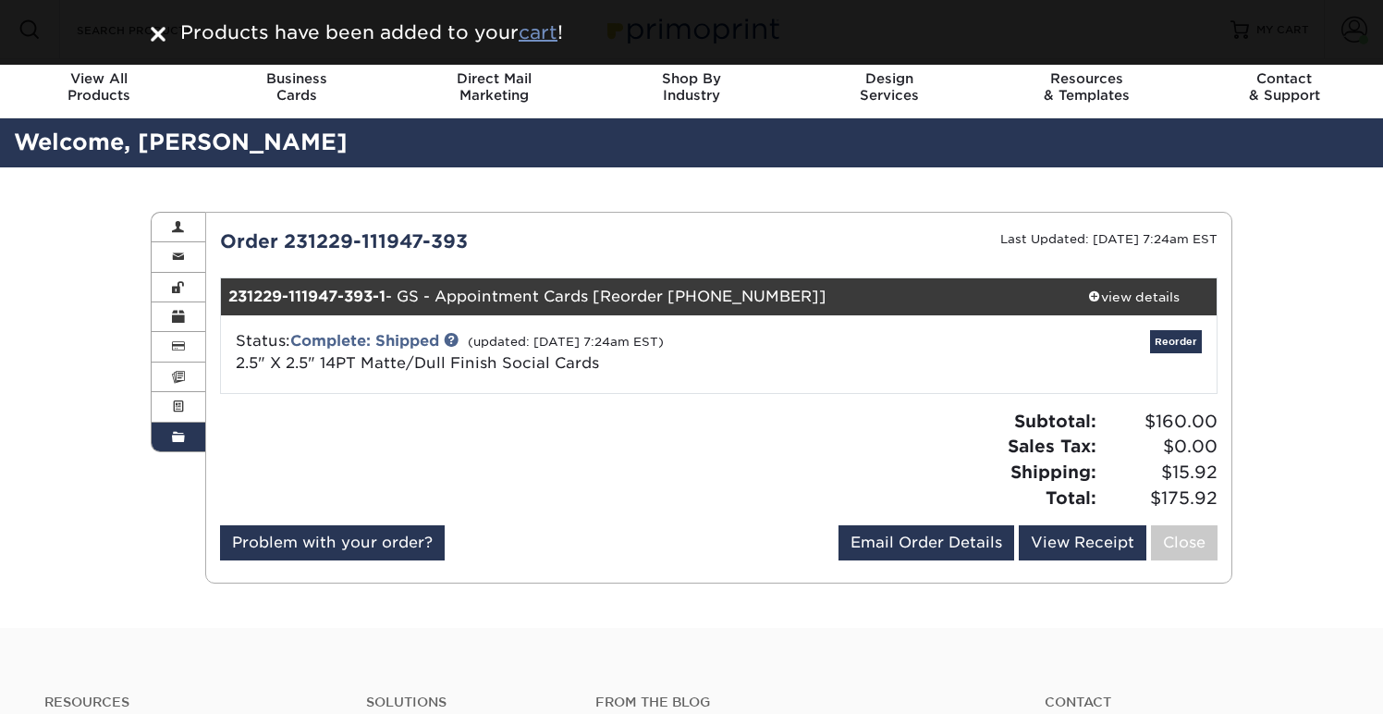
click at [540, 43] on u "cart" at bounding box center [538, 32] width 39 height 22
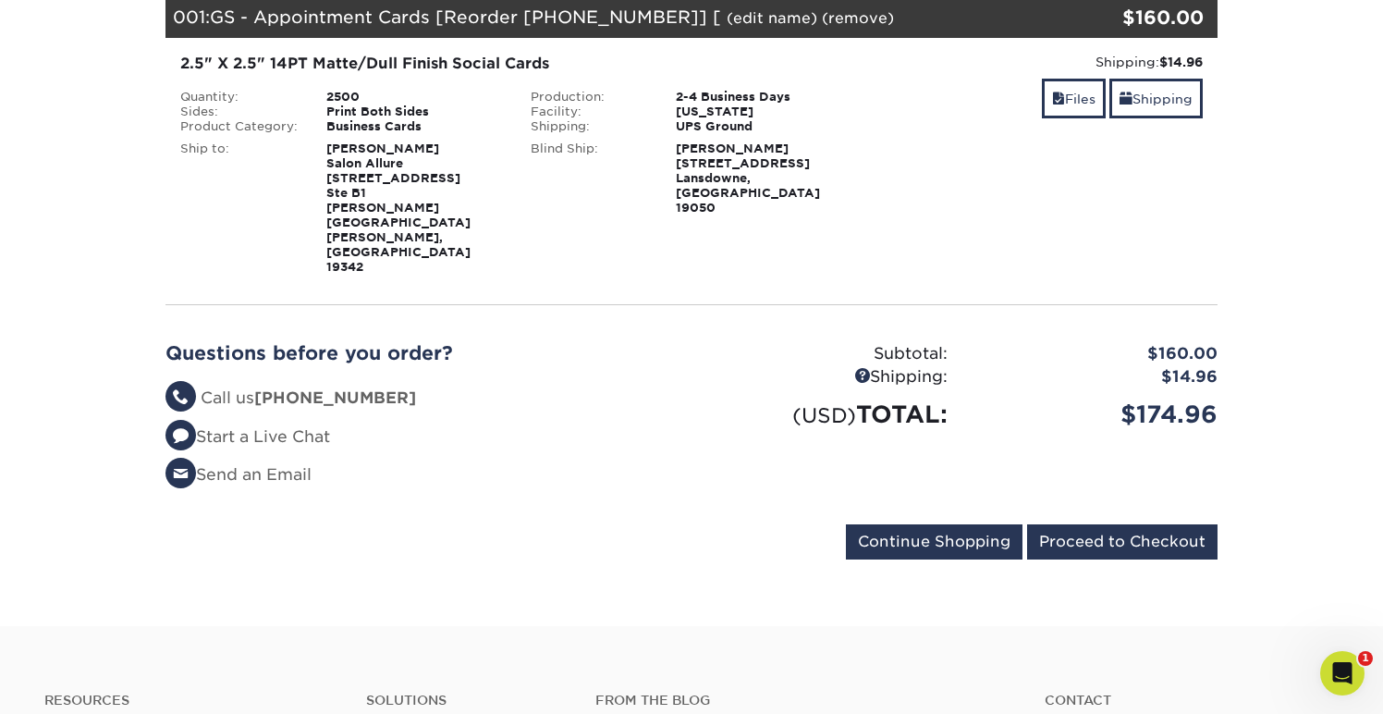
scroll to position [297, 0]
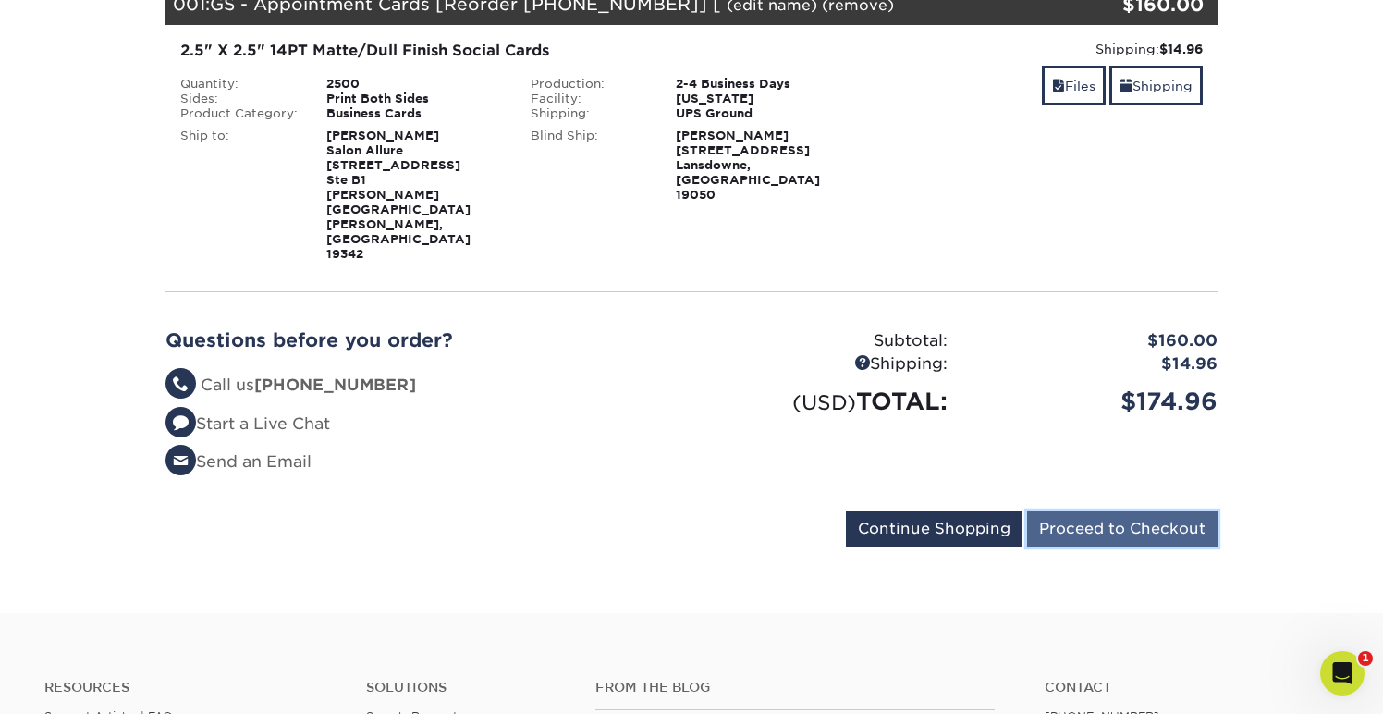
click at [1097, 511] on input "Proceed to Checkout" at bounding box center [1122, 528] width 190 height 35
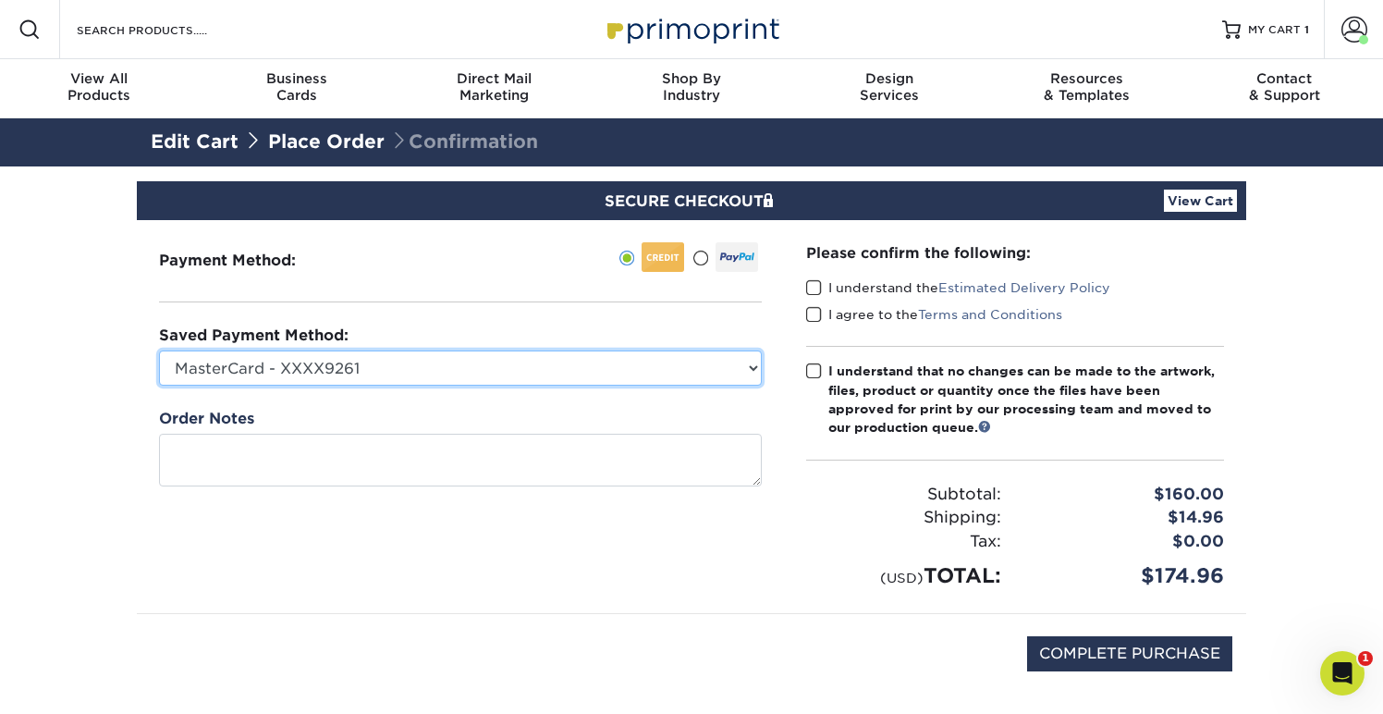
select select "73768"
click option "MasterCard - XXXX0183" at bounding box center [0, 0] width 0 height 0
select select
click option "New Credit Card" at bounding box center [0, 0] width 0 height 0
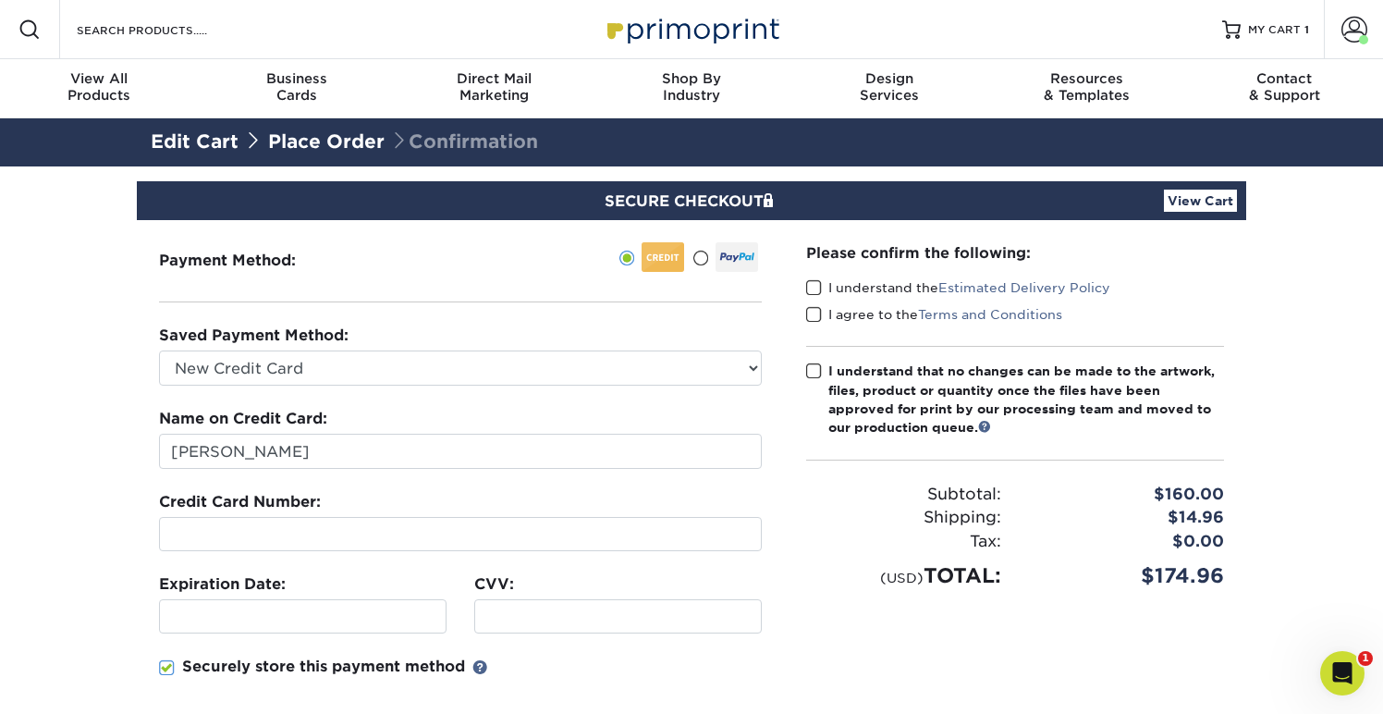
click at [226, 522] on div at bounding box center [460, 534] width 603 height 34
click at [52, 421] on section "SECURE CHECKOUT View Cart Payment Method: Saved Payment Method:" at bounding box center [691, 574] width 1383 height 816
click at [169, 672] on span at bounding box center [167, 668] width 16 height 18
click at [0, 0] on input "Securely store this payment method" at bounding box center [0, 0] width 0 height 0
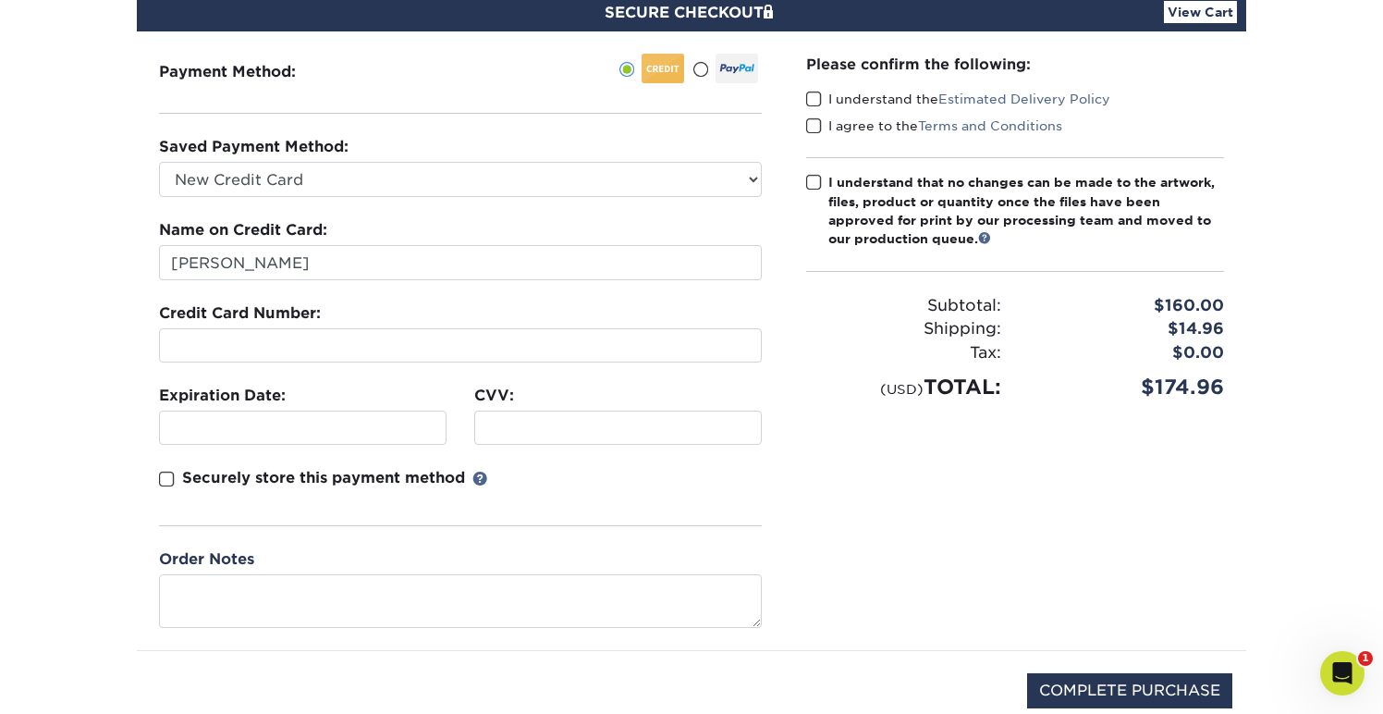
scroll to position [319, 0]
